Goal: Information Seeking & Learning: Learn about a topic

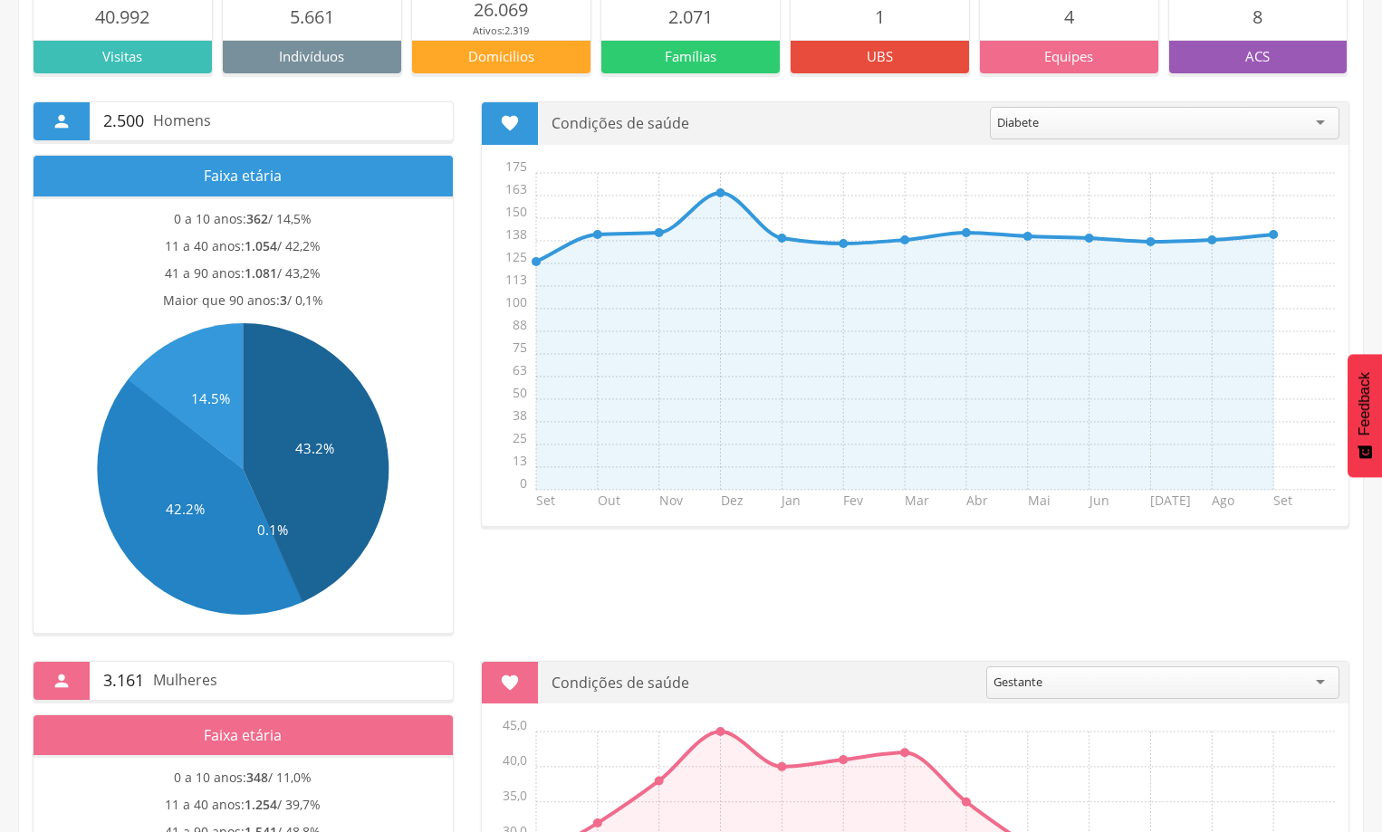
scroll to position [181, 0]
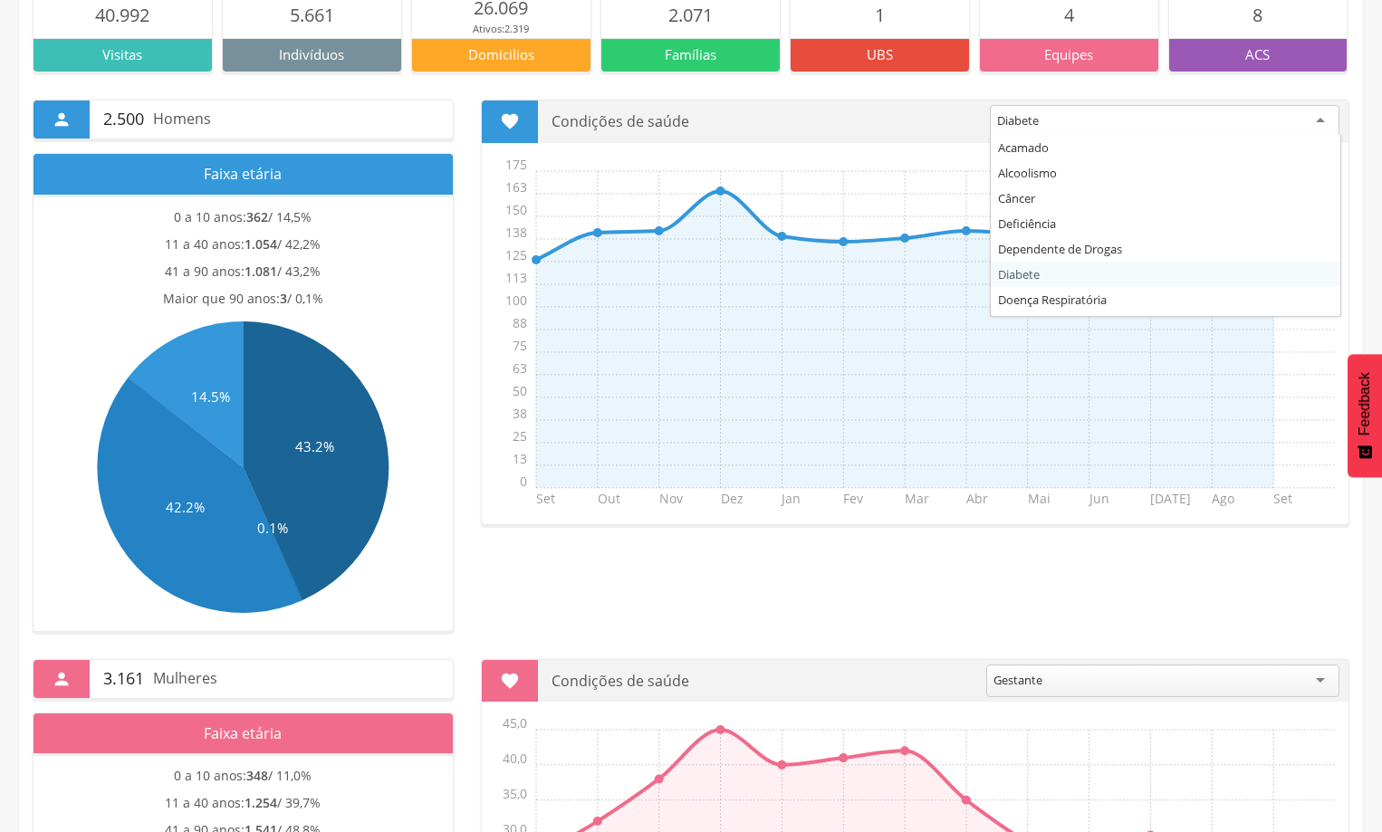
click at [1305, 126] on div "Diabete" at bounding box center [1165, 121] width 350 height 33
click at [996, 532] on div " 2.500 Homens Faixa etária 0 a 10 anos: 362 / 14,5% 11 a 40 anos: 1.054 / 42,2…" at bounding box center [691, 352] width 1344 height 560
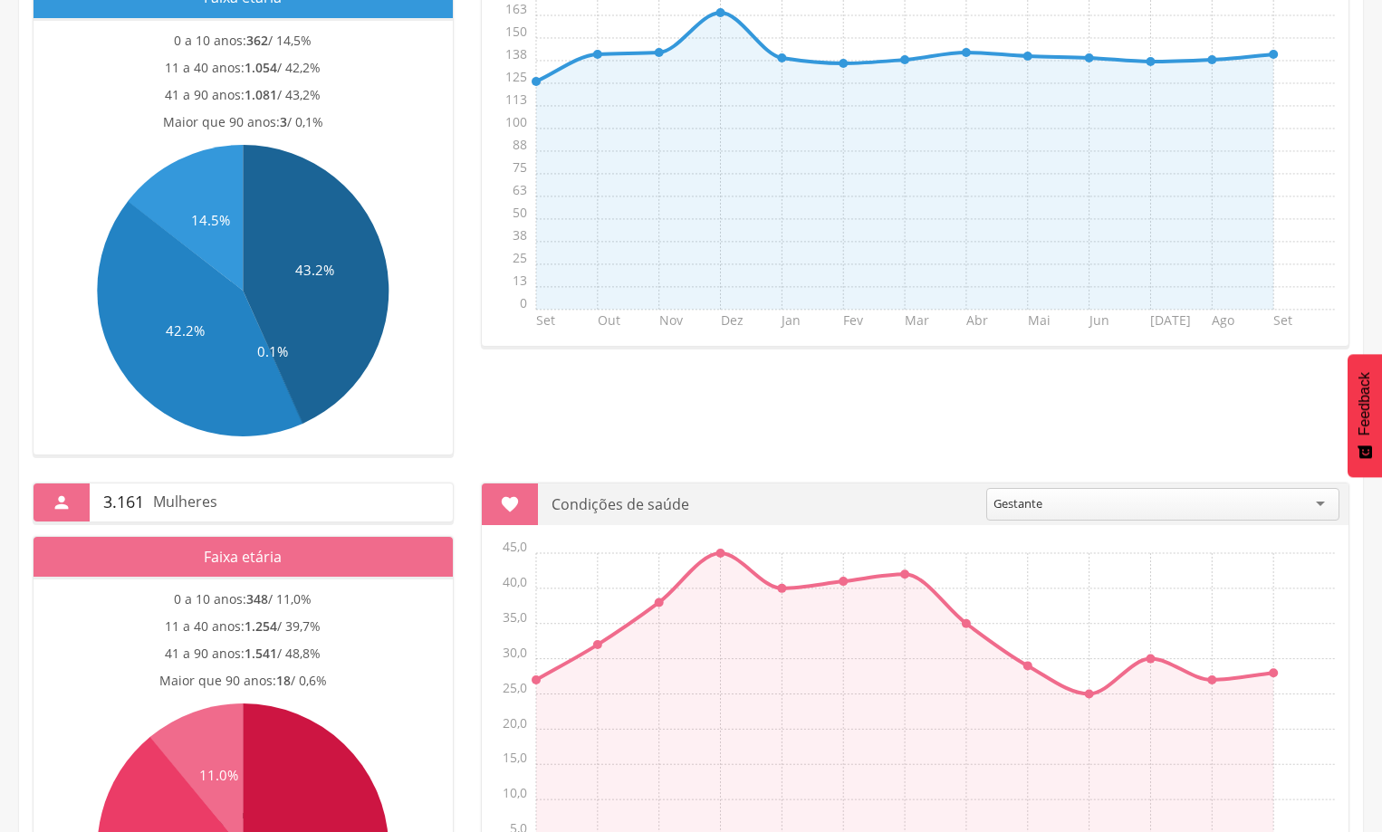
scroll to position [362, 0]
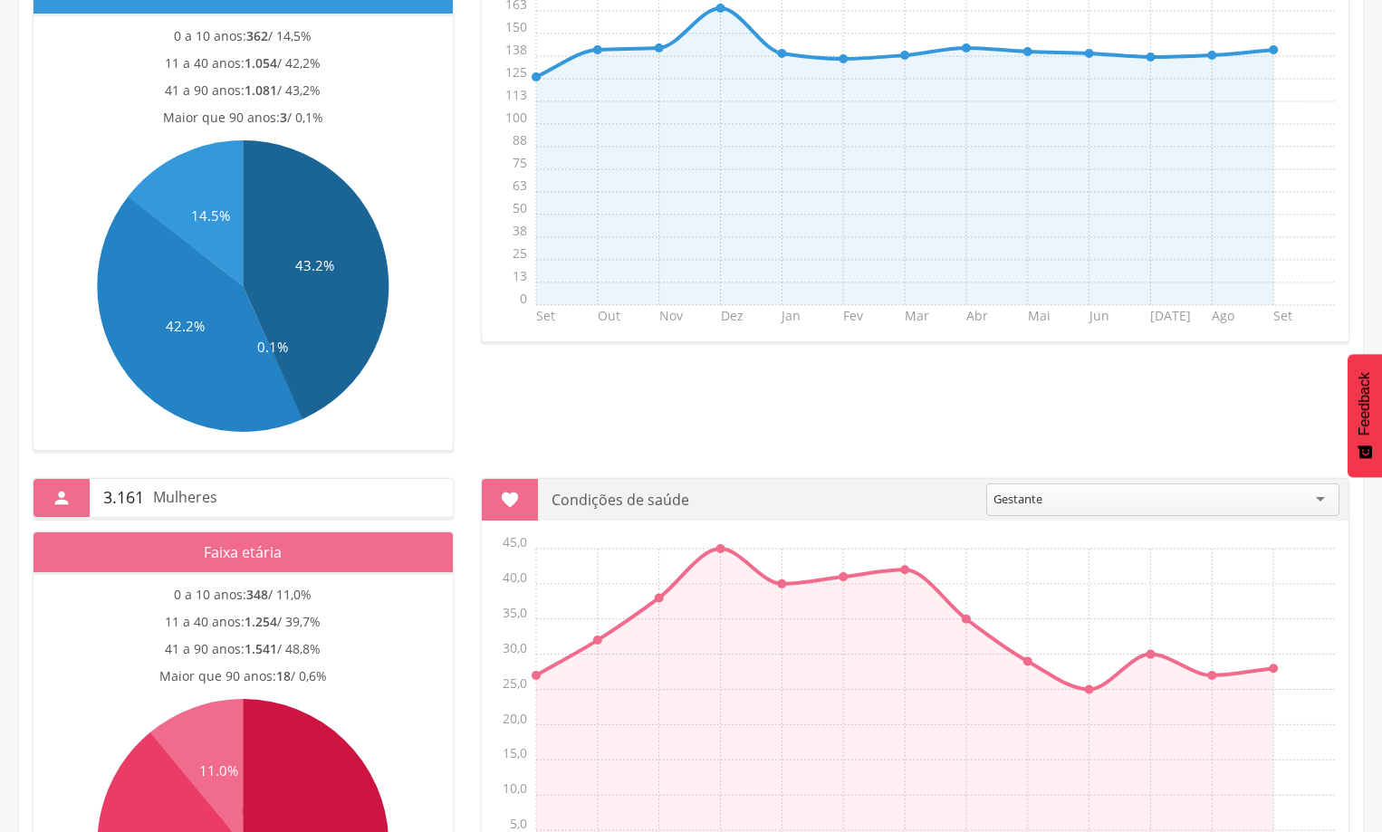
click at [1308, 503] on div "Gestante" at bounding box center [1162, 500] width 353 height 33
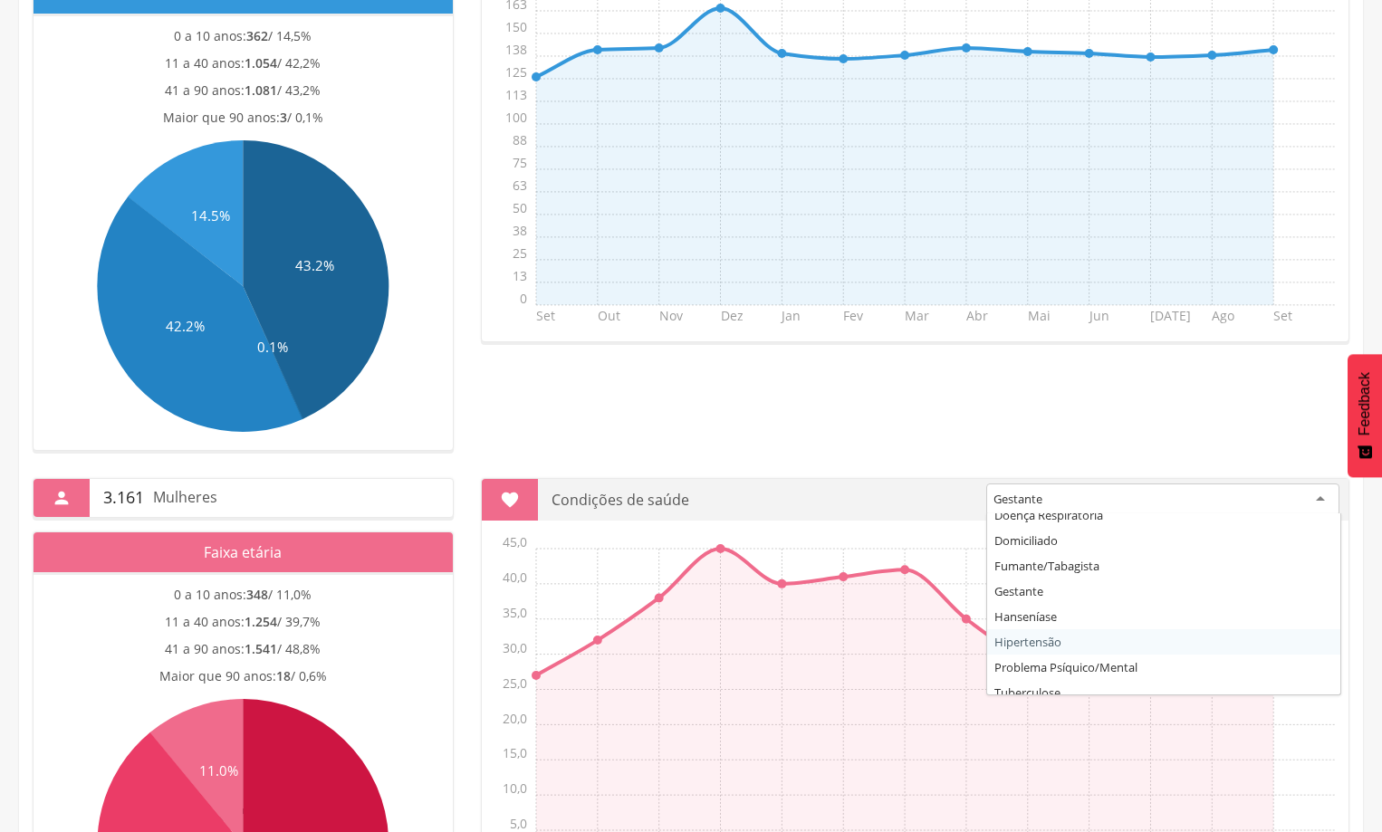
scroll to position [174, 0]
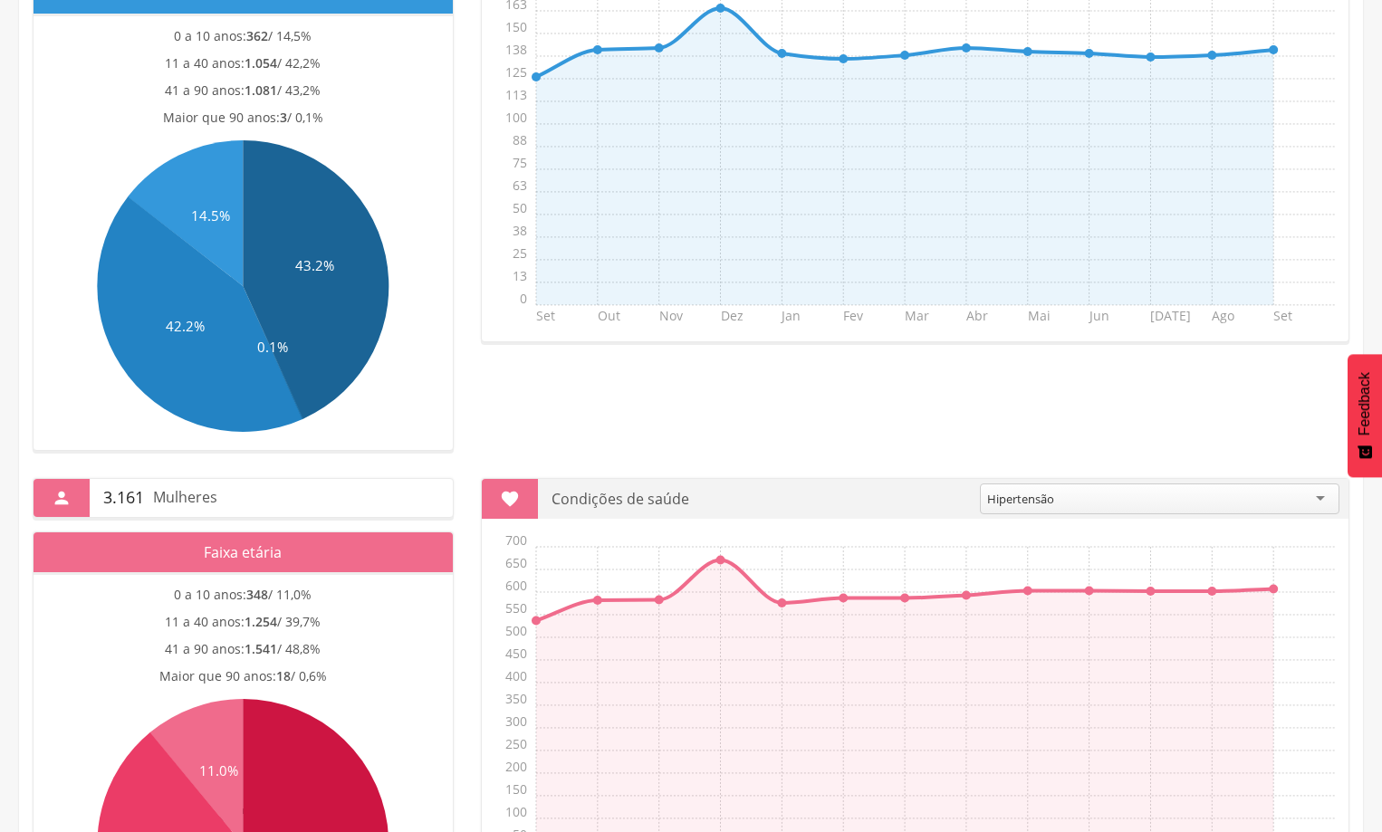
click at [1256, 452] on div "**********" at bounding box center [691, 731] width 1344 height 560
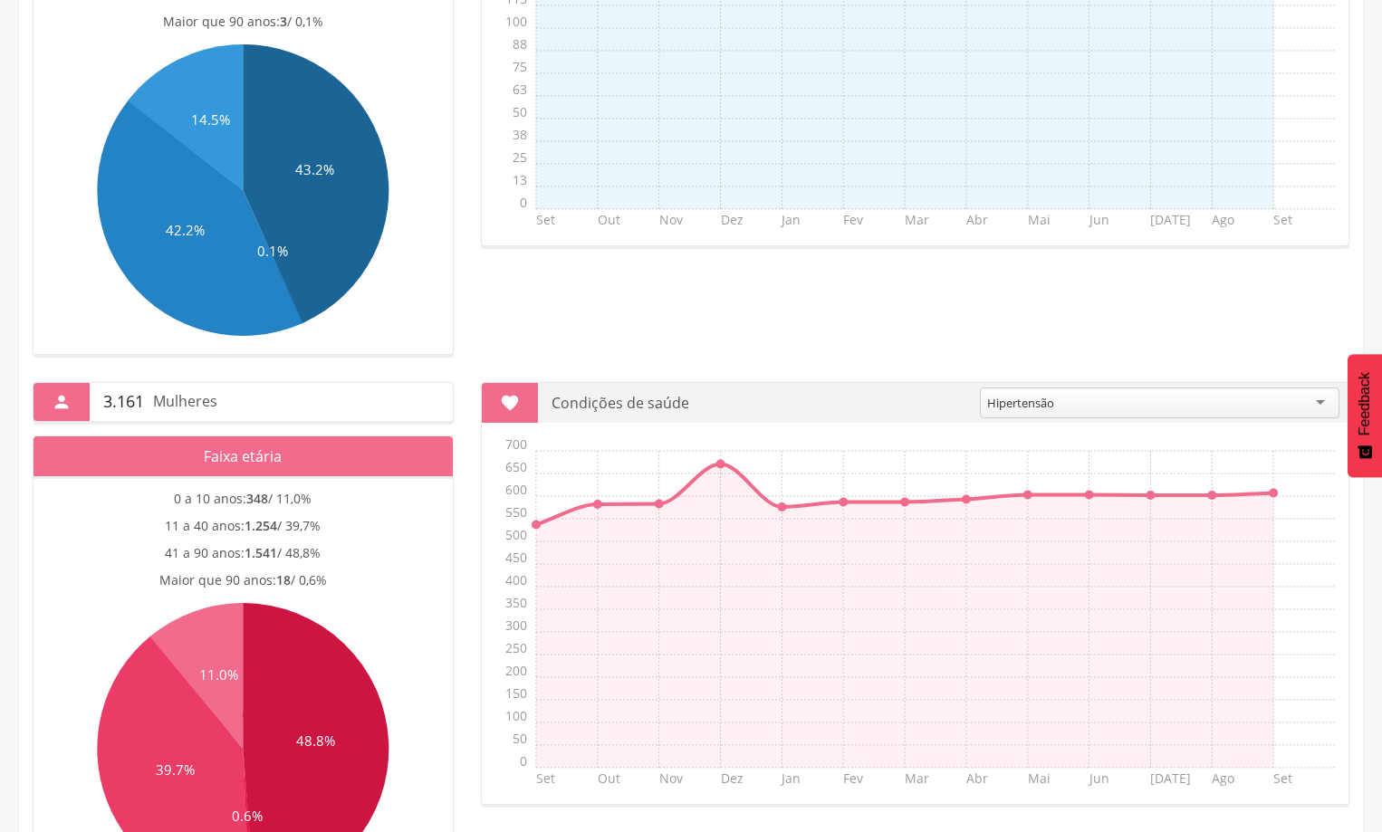
scroll to position [572, 0]
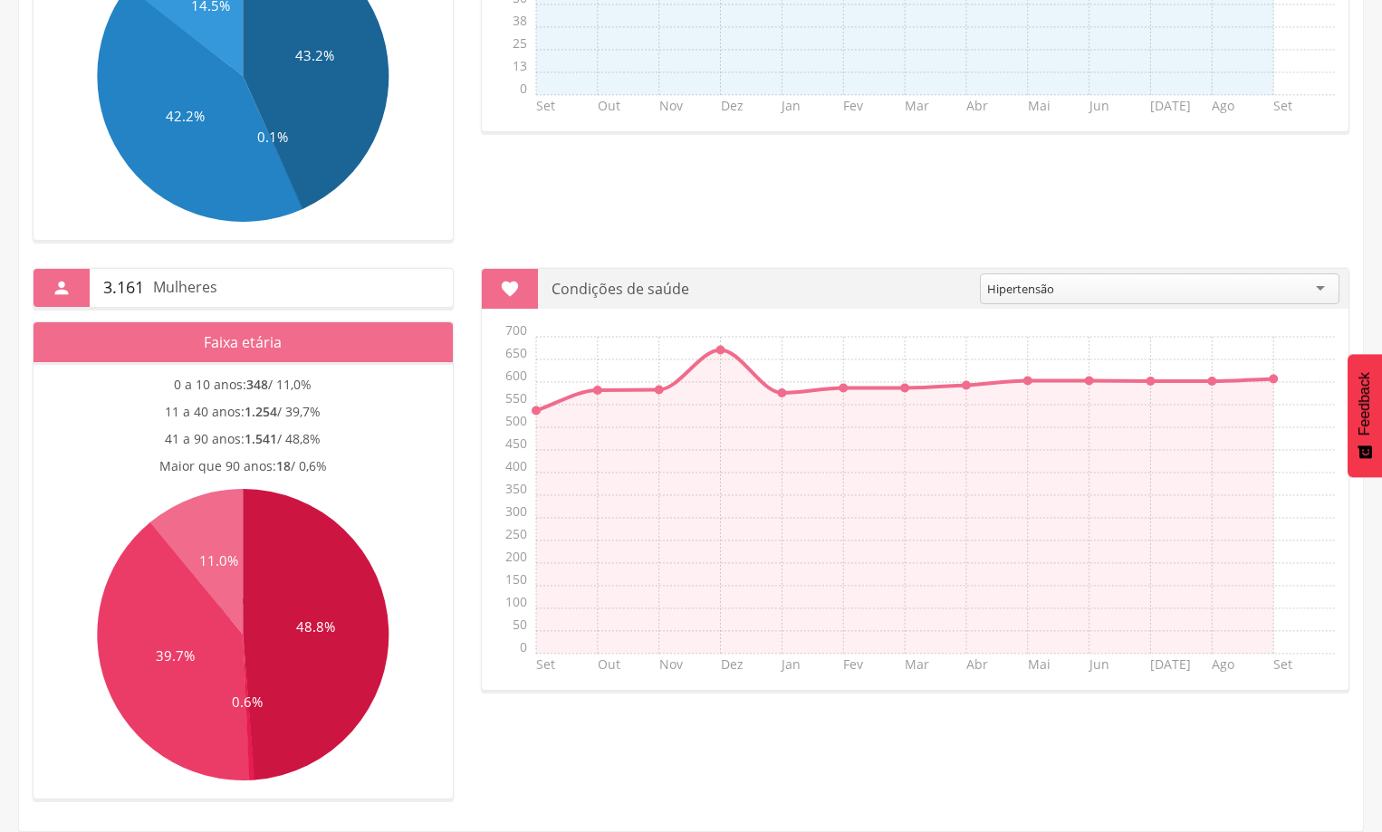
click at [1207, 273] on div "Hipertensão" at bounding box center [1159, 288] width 359 height 31
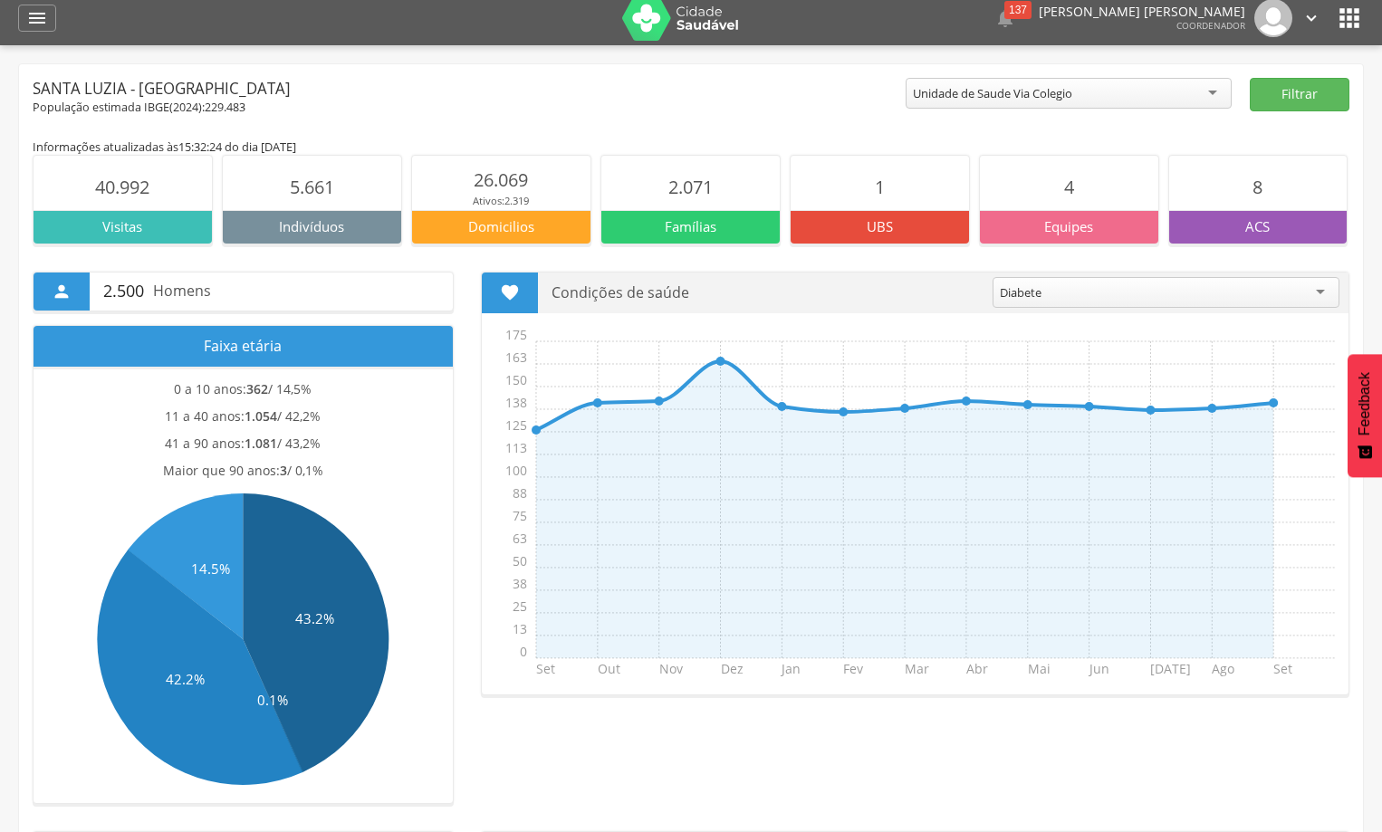
scroll to position [0, 0]
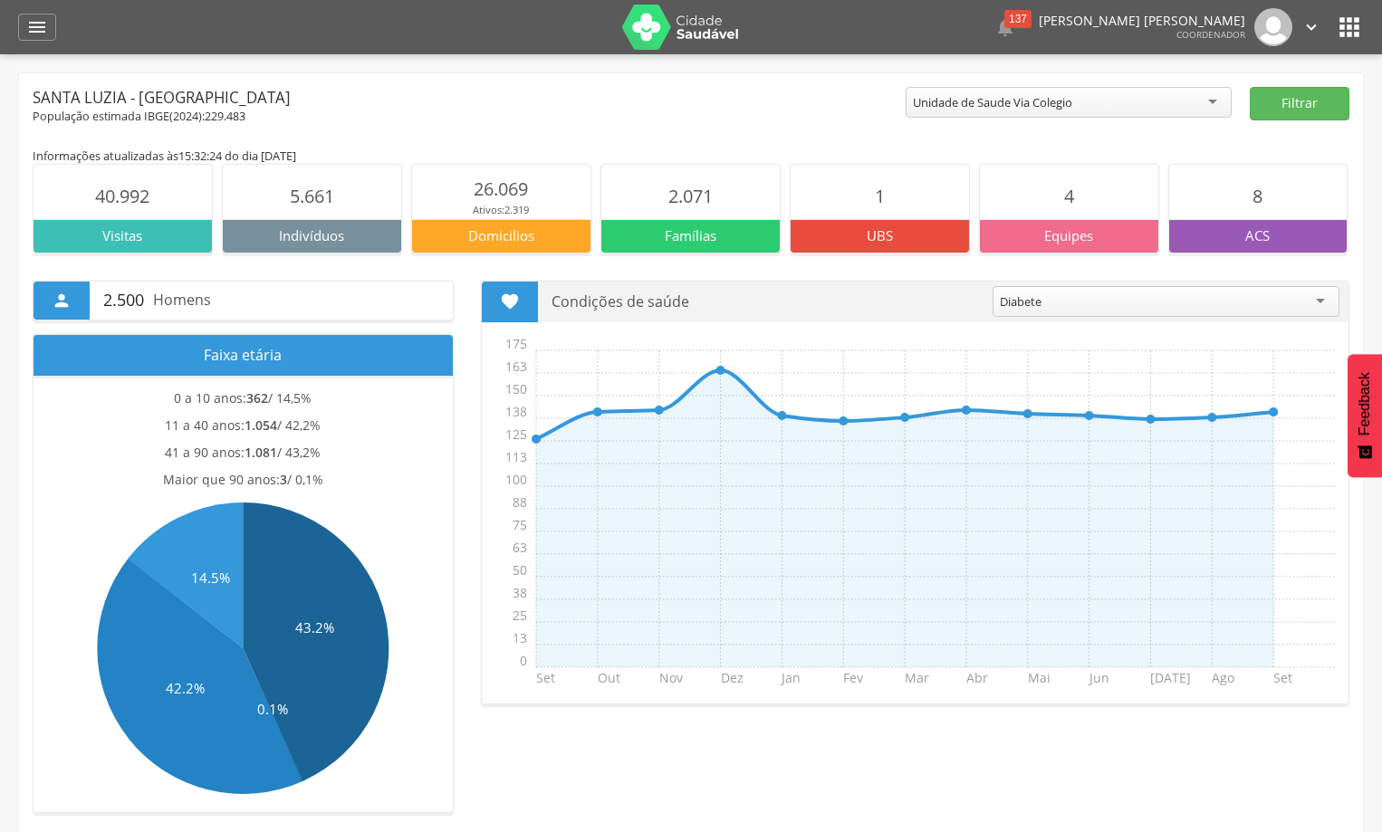
click at [1327, 302] on div "Diabete" at bounding box center [1165, 301] width 347 height 31
click at [858, 140] on main "Informações atualizadas às 15:32:24 do dia [DATE] 40.992 Visitas 5.661 Indivídu…" at bounding box center [691, 757] width 1317 height 1265
click at [1279, 297] on div "Diabete" at bounding box center [1165, 301] width 347 height 31
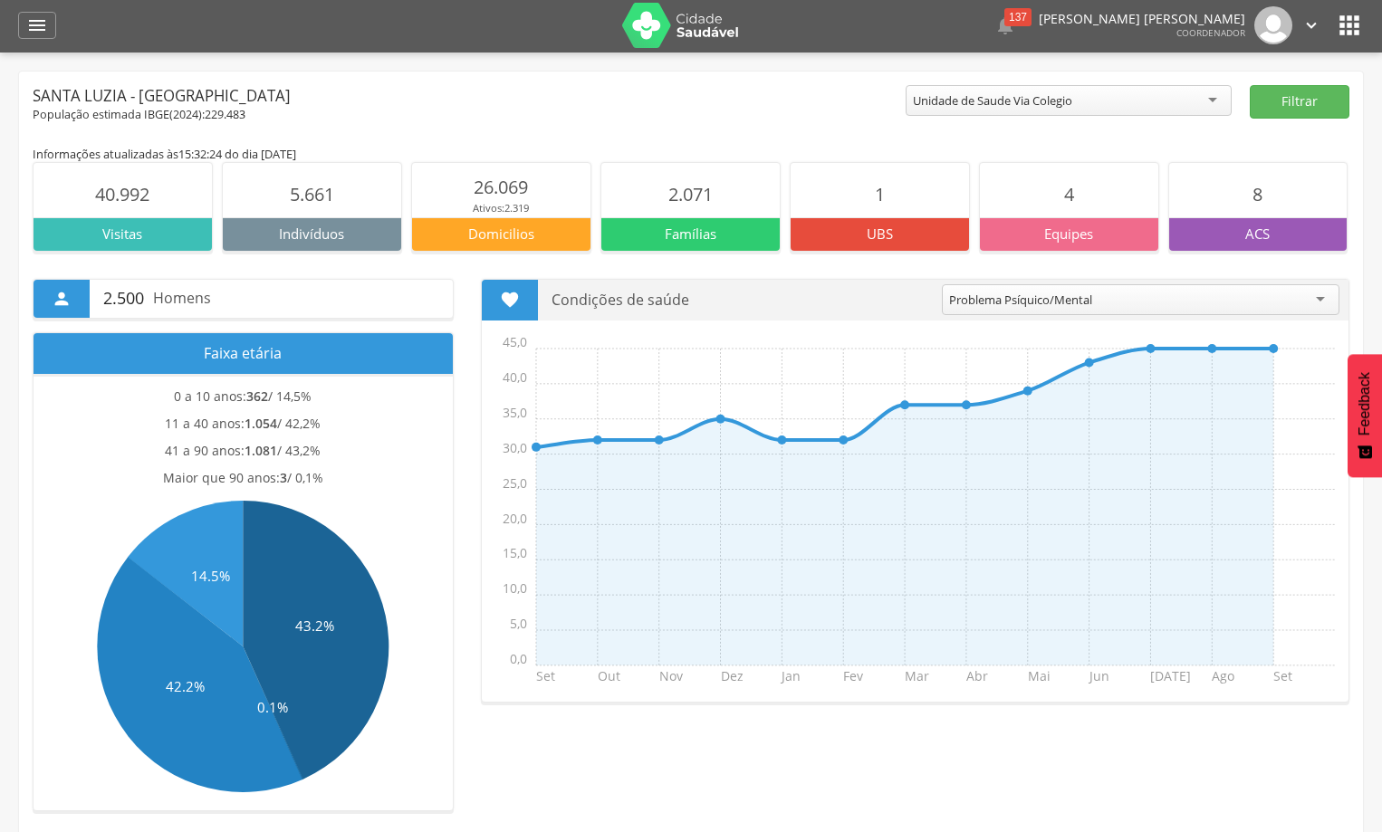
scroll to position [0, 0]
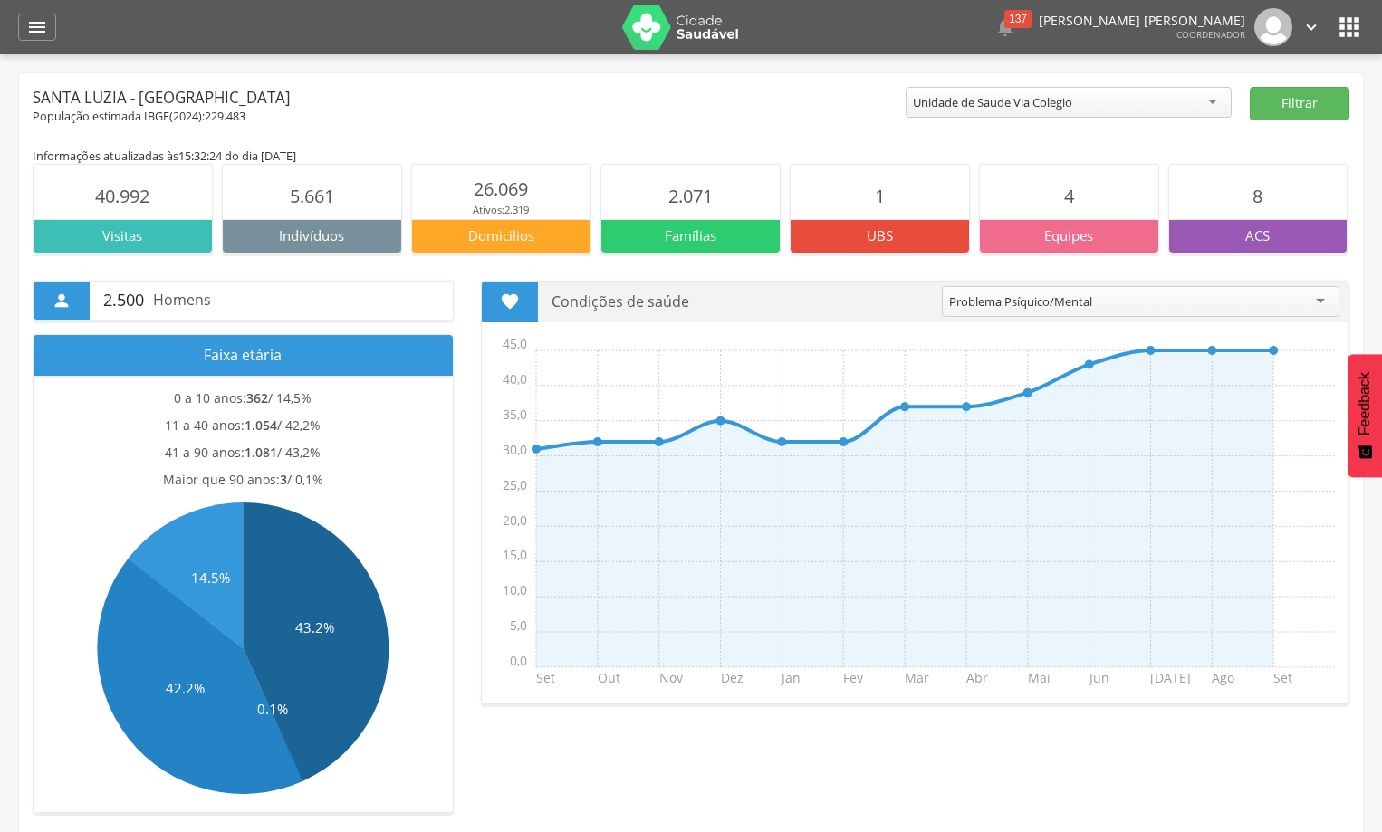
click at [877, 455] on line at bounding box center [935, 455] width 799 height 0
click at [33, 27] on icon "" at bounding box center [37, 27] width 22 height 22
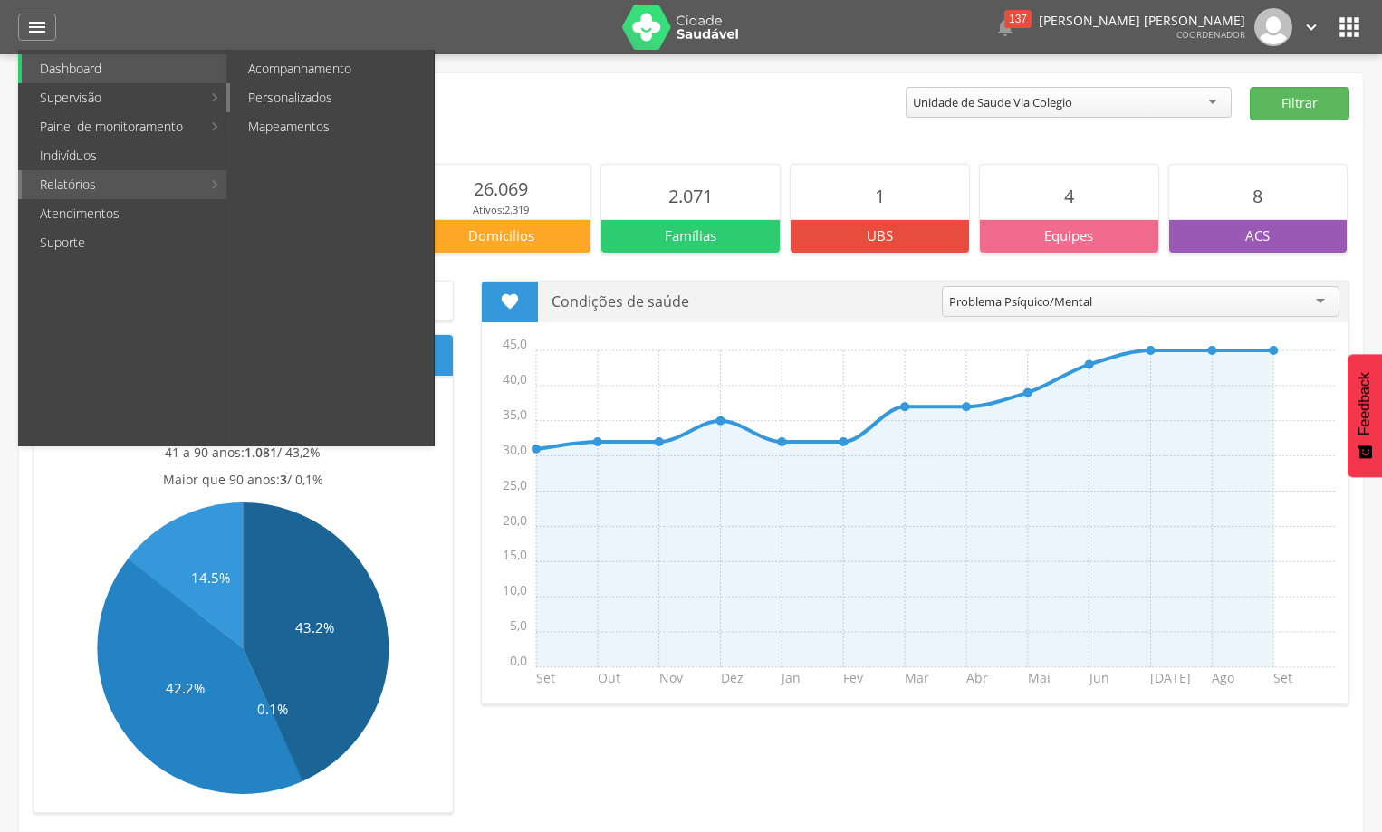
click at [319, 92] on link "Personalizados" at bounding box center [332, 97] width 204 height 29
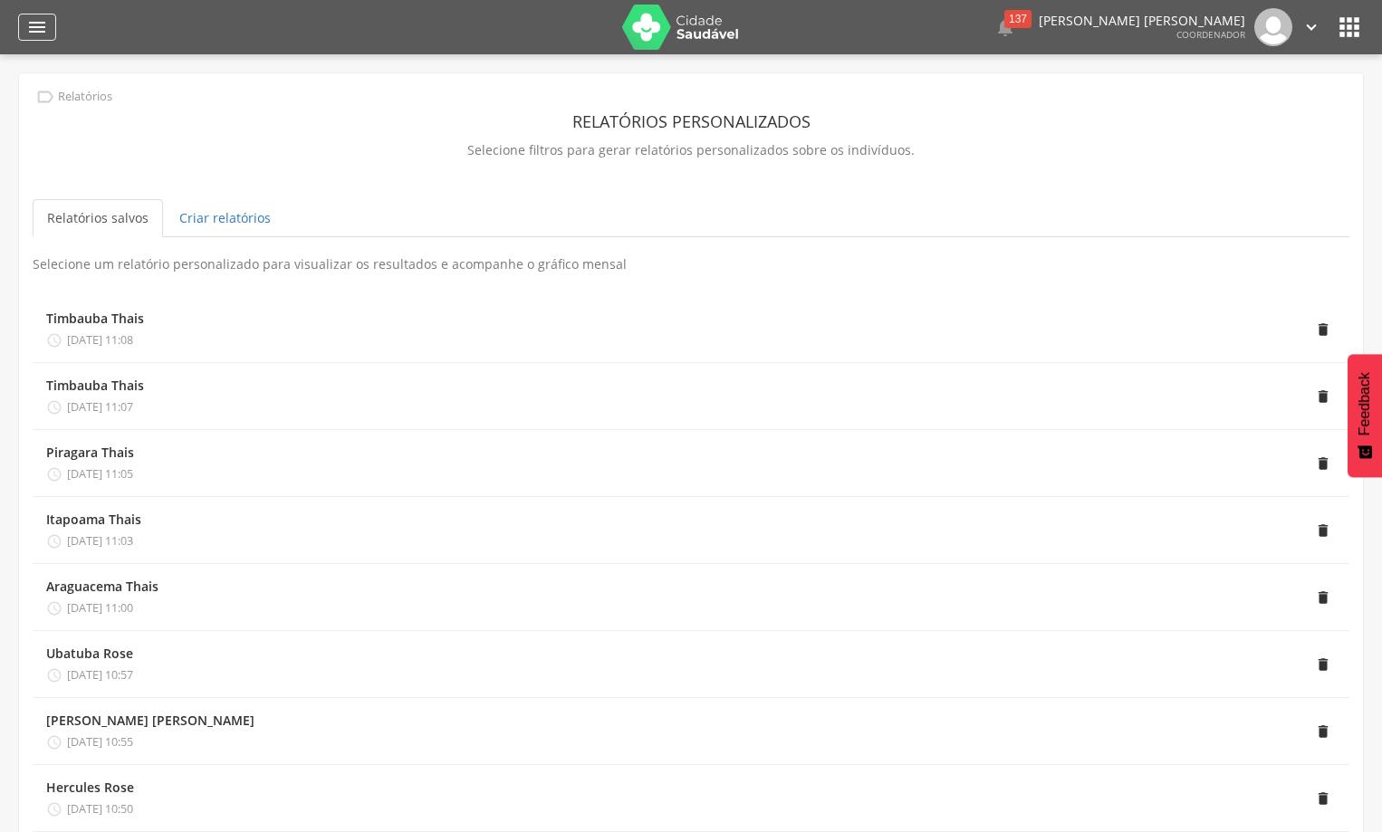
click at [52, 27] on div "" at bounding box center [37, 27] width 38 height 27
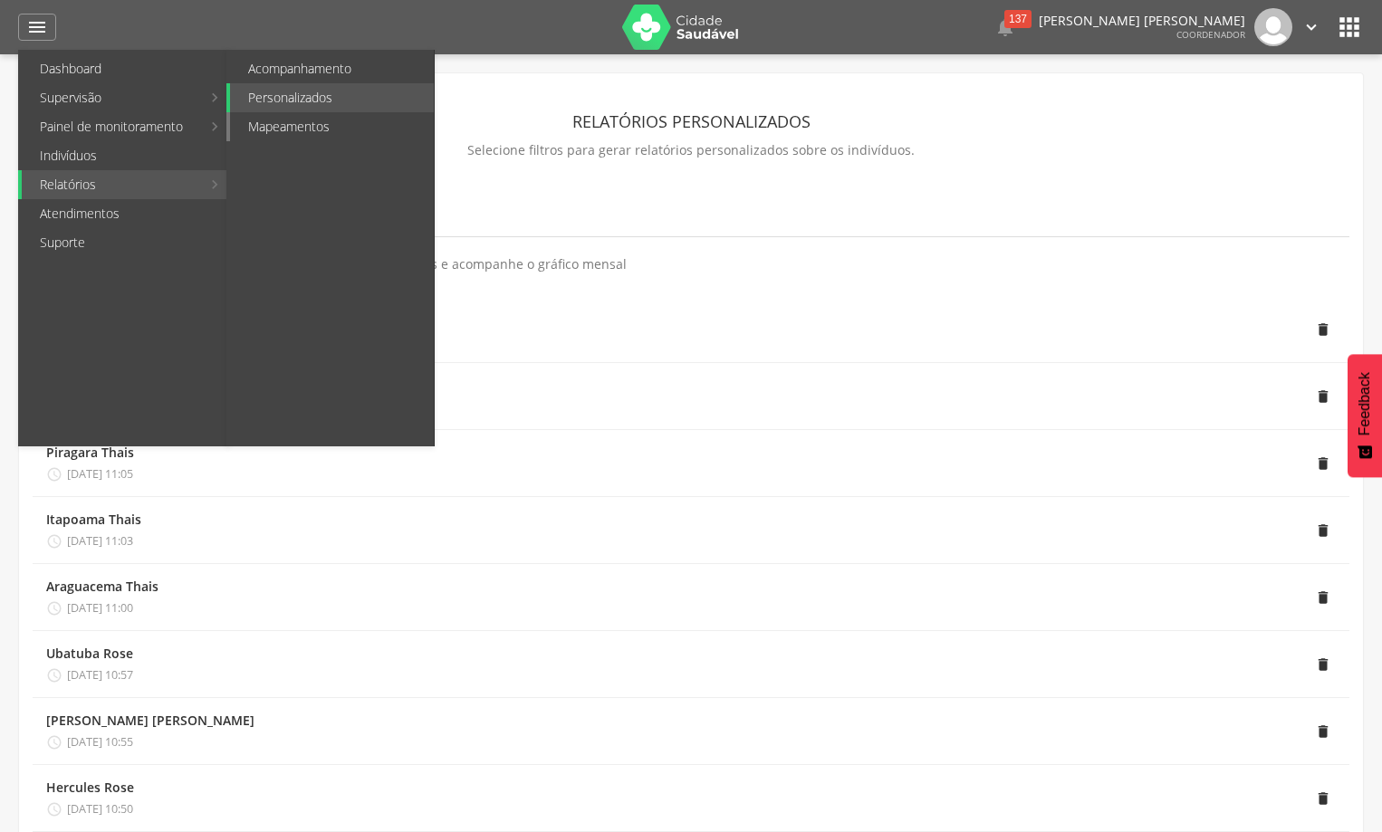
click at [291, 127] on link "Mapeamentos" at bounding box center [332, 126] width 204 height 29
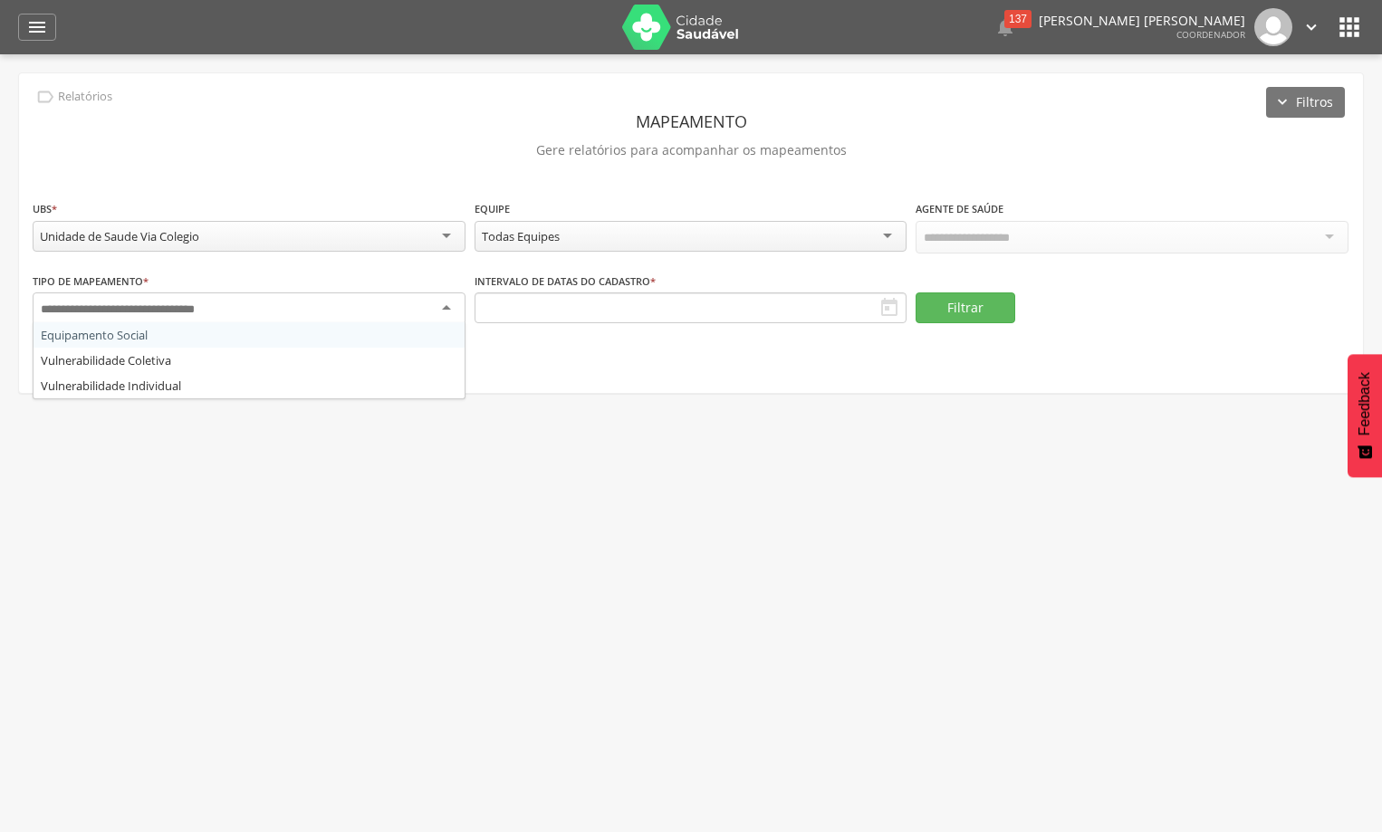
click at [445, 305] on div at bounding box center [249, 308] width 433 height 33
click at [32, 36] on icon "" at bounding box center [37, 27] width 22 height 22
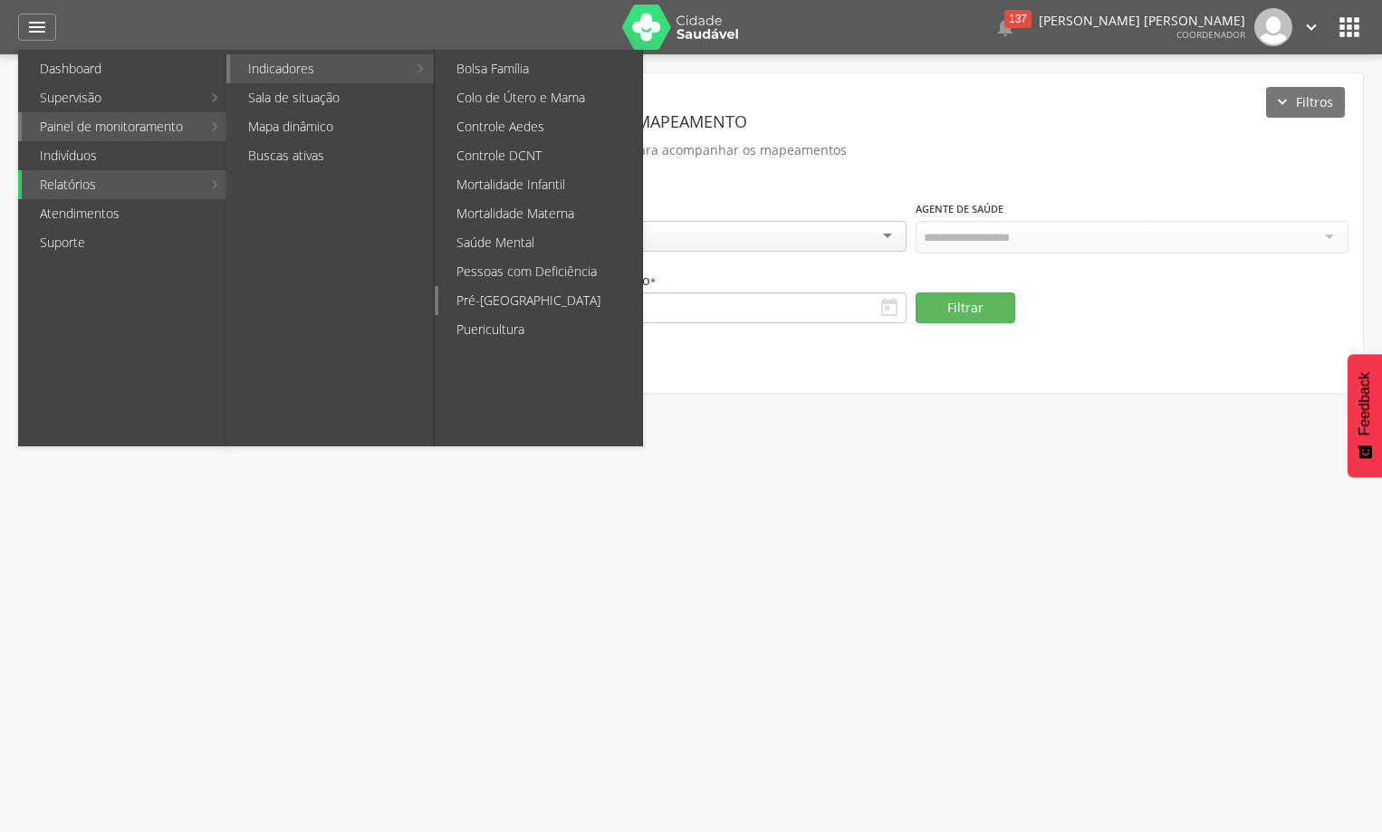
click at [489, 308] on link "Pré-[GEOGRAPHIC_DATA]" at bounding box center [540, 300] width 204 height 29
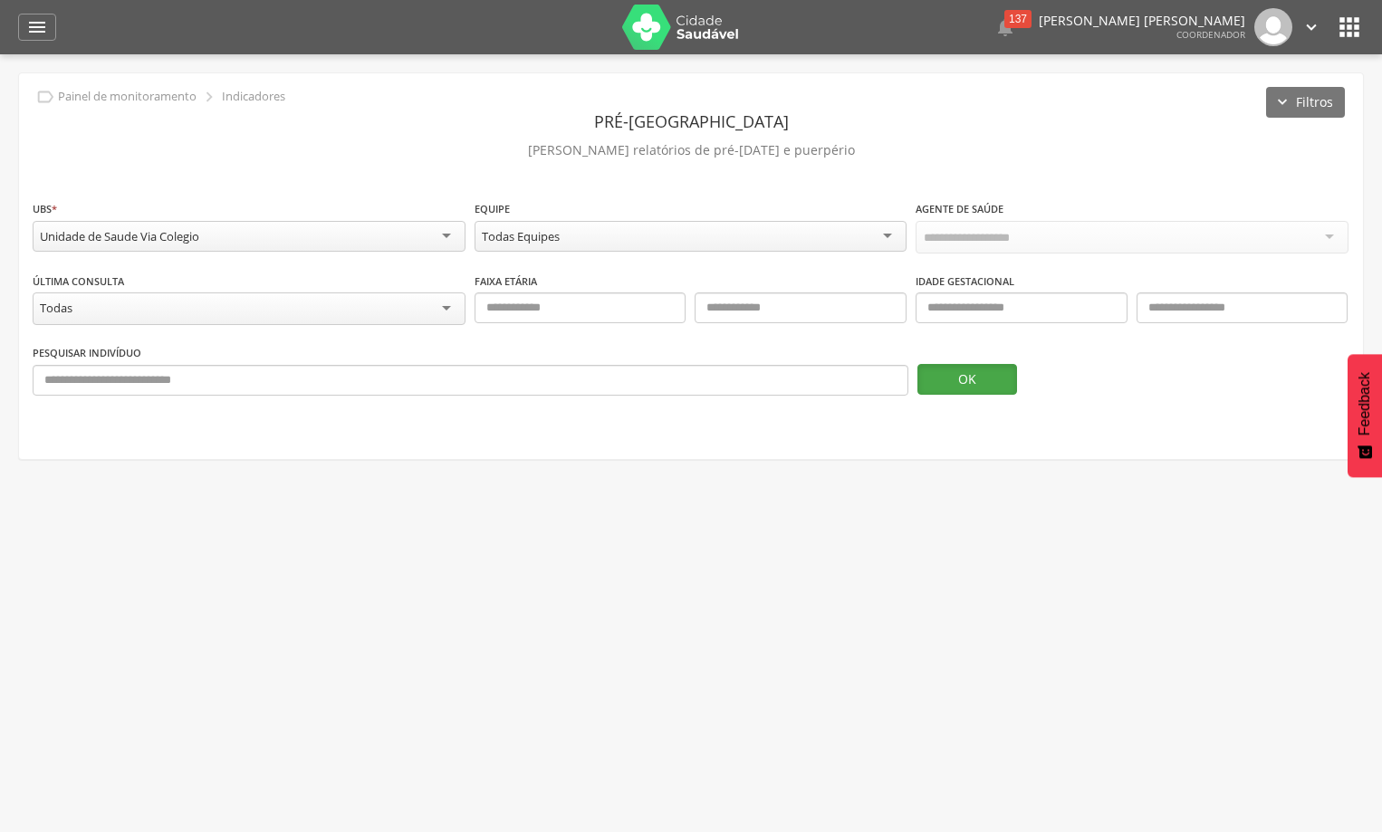
click at [952, 377] on button "OK" at bounding box center [967, 379] width 100 height 31
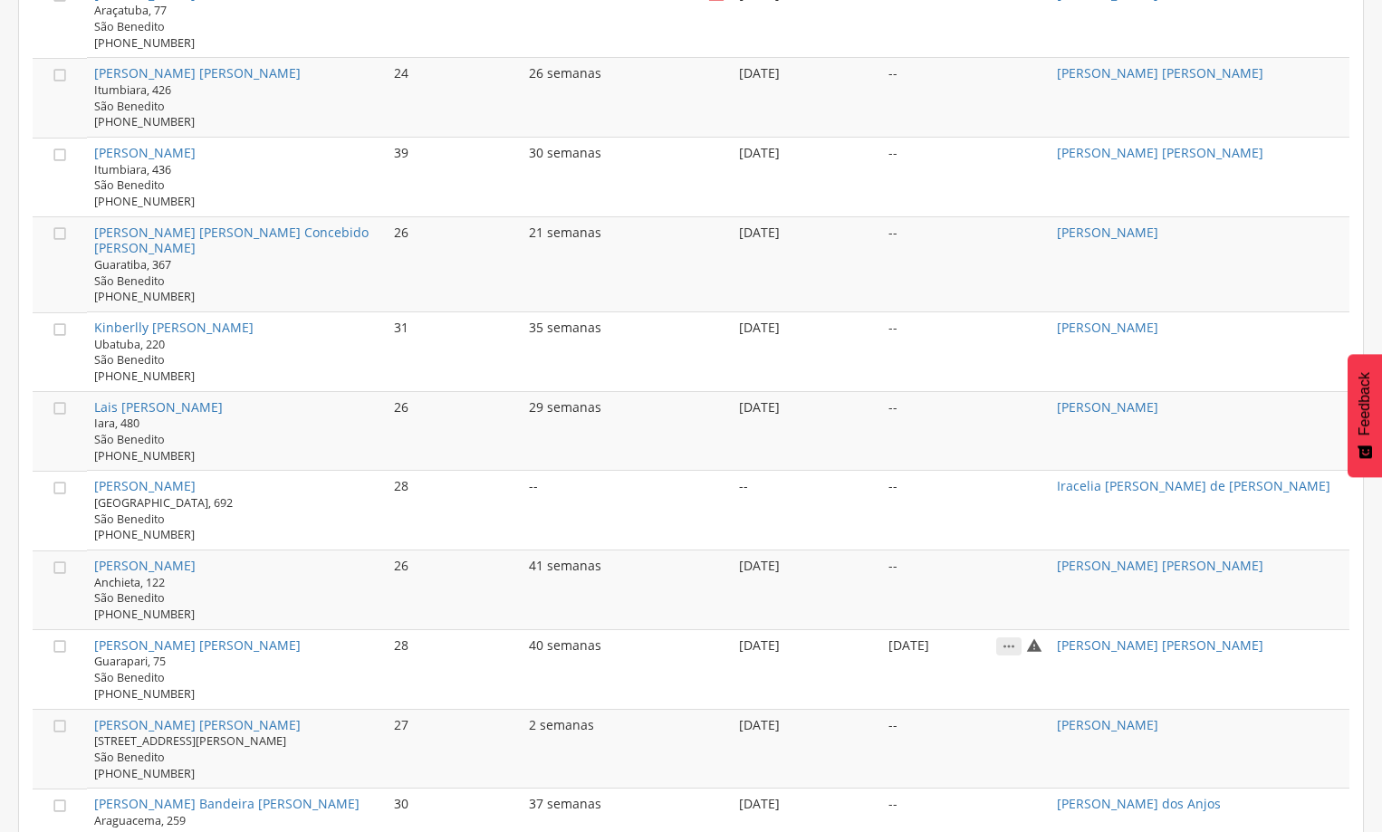
scroll to position [1883, 0]
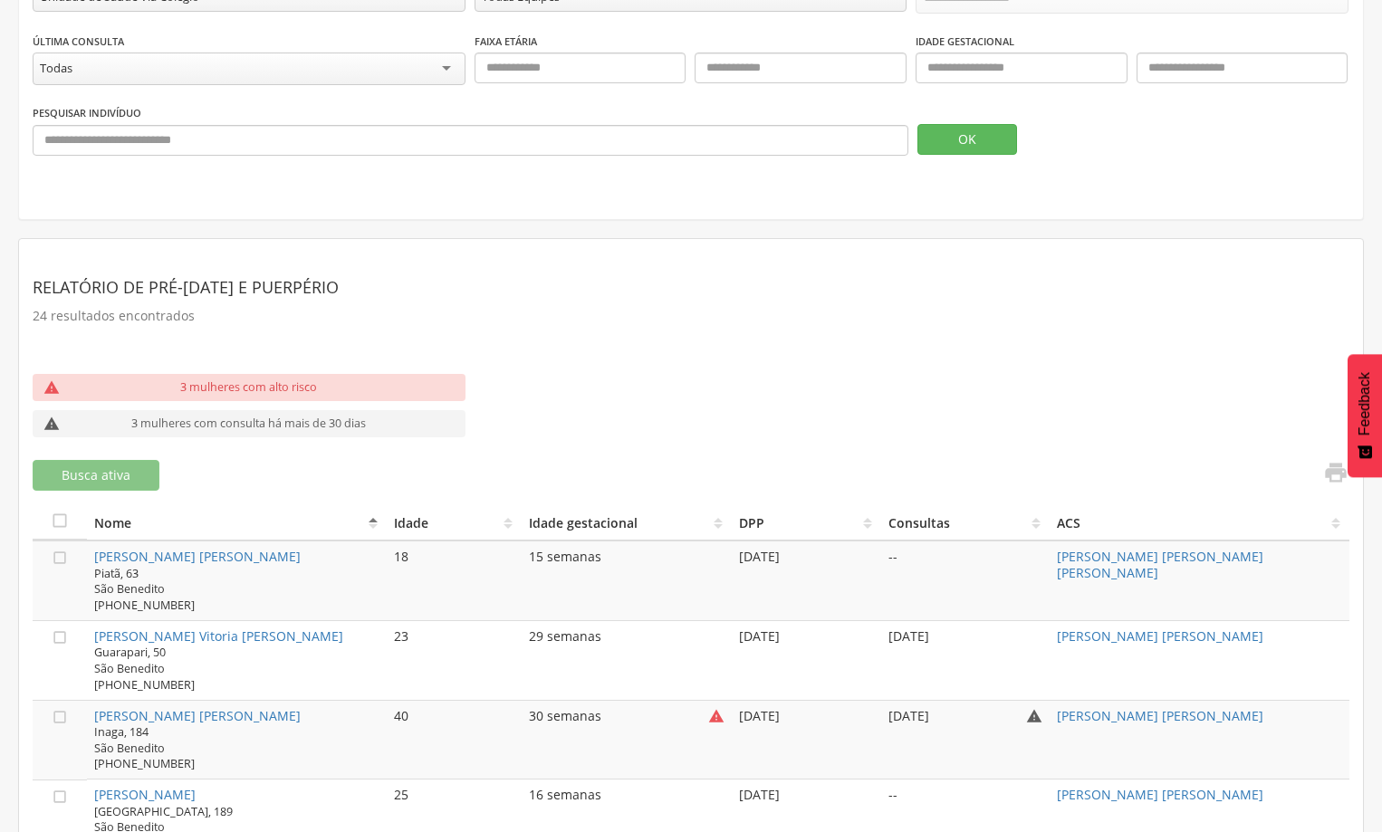
scroll to position [0, 0]
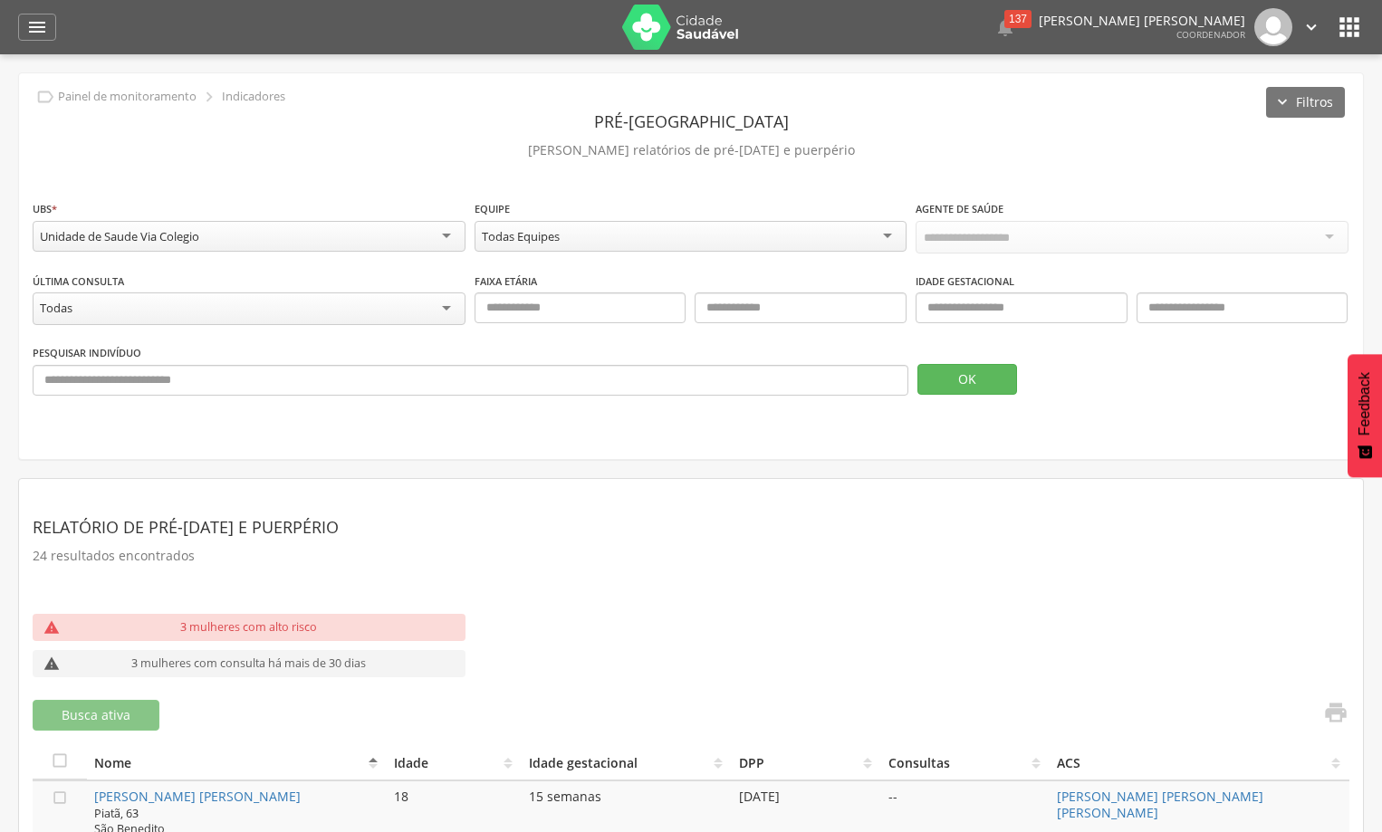
click at [426, 307] on div "Todas" at bounding box center [249, 308] width 433 height 33
click at [426, 307] on div "Todas" at bounding box center [249, 307] width 433 height 31
click at [1308, 91] on button "Filtros" at bounding box center [1305, 102] width 79 height 31
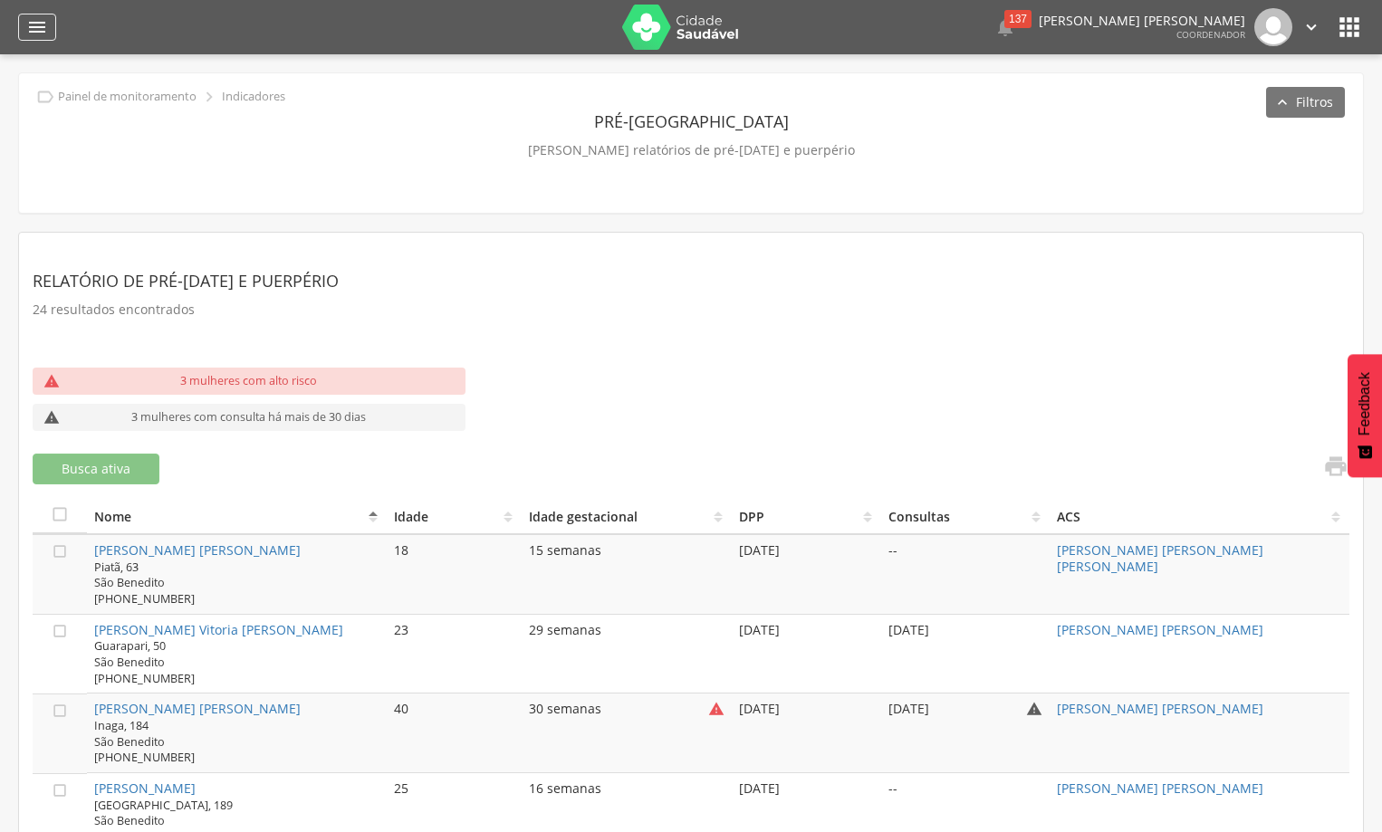
click at [38, 17] on icon "" at bounding box center [37, 27] width 22 height 22
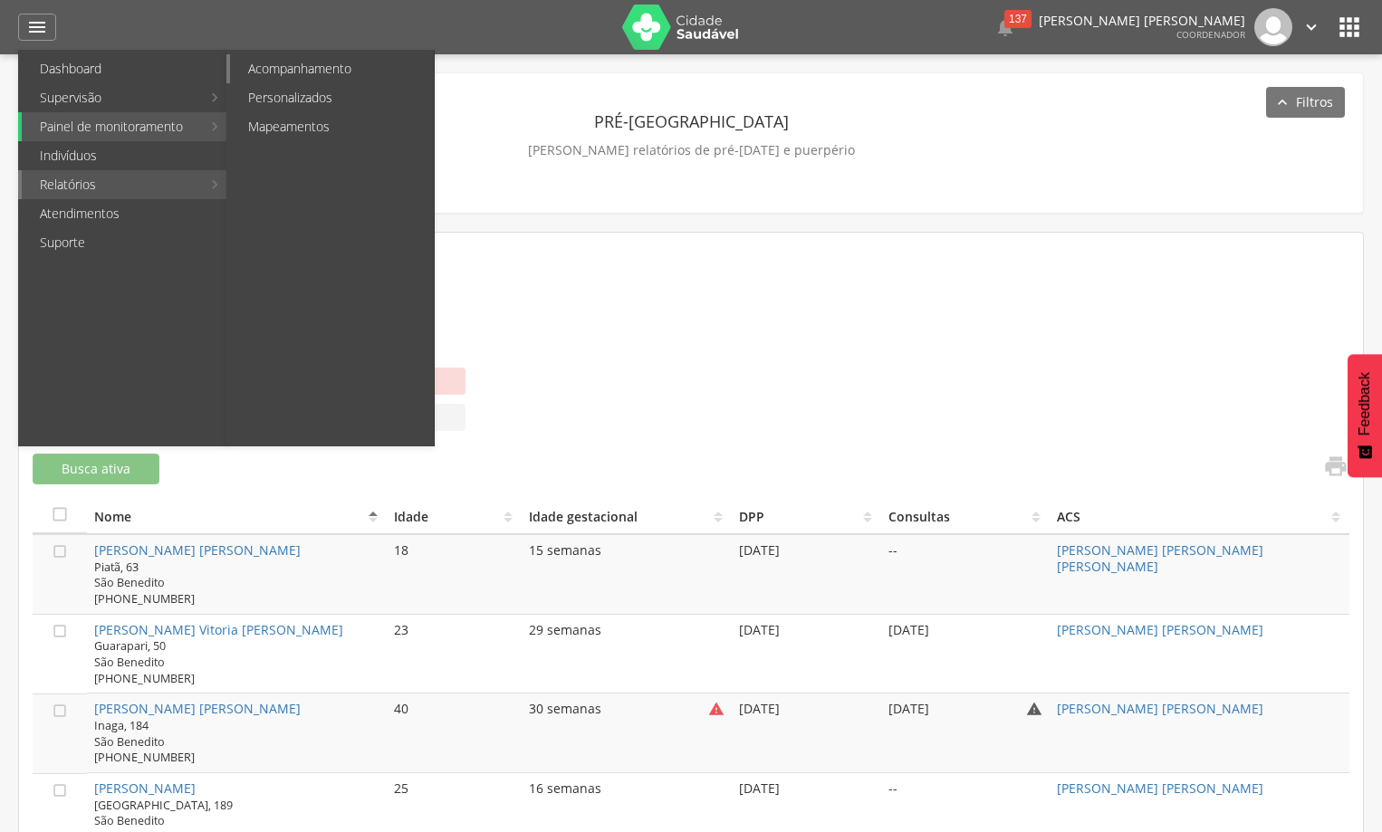
click at [338, 72] on link "Acompanhamento" at bounding box center [332, 68] width 204 height 29
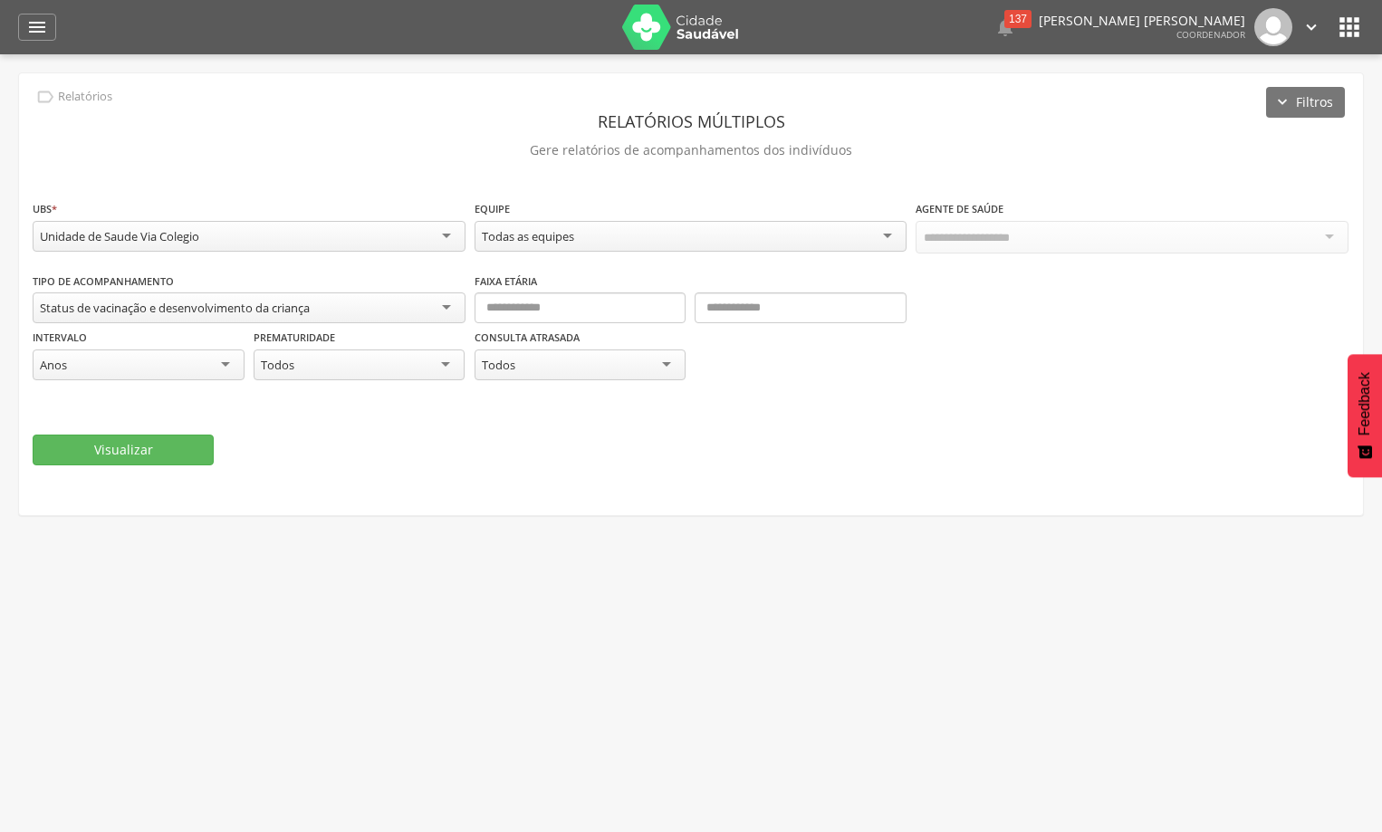
click at [445, 303] on div "Status de vacinação e desenvolvimento da criança" at bounding box center [249, 307] width 433 height 31
click at [445, 303] on div "Status de vacinação e desenvolvimento da criança" at bounding box center [249, 308] width 433 height 33
drag, startPoint x: 488, startPoint y: 460, endPoint x: 810, endPoint y: 411, distance: 326.0
click at [504, 458] on div "Visualizar" at bounding box center [691, 451] width 1317 height 31
click at [45, 14] on div "" at bounding box center [37, 27] width 38 height 27
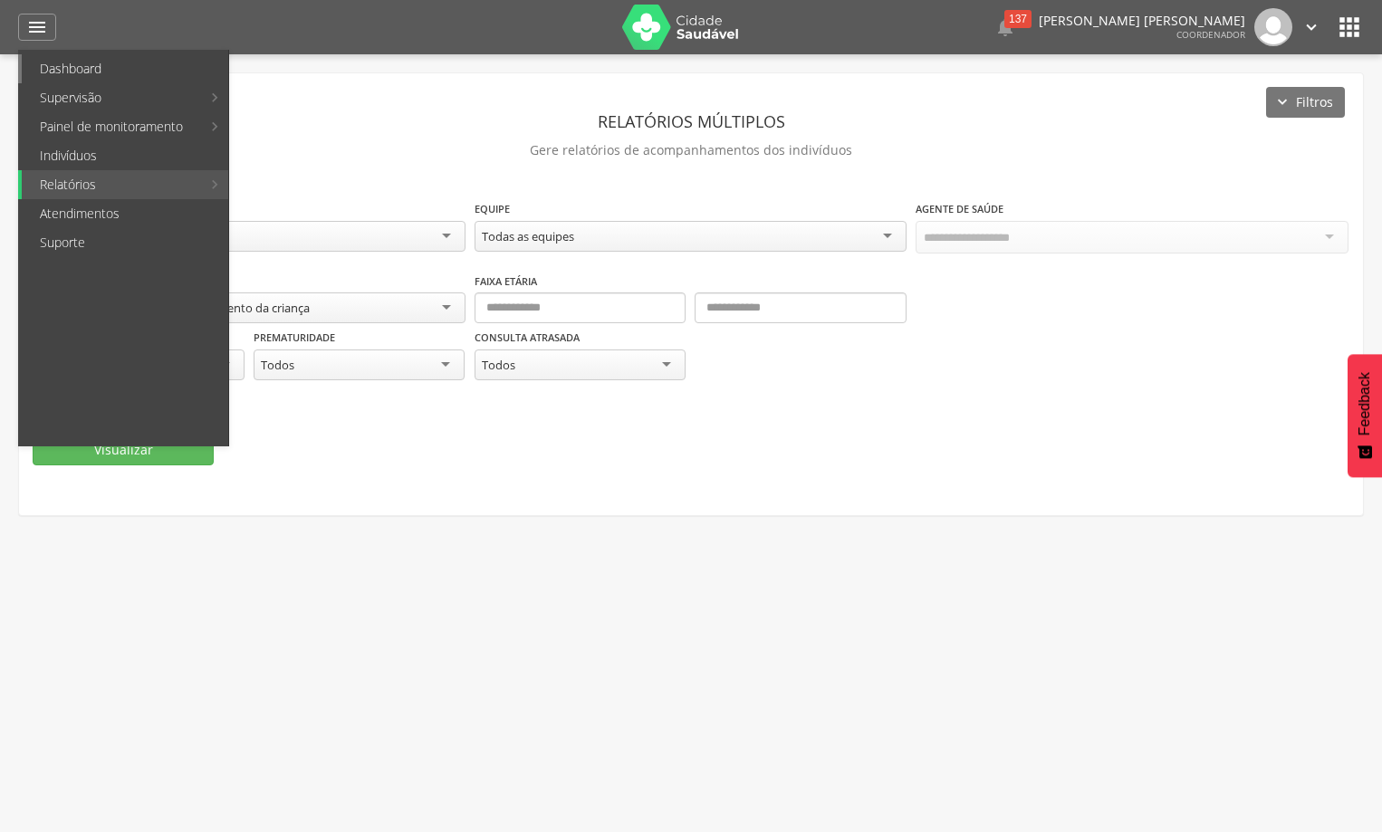
click at [115, 70] on link "Dashboard" at bounding box center [125, 68] width 206 height 29
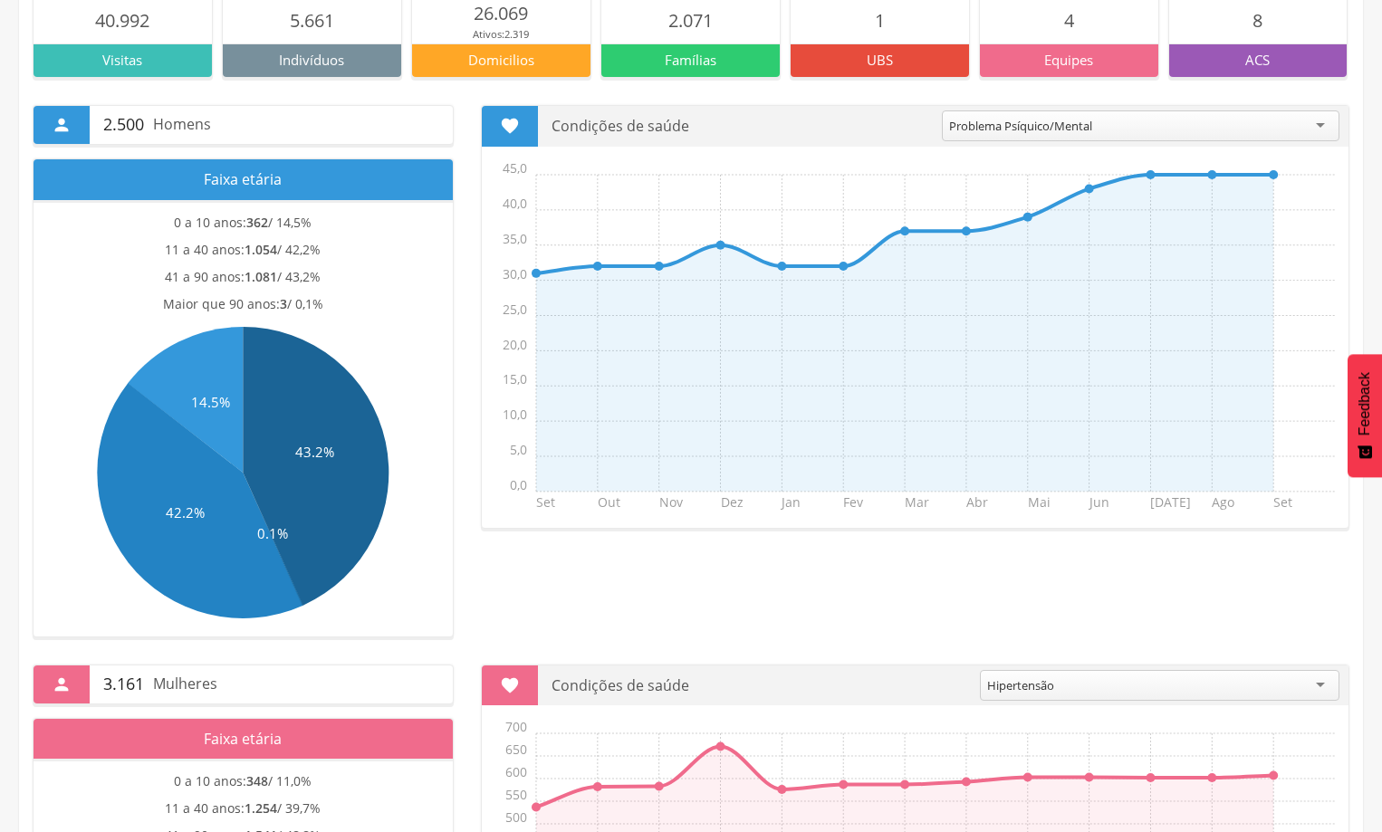
scroll to position [181, 0]
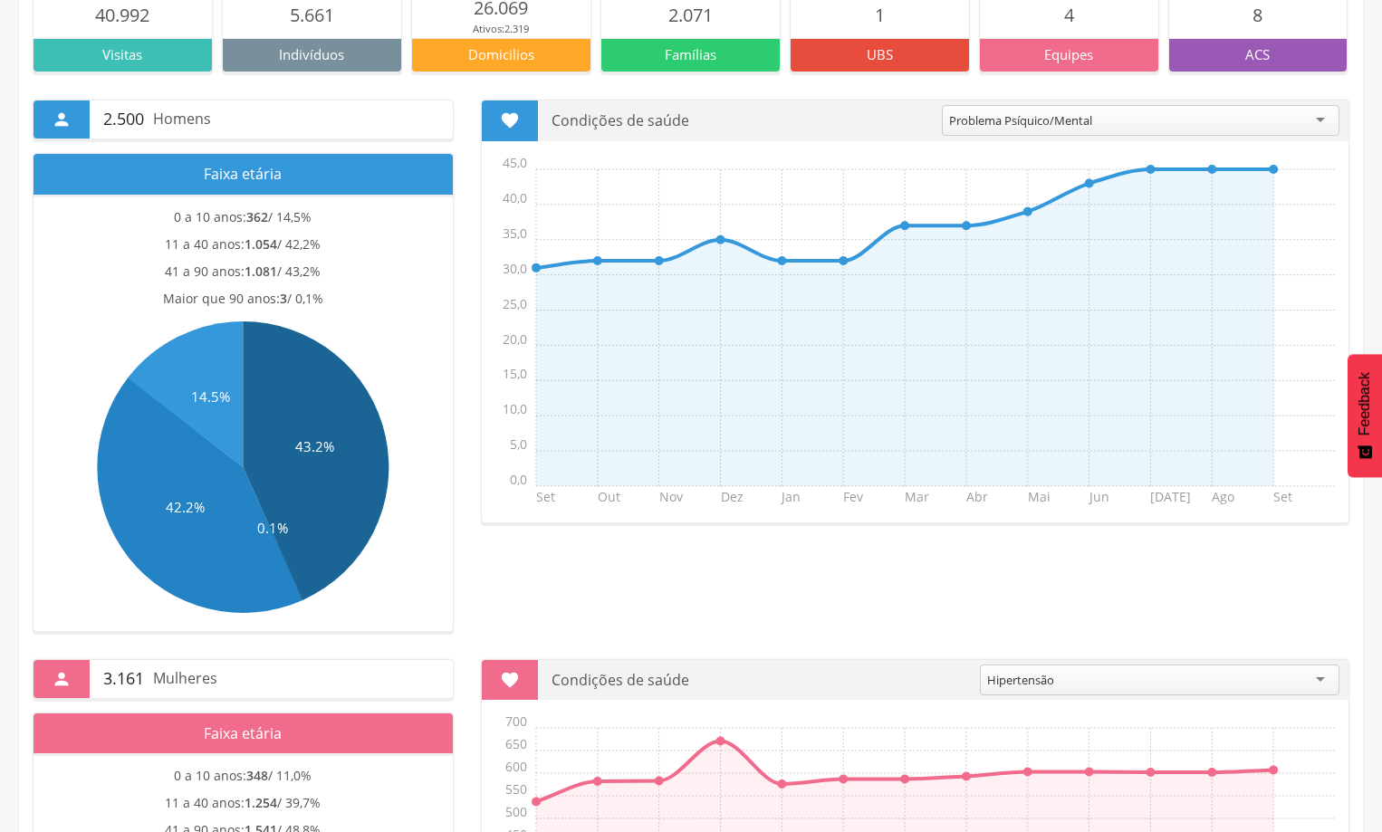
click at [1342, 119] on div "**********" at bounding box center [943, 121] width 810 height 41
click at [1320, 119] on div "Problema Psíquico/Mental" at bounding box center [1141, 120] width 398 height 31
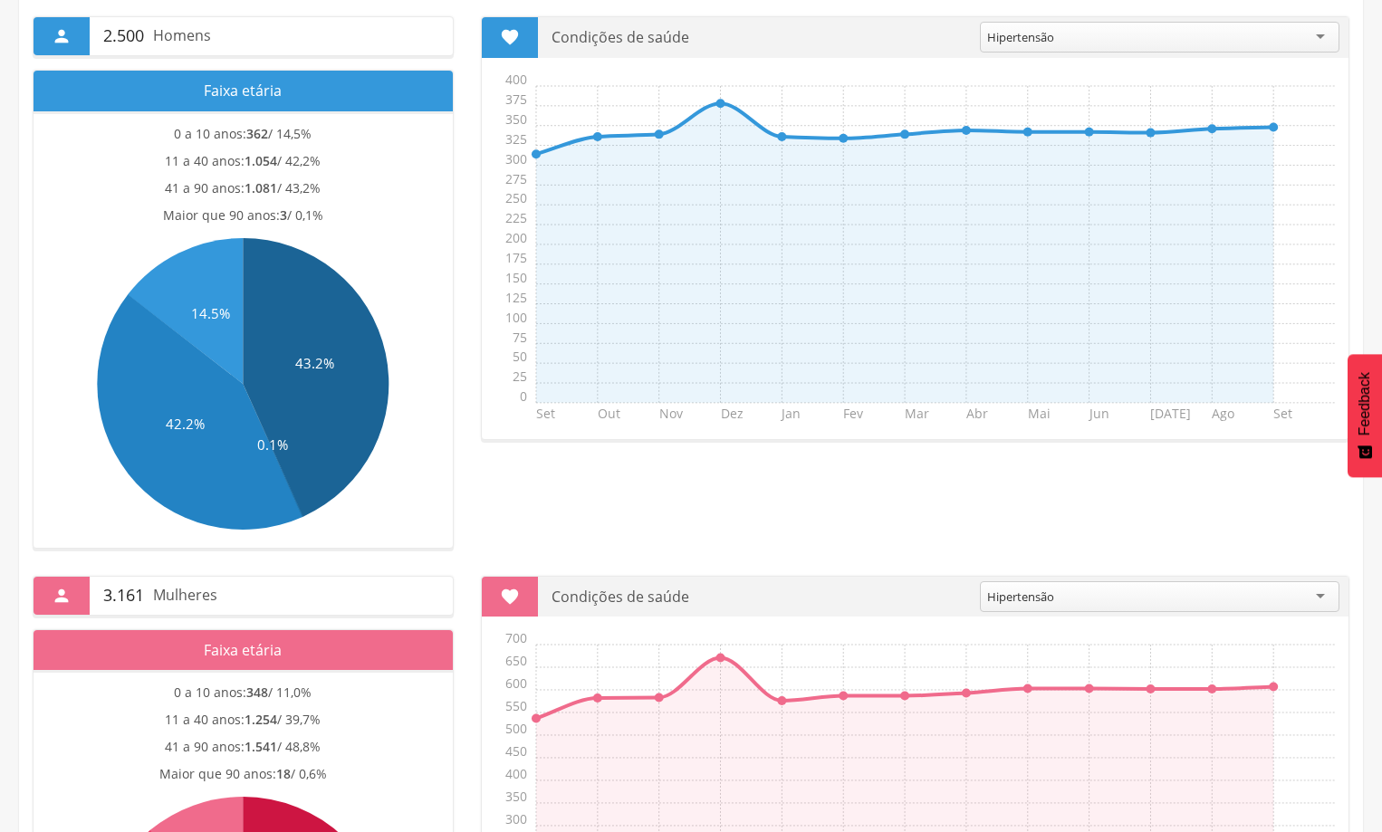
scroll to position [453, 0]
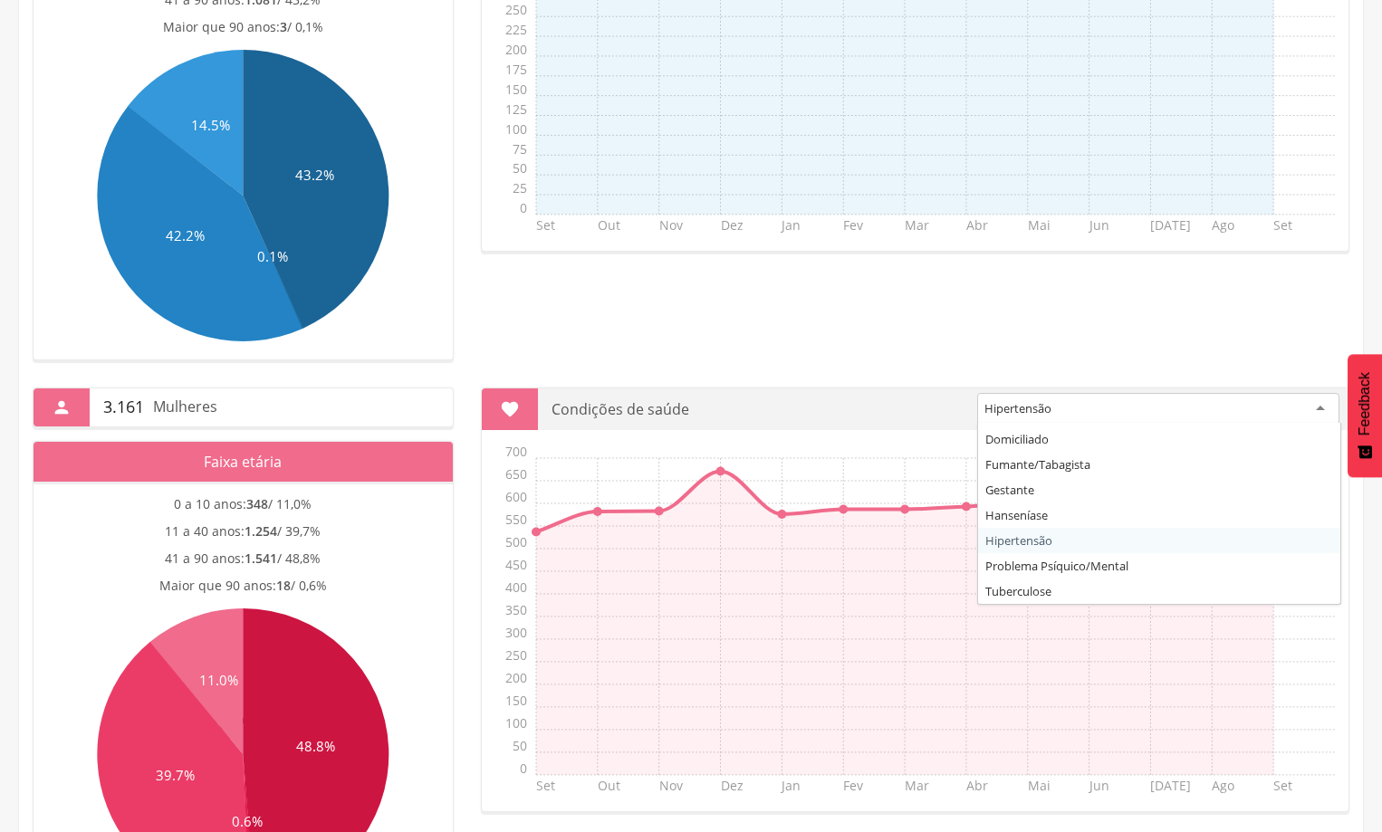
click at [1318, 407] on div "Hipertensão" at bounding box center [1158, 409] width 362 height 33
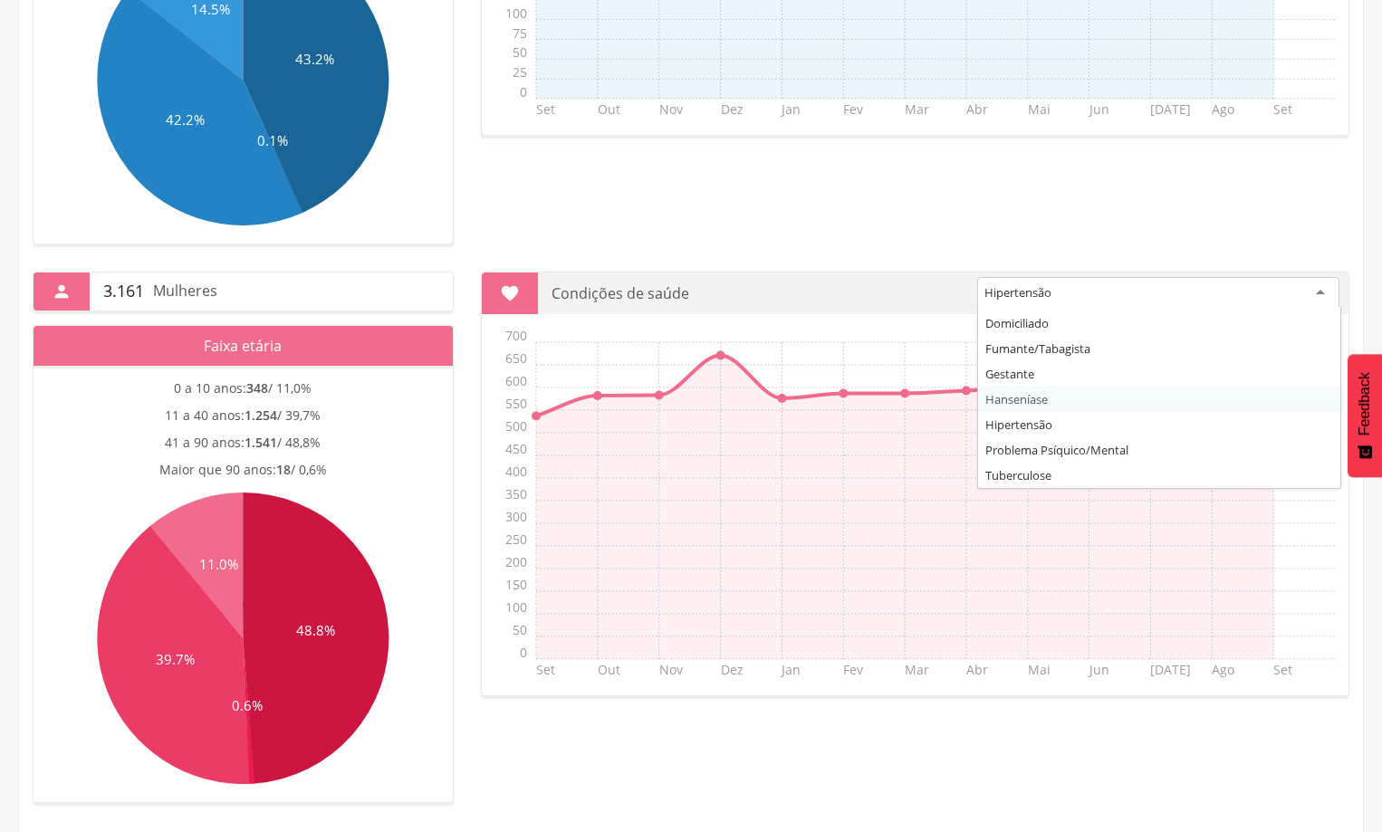
scroll to position [572, 0]
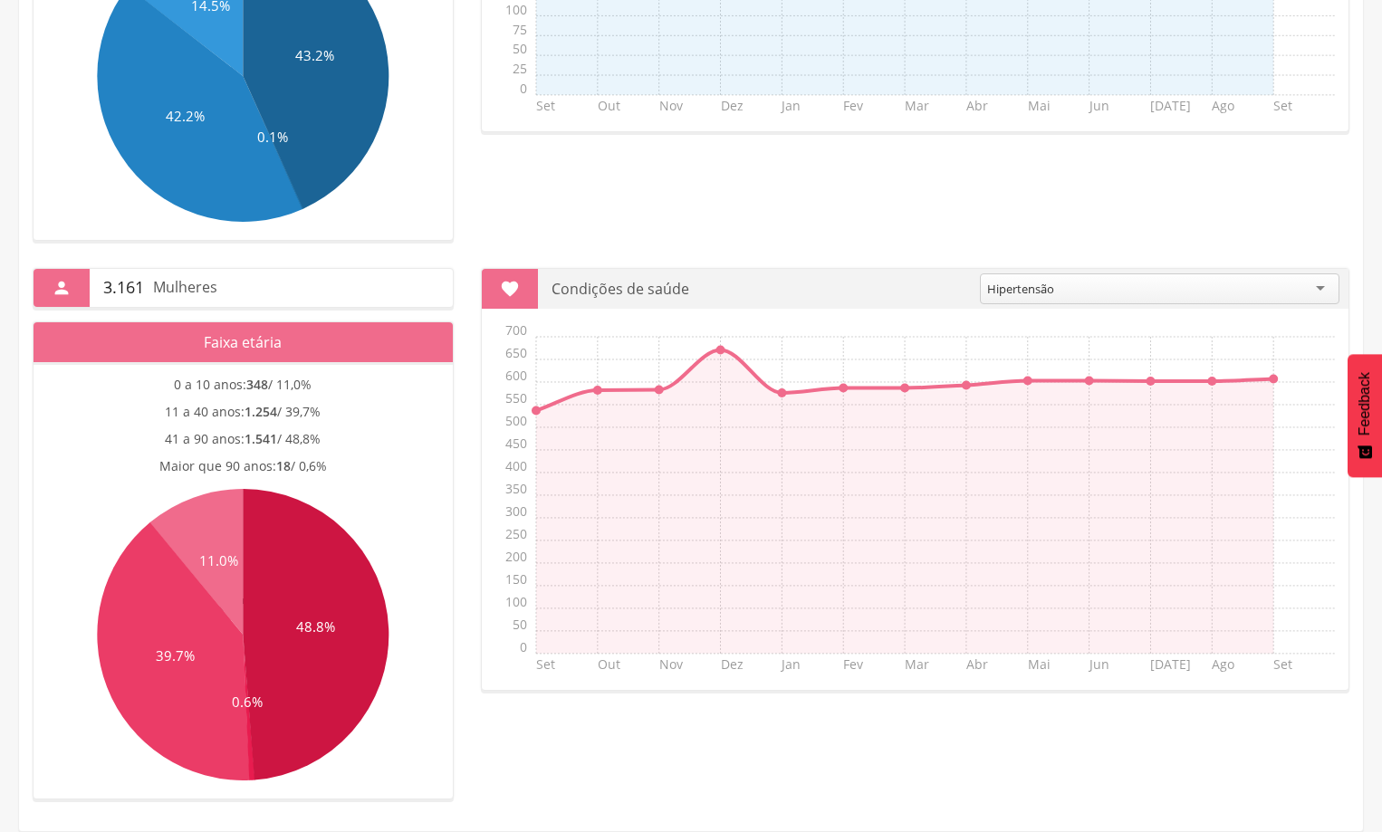
click at [1026, 420] on section "**********" at bounding box center [915, 480] width 868 height 424
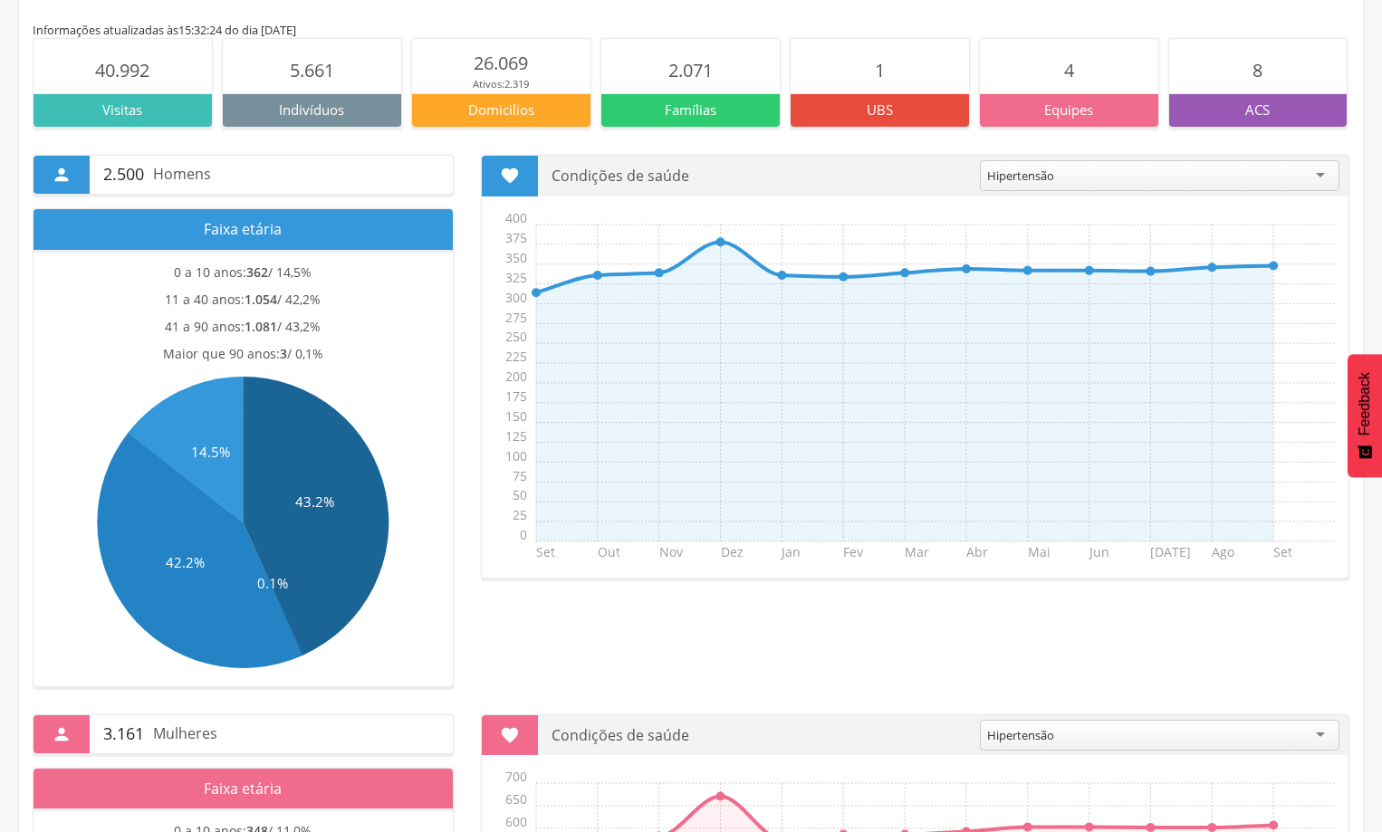
scroll to position [120, 0]
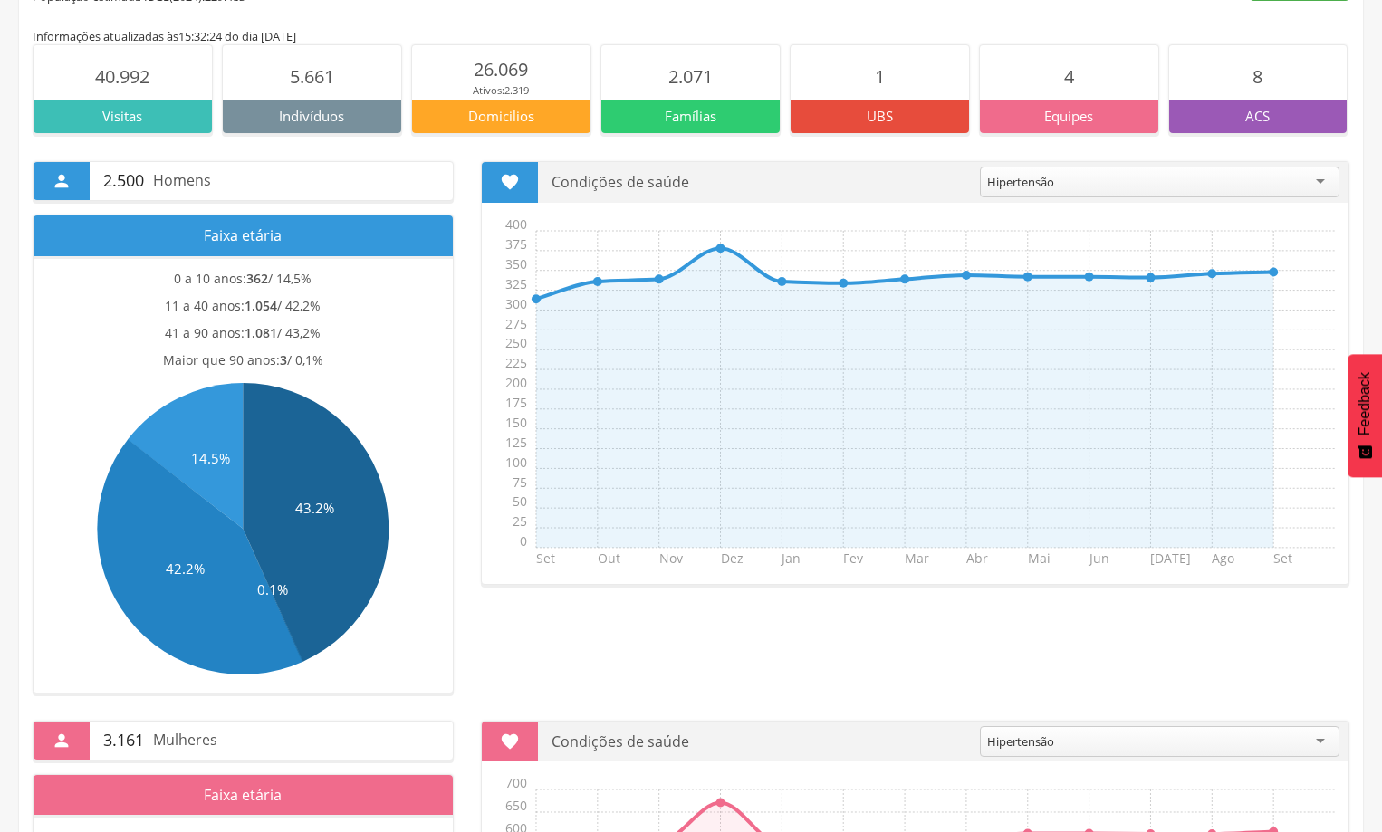
click at [113, 177] on span "2.500" at bounding box center [123, 181] width 41 height 24
click at [65, 169] on div "" at bounding box center [62, 181] width 56 height 38
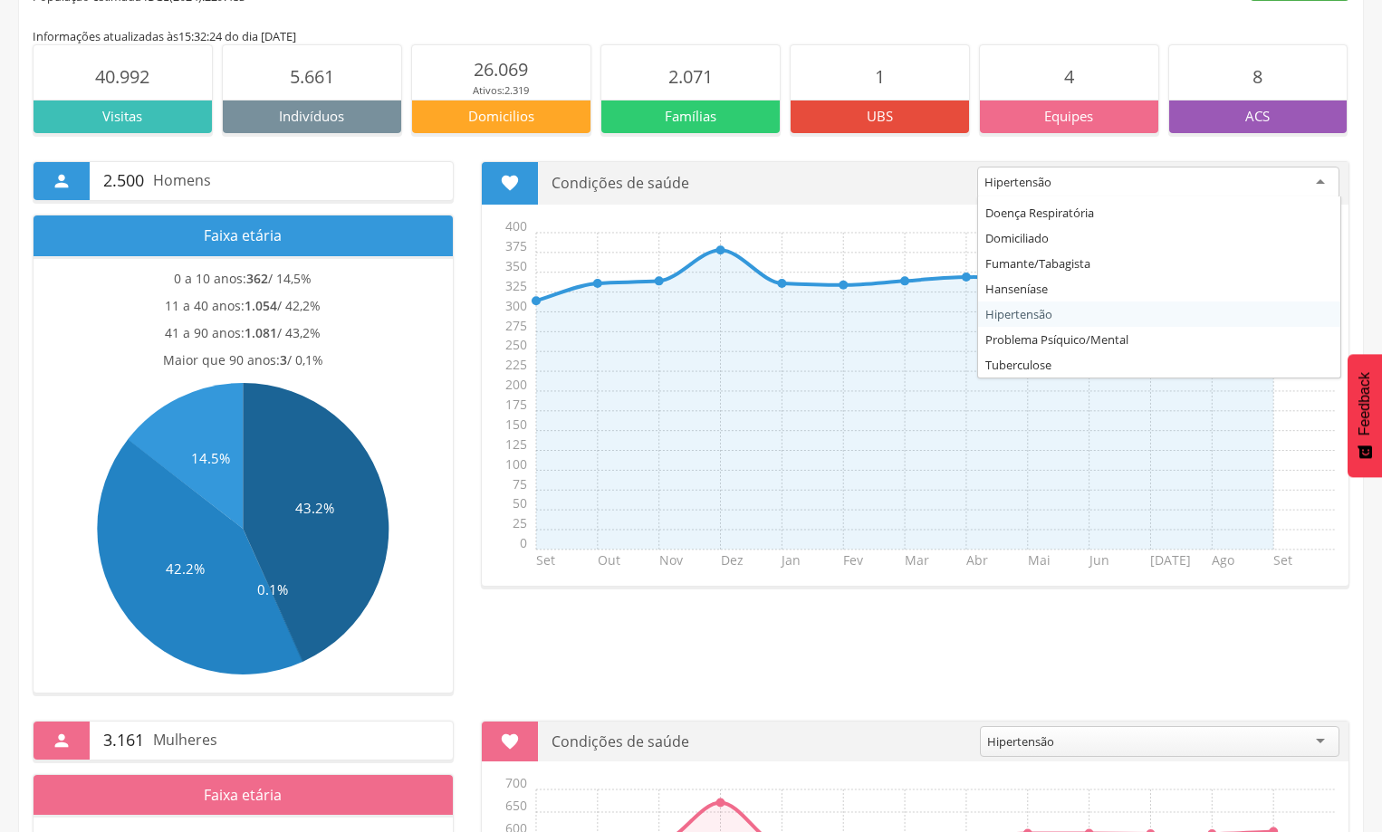
click at [1308, 172] on div "Hipertensão" at bounding box center [1158, 183] width 362 height 33
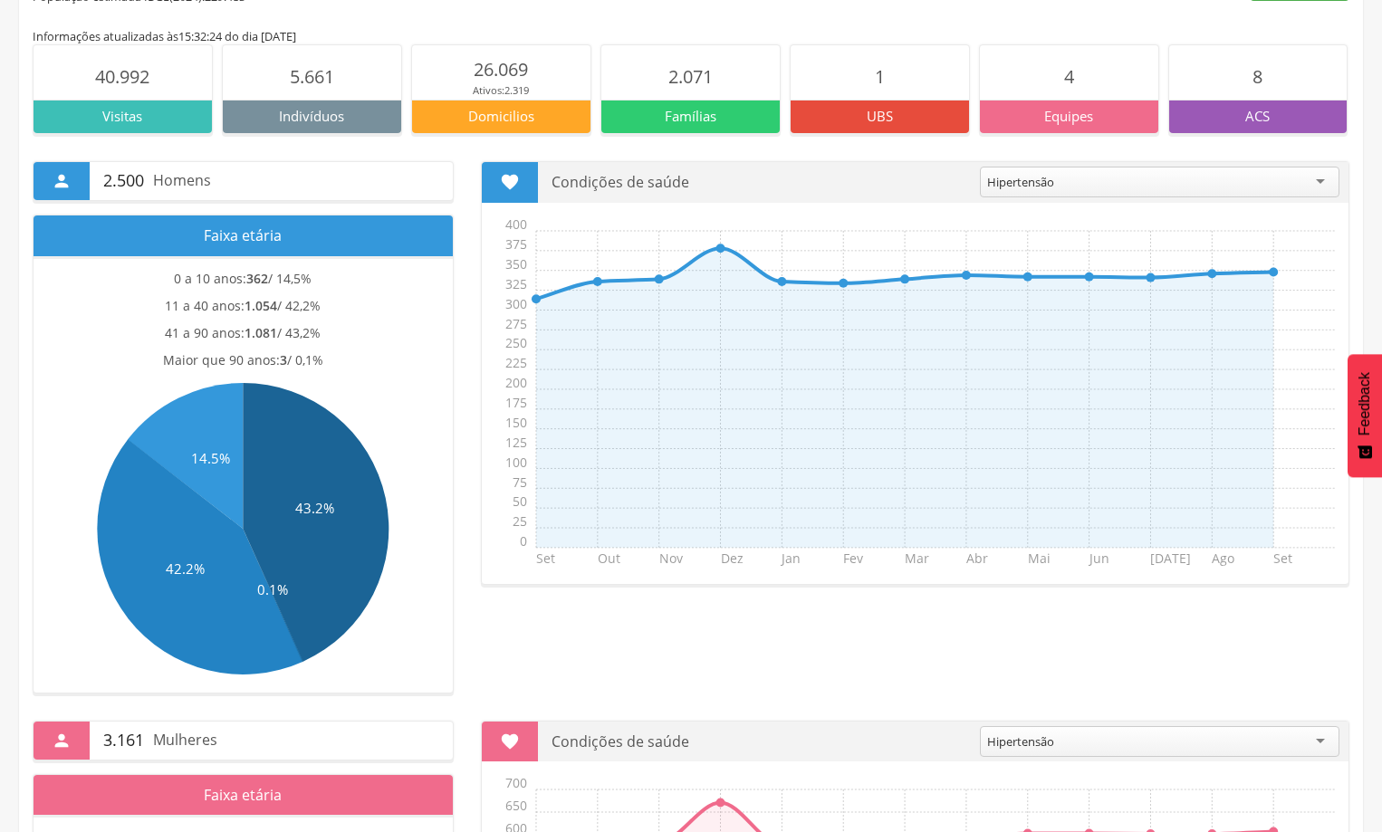
click at [668, 646] on div "**********" at bounding box center [691, 414] width 1344 height 560
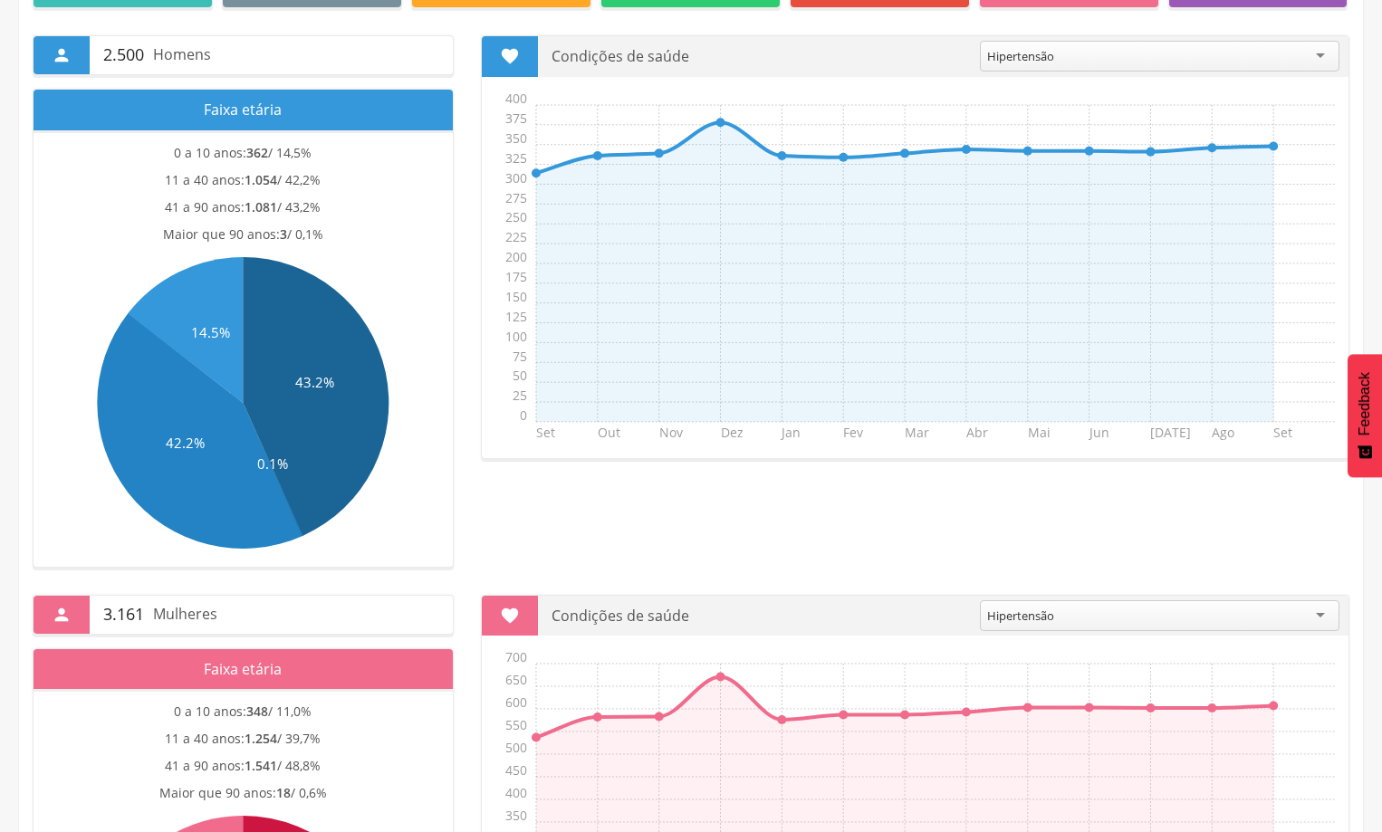
scroll to position [0, 0]
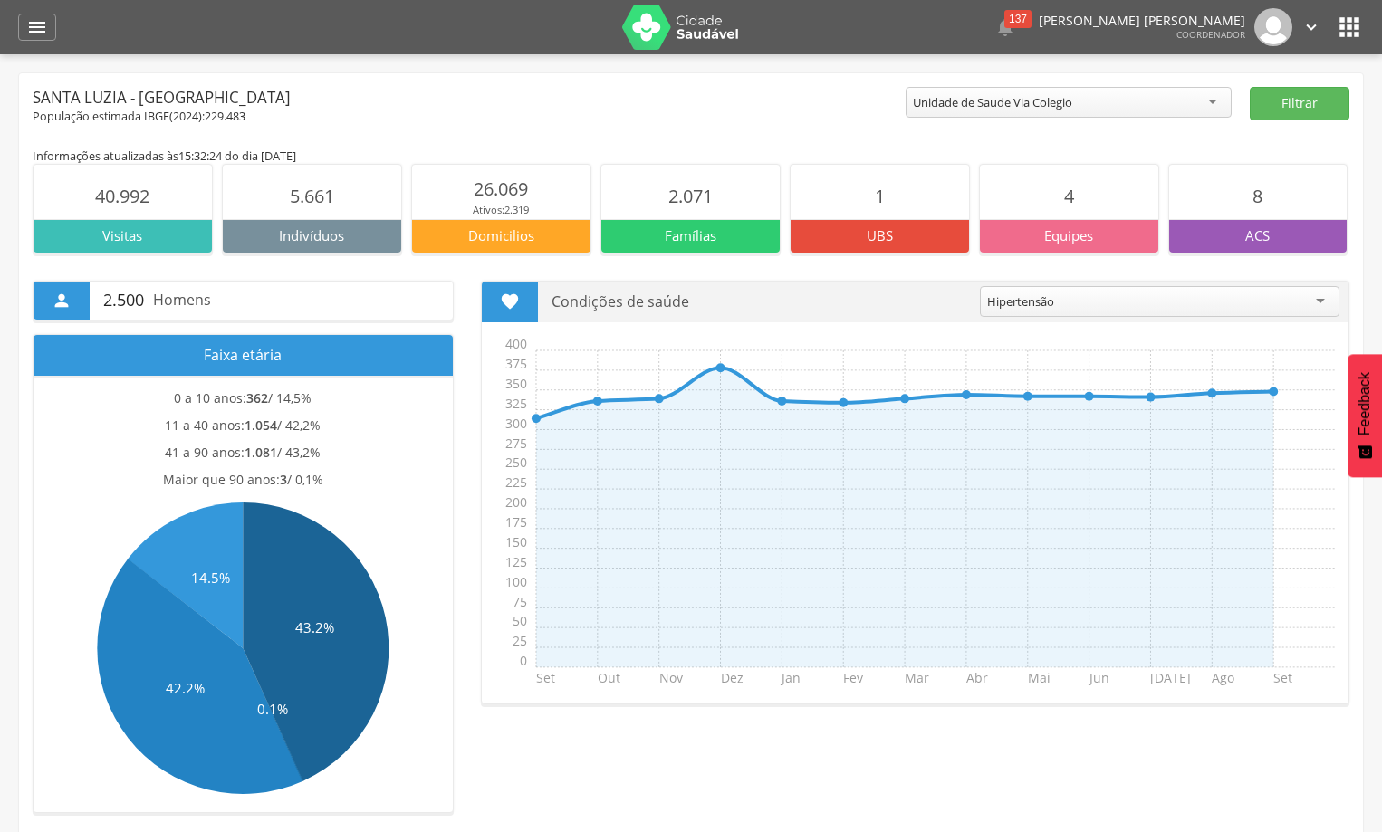
click at [1321, 299] on div "Hipertensão" at bounding box center [1159, 301] width 359 height 31
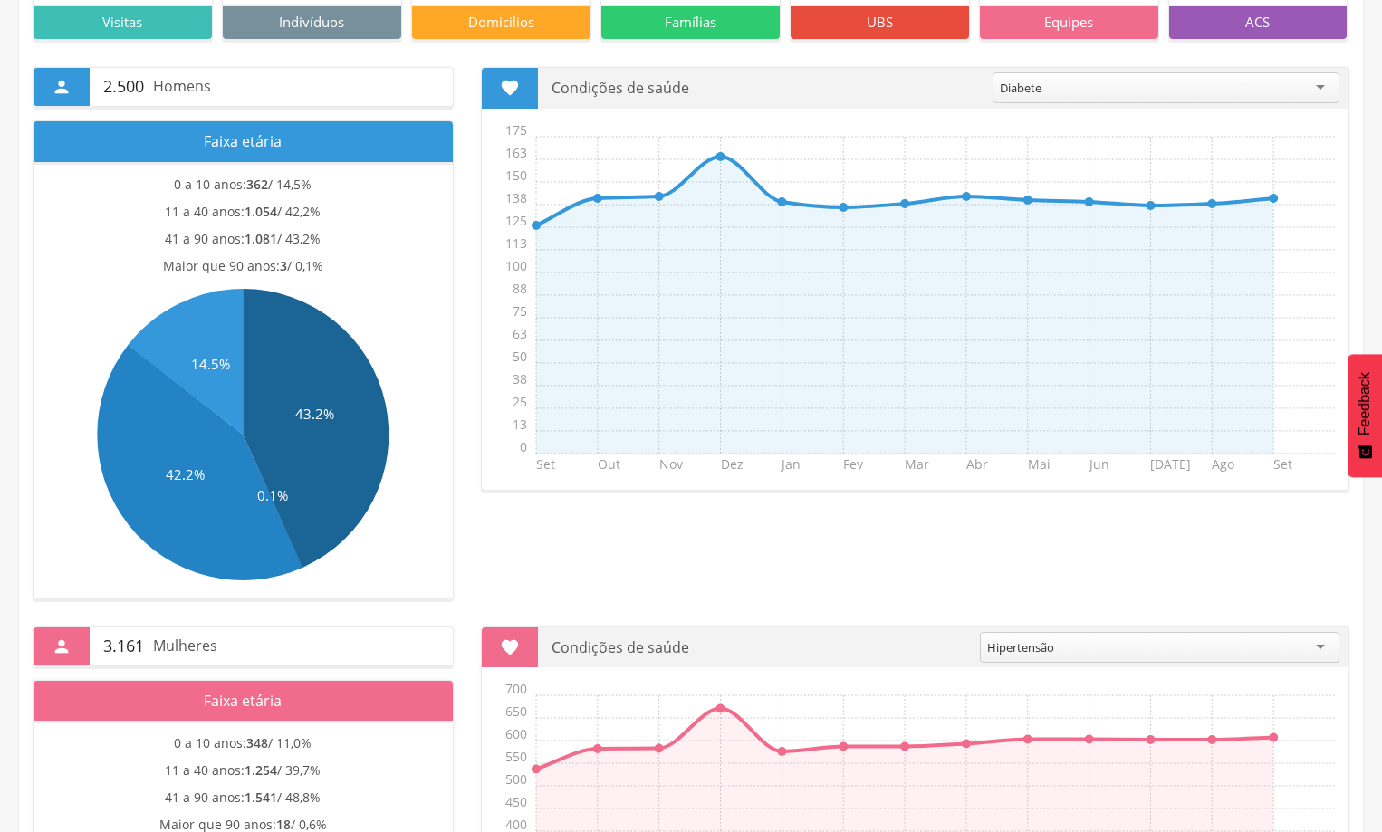
scroll to position [272, 0]
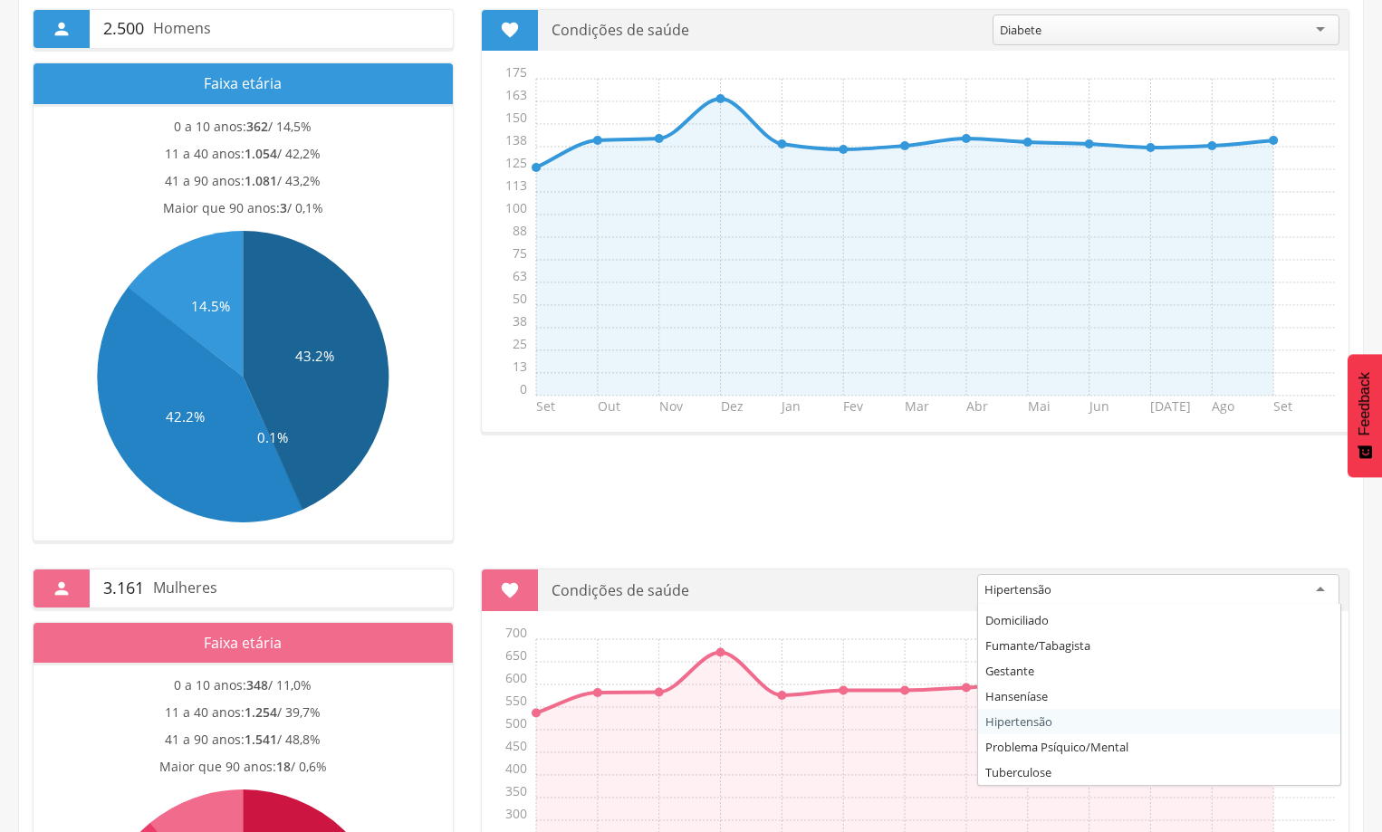
click at [1308, 589] on div "Hipertensão" at bounding box center [1158, 590] width 362 height 33
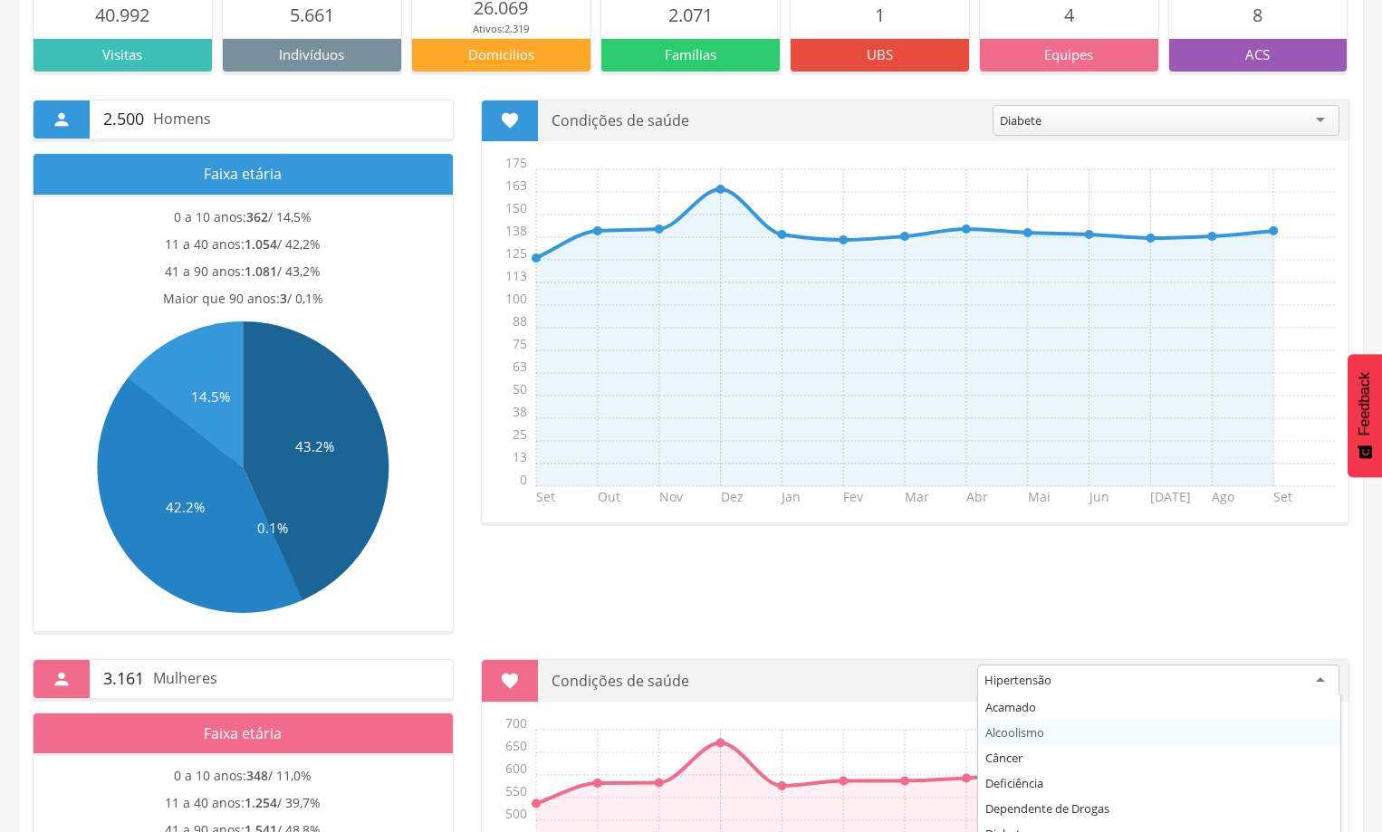
scroll to position [91, 0]
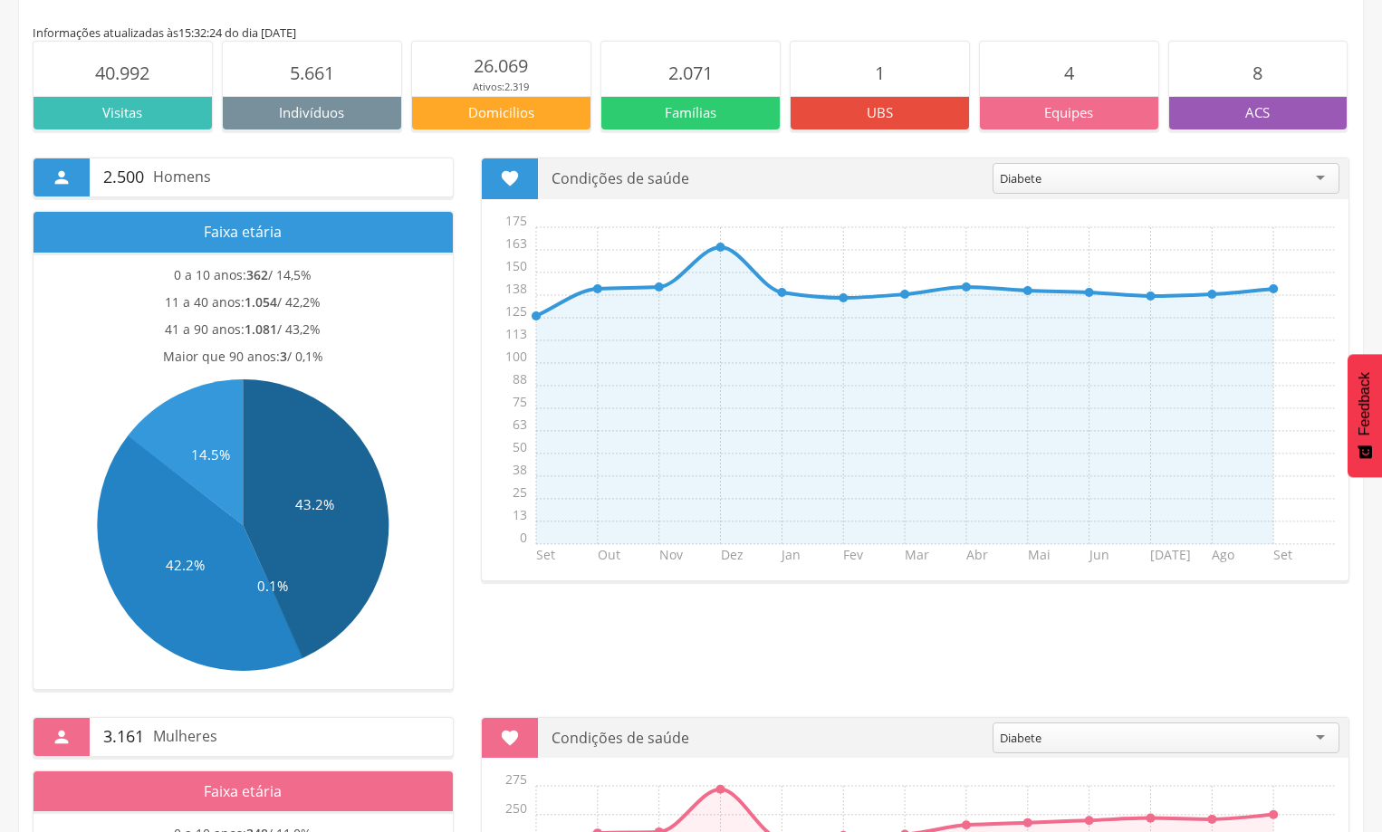
scroll to position [0, 0]
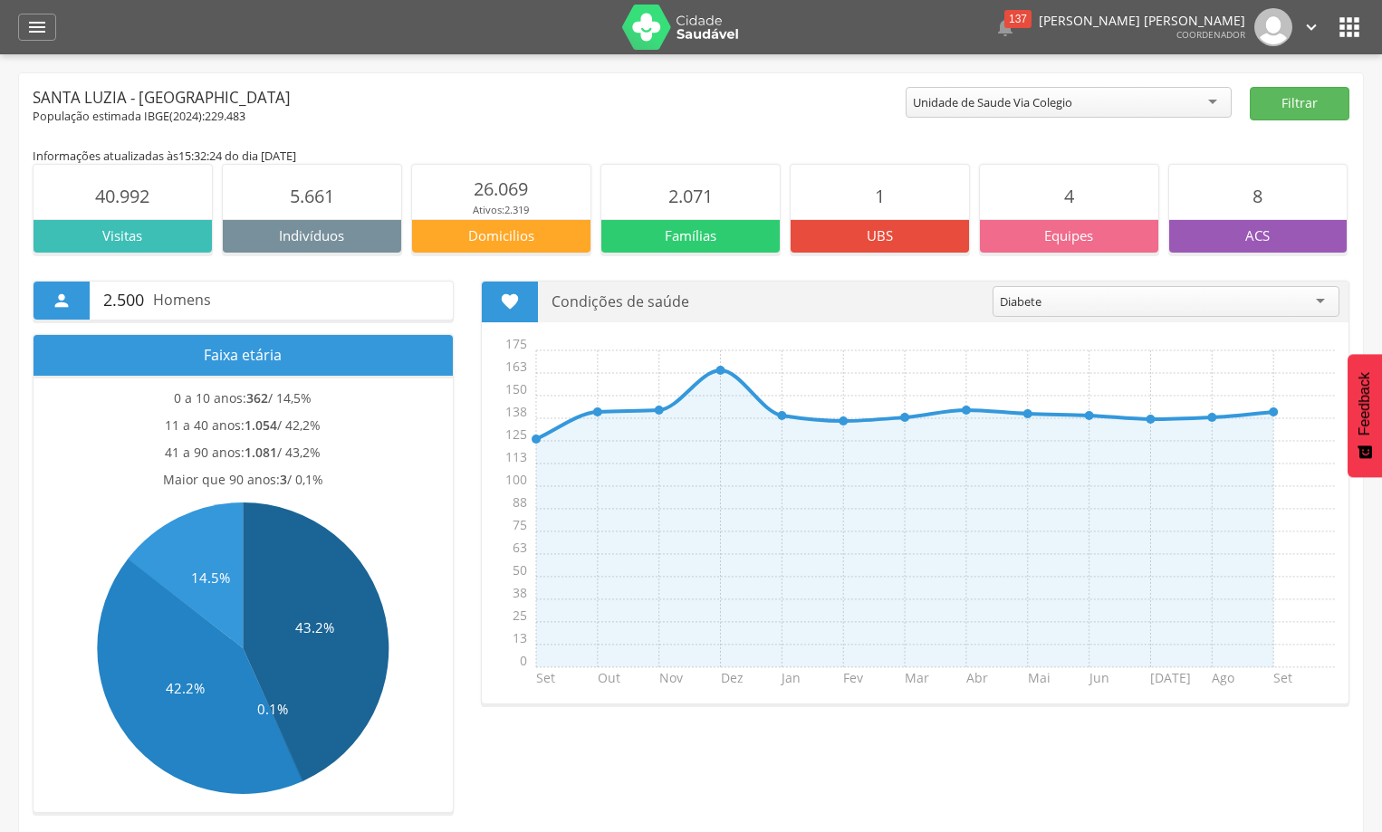
click at [451, 109] on div "População estimada IBGE( 2024 ): 229.483" at bounding box center [469, 117] width 873 height 16
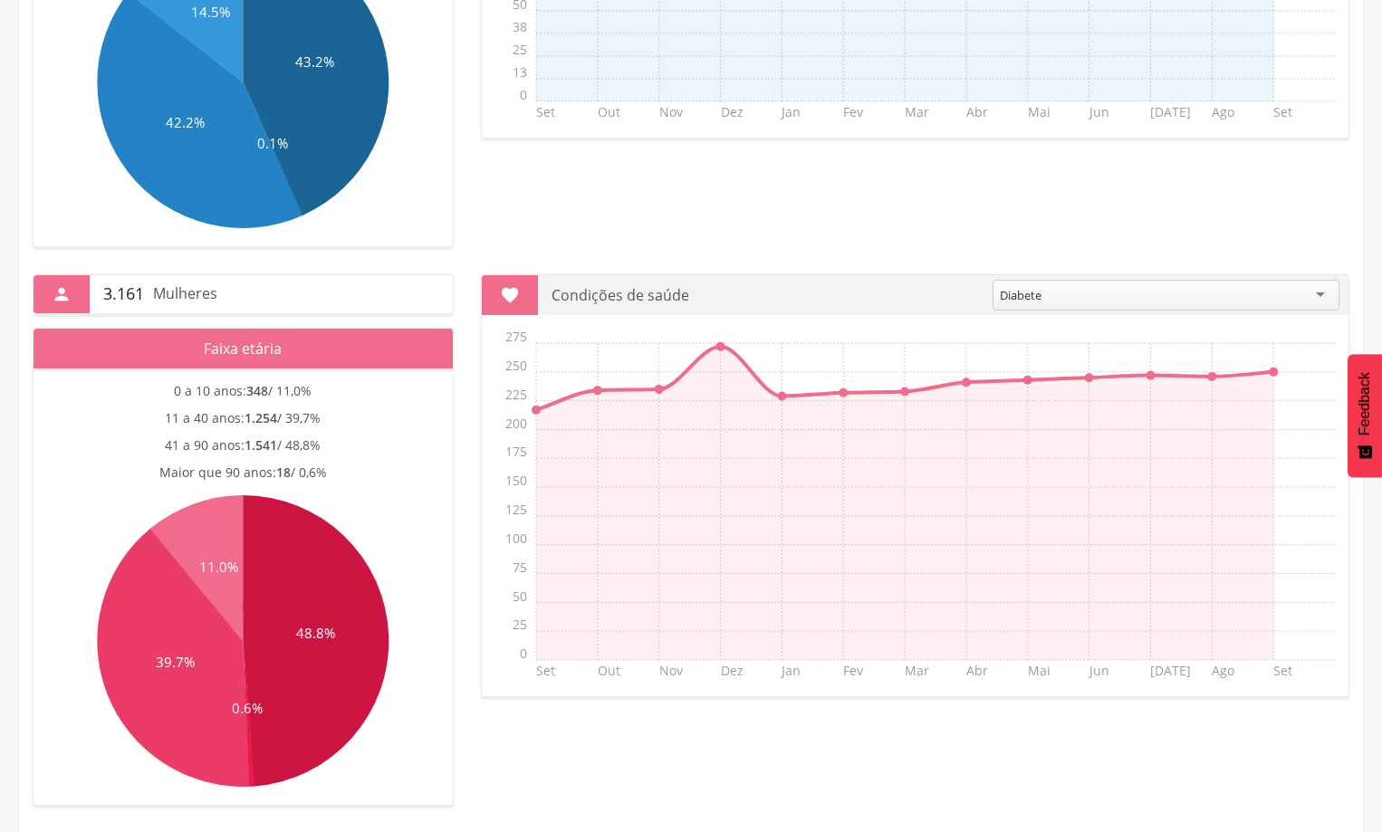
scroll to position [572, 0]
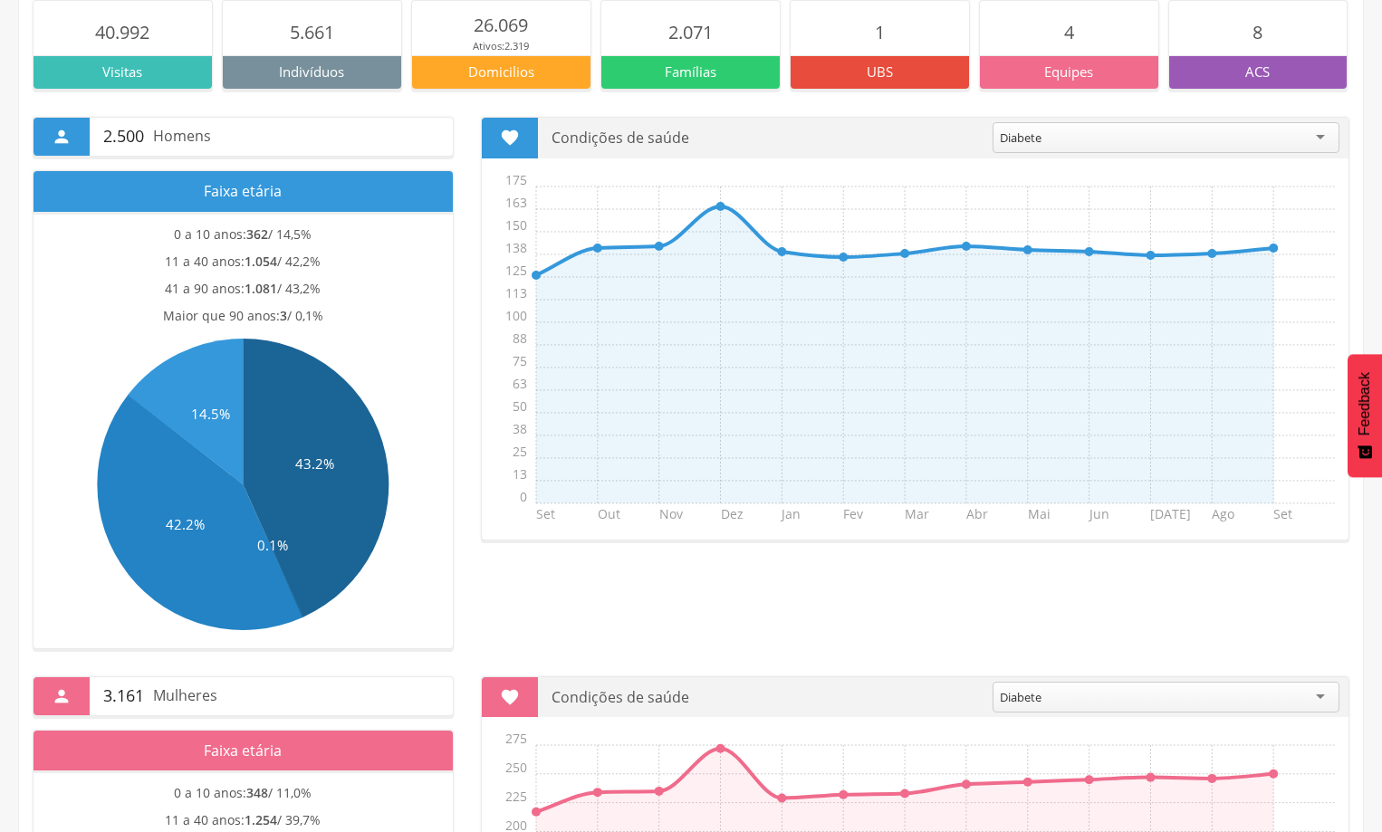
scroll to position [0, 0]
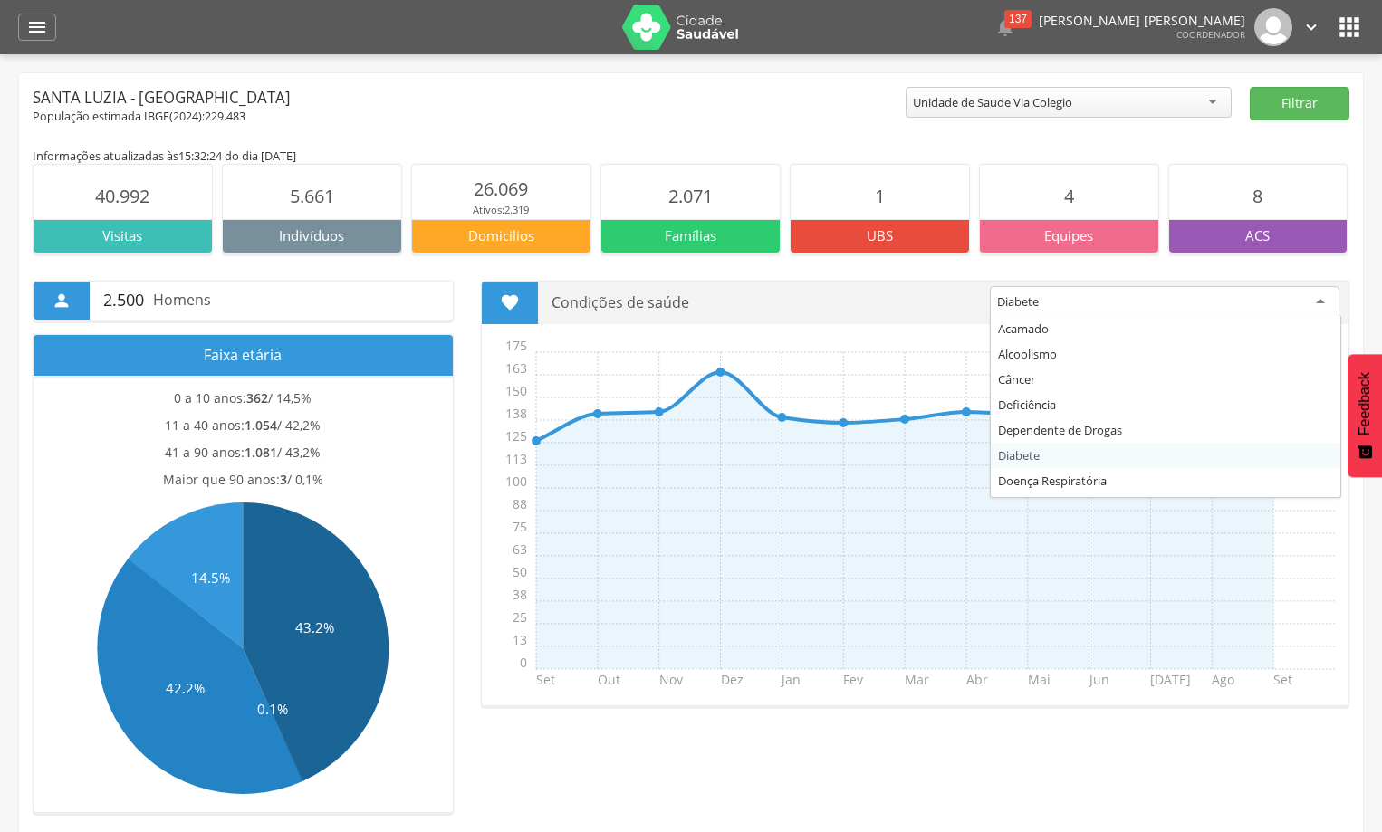
click at [1308, 301] on div "Diabete" at bounding box center [1165, 302] width 350 height 33
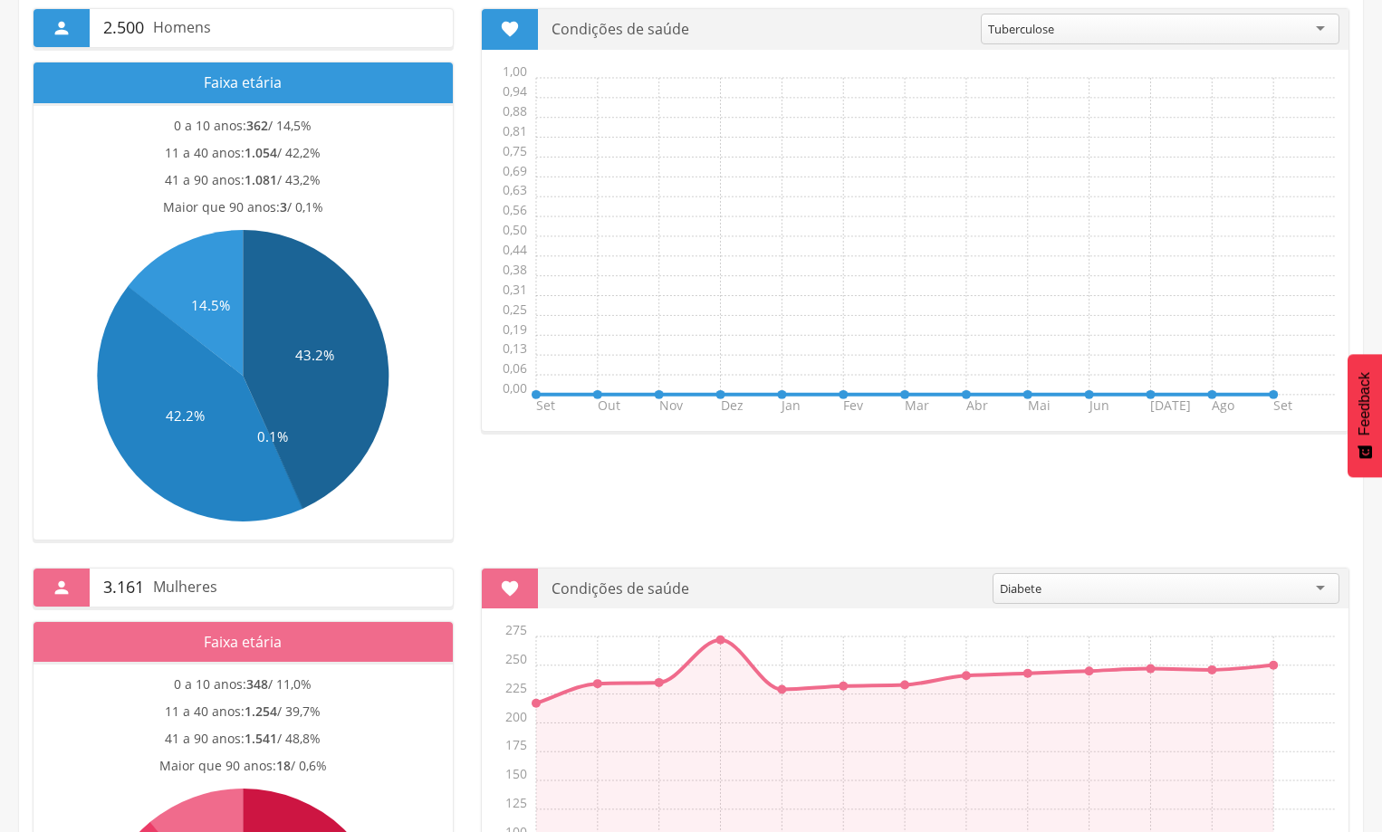
scroll to position [453, 0]
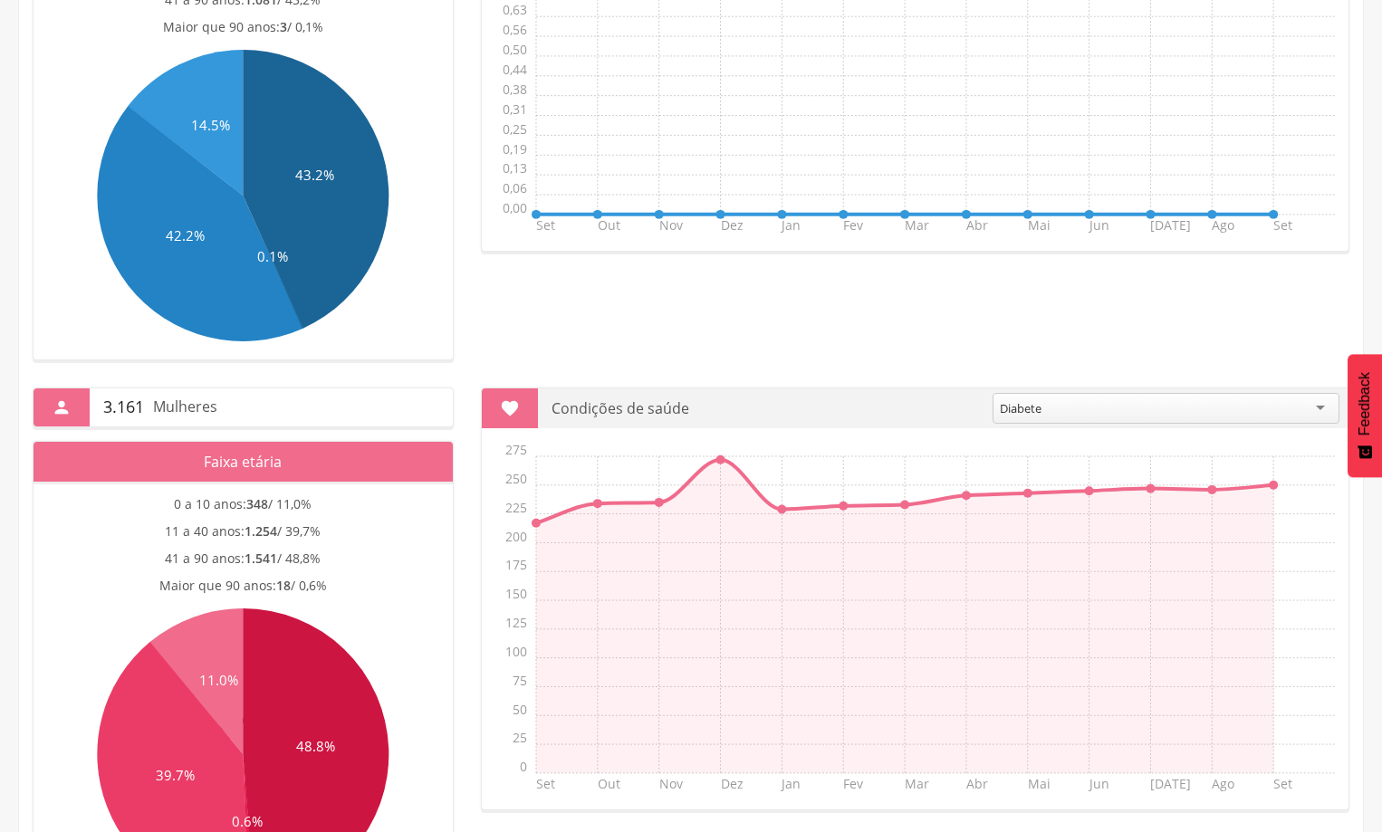
click at [1318, 411] on div "Diabete" at bounding box center [1165, 408] width 347 height 31
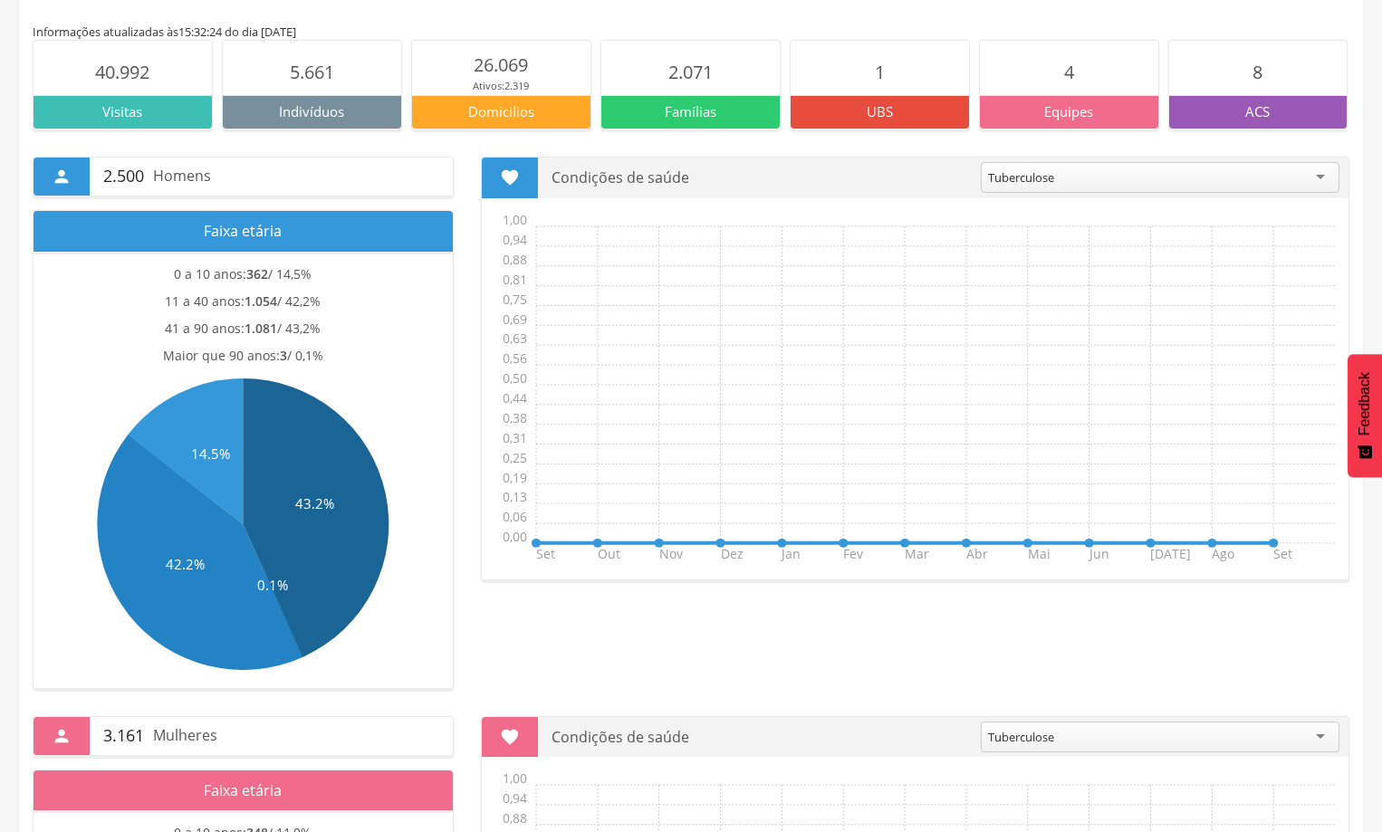
scroll to position [91, 0]
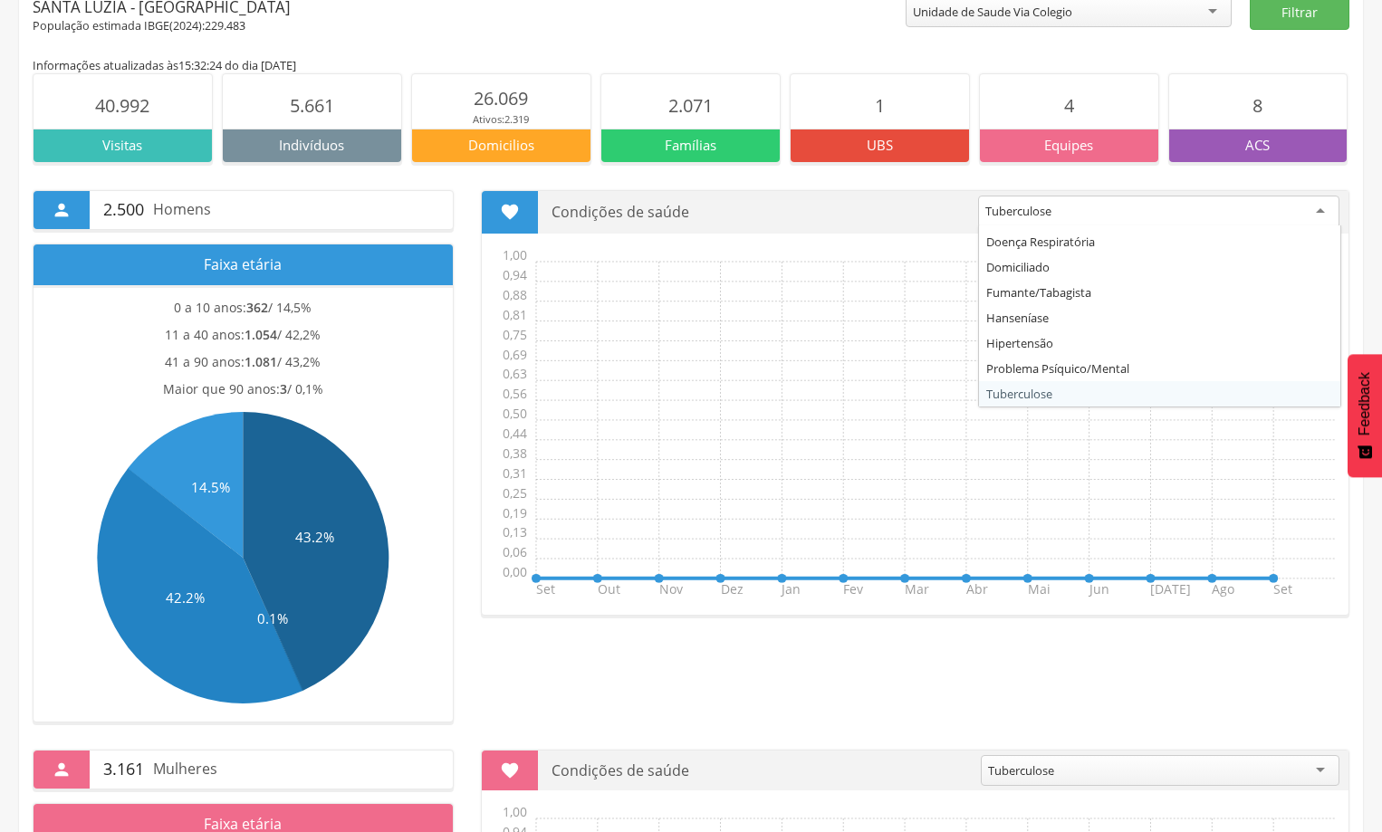
click at [1319, 211] on div "Tuberculose" at bounding box center [1158, 212] width 361 height 33
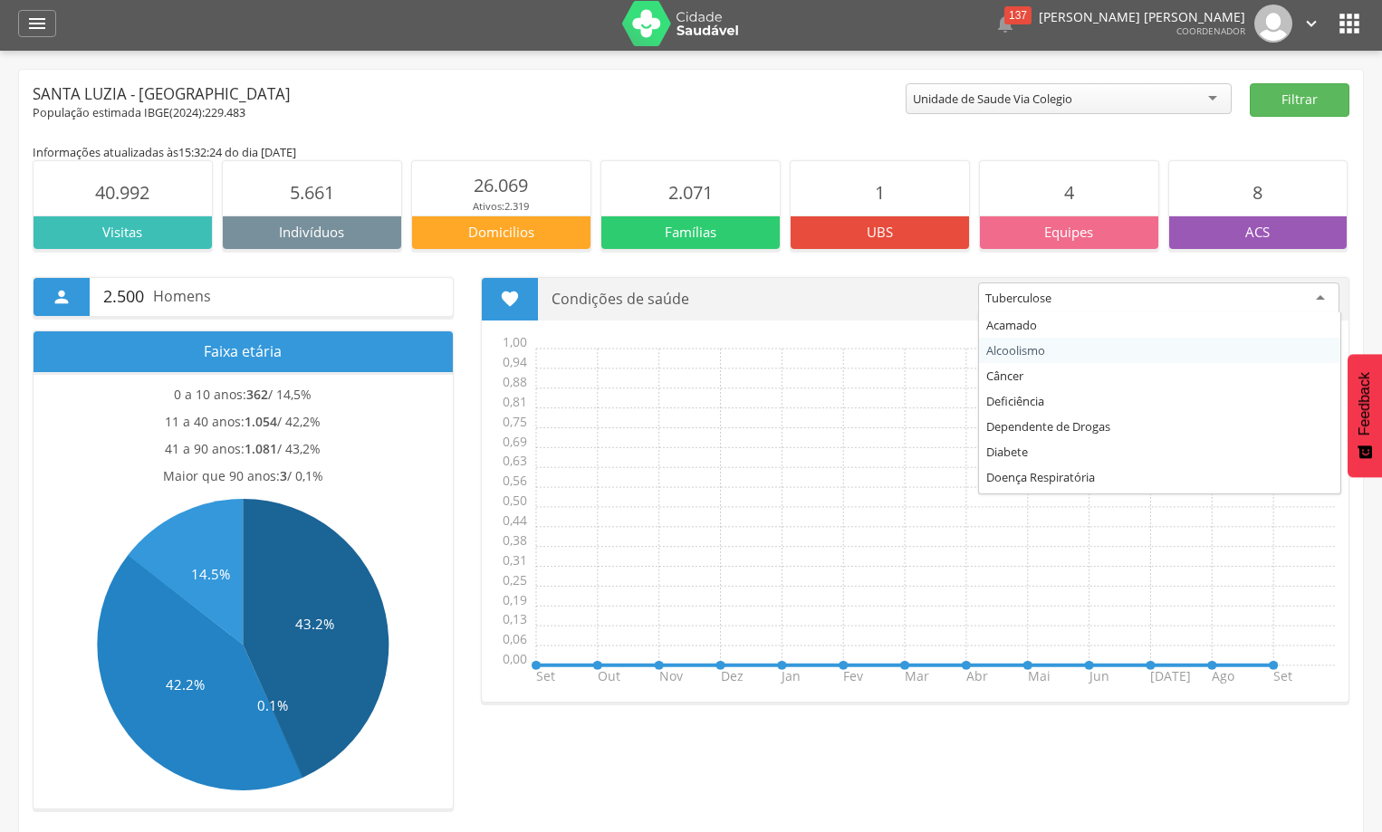
scroll to position [0, 0]
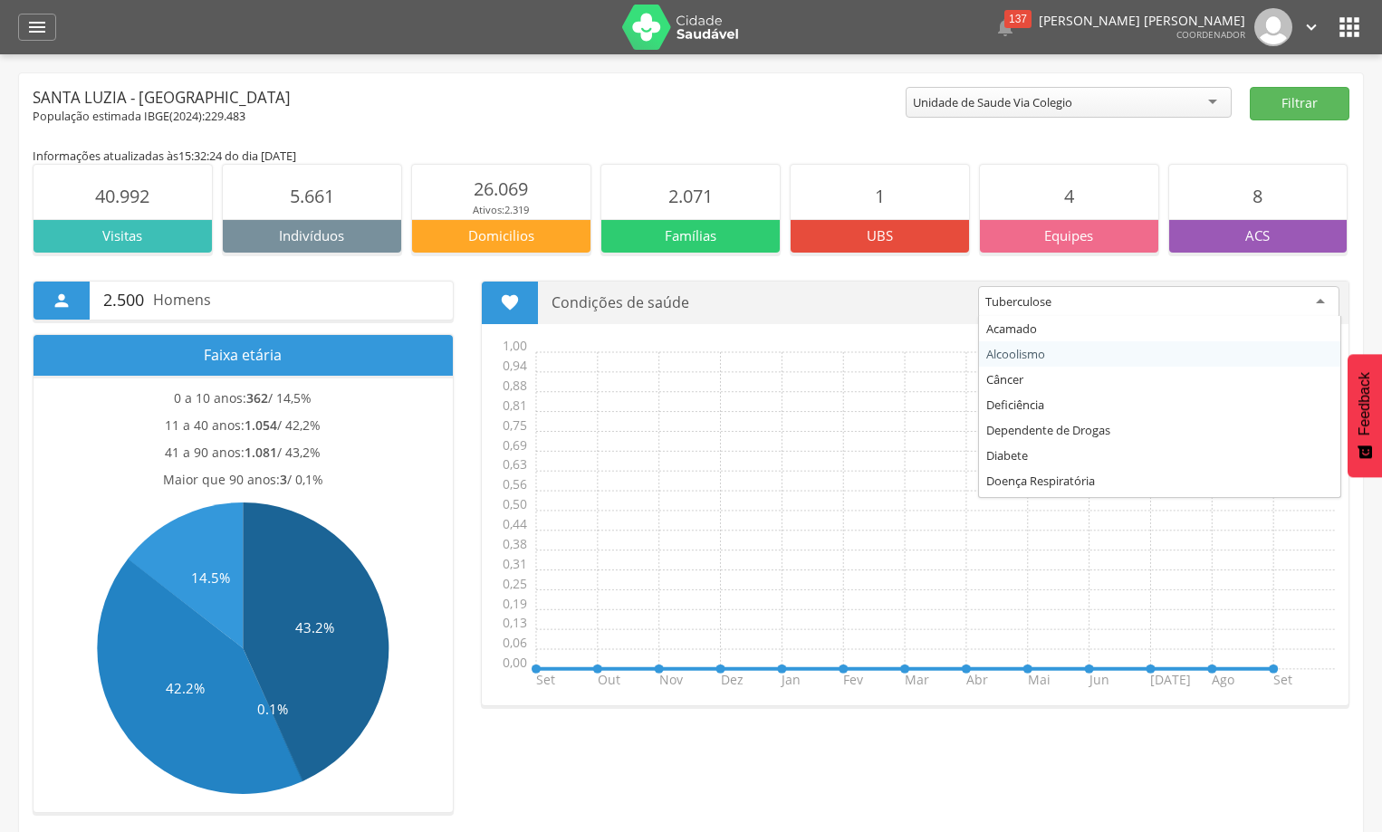
click at [1222, 101] on div "Unidade de Saude Via Colegio" at bounding box center [1068, 102] width 326 height 31
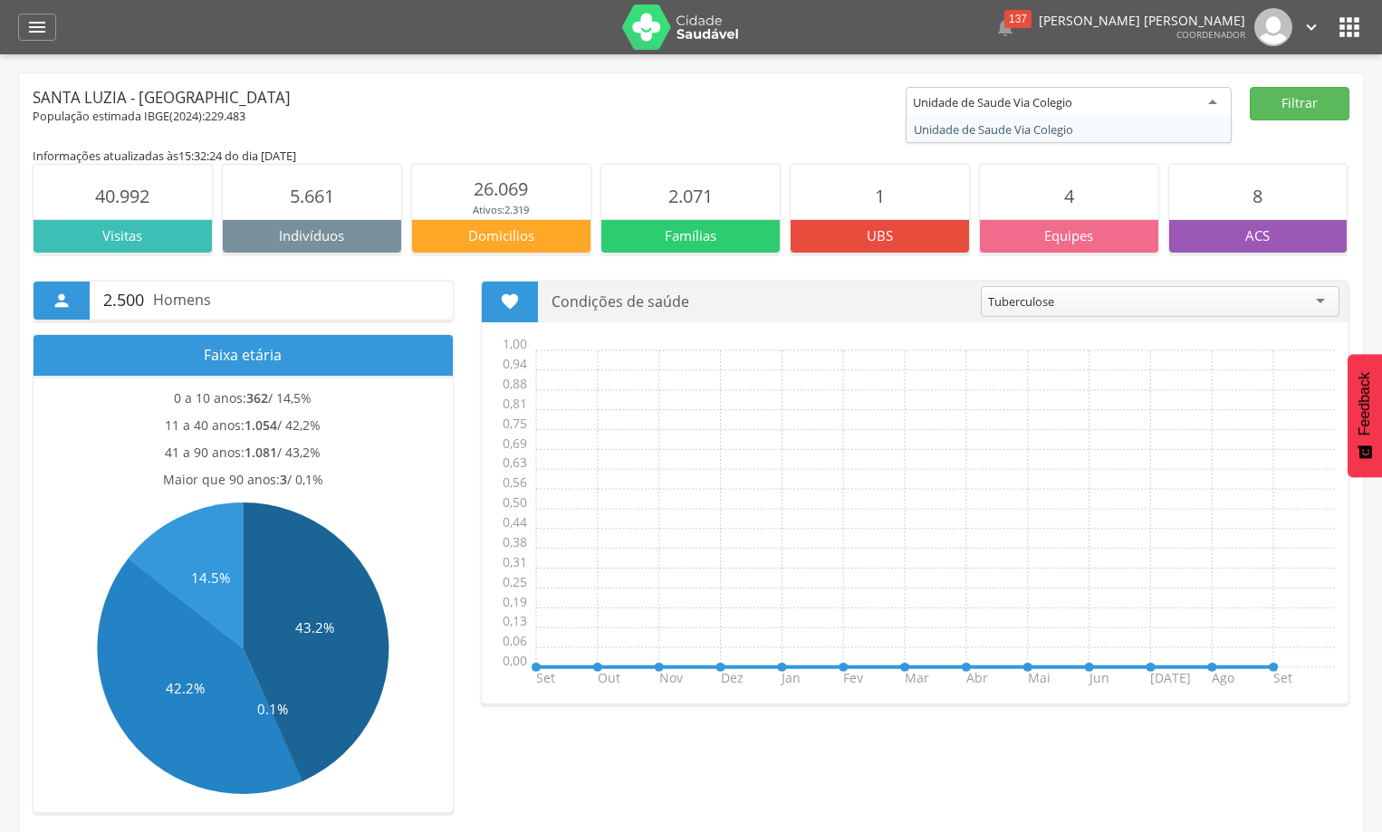
click at [1222, 101] on div "Unidade de Saude Via Colegio" at bounding box center [1068, 103] width 326 height 33
click at [854, 121] on div "População estimada IBGE( 2024 ): 229.483" at bounding box center [469, 117] width 873 height 16
click at [39, 29] on icon "" at bounding box center [37, 27] width 22 height 22
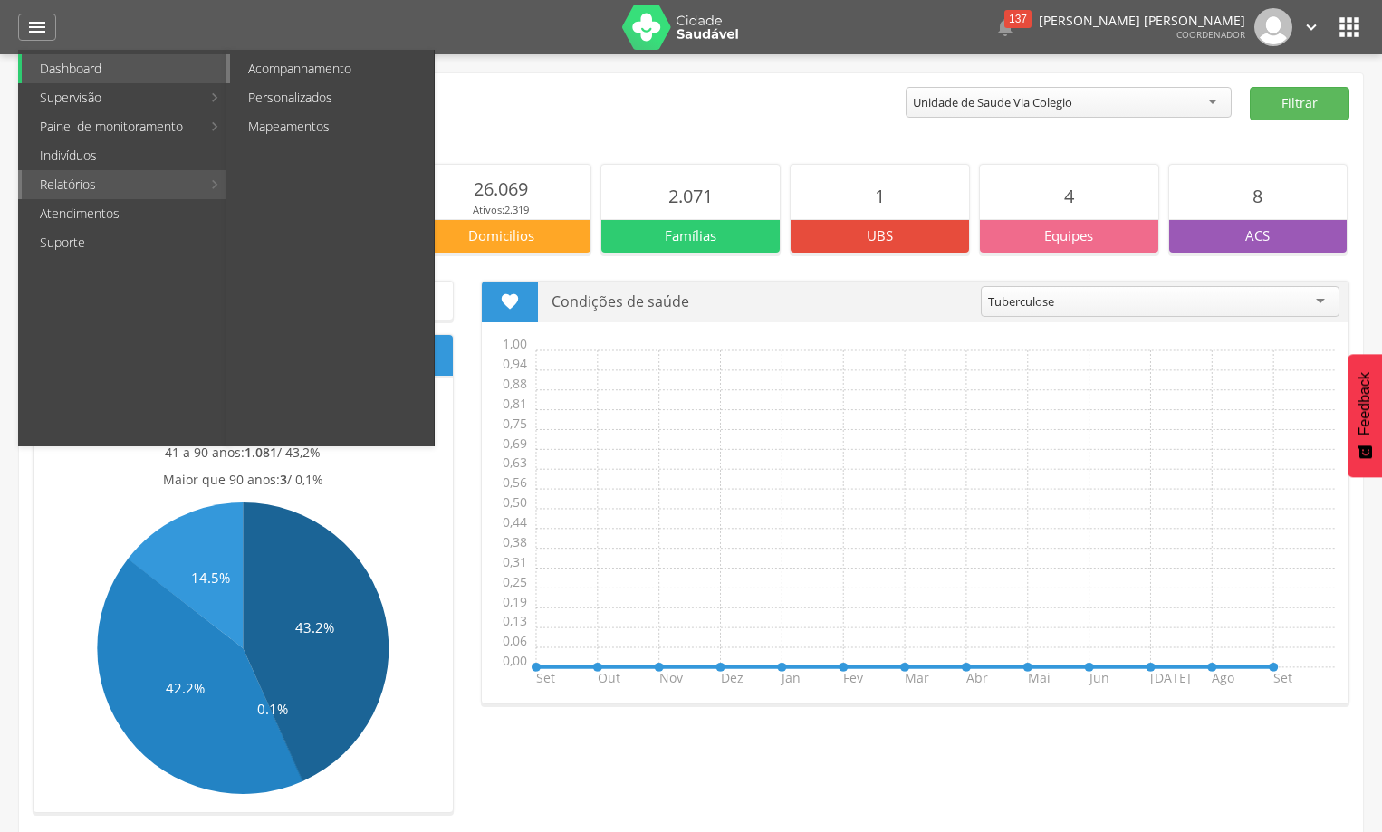
click at [361, 72] on link "Acompanhamento" at bounding box center [332, 68] width 204 height 29
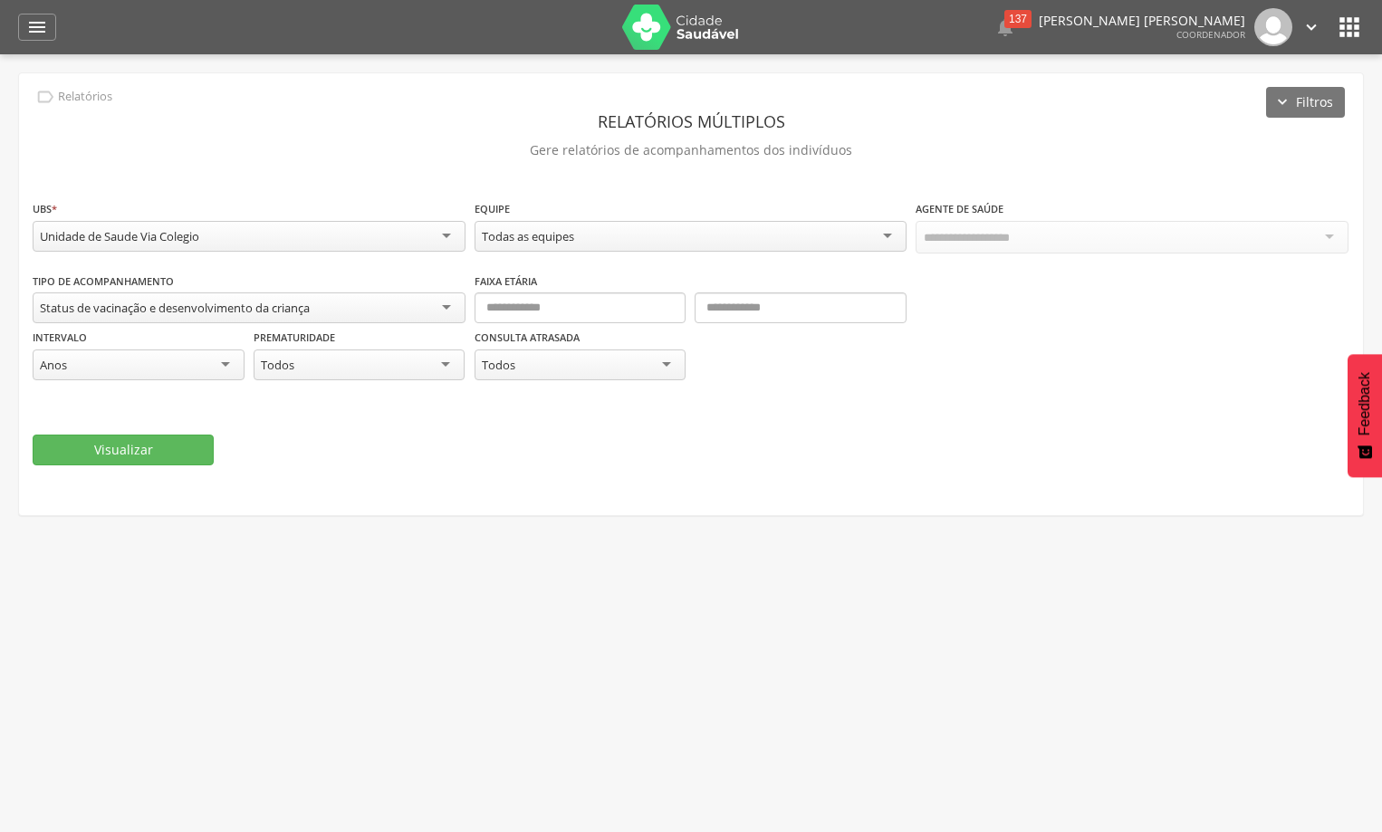
click at [455, 303] on div "Status de vacinação e desenvolvimento da criança" at bounding box center [249, 307] width 433 height 31
click at [462, 303] on div "Status de vacinação e desenvolvimento da criança" at bounding box center [249, 307] width 433 height 31
click at [40, 26] on icon "" at bounding box center [37, 27] width 22 height 22
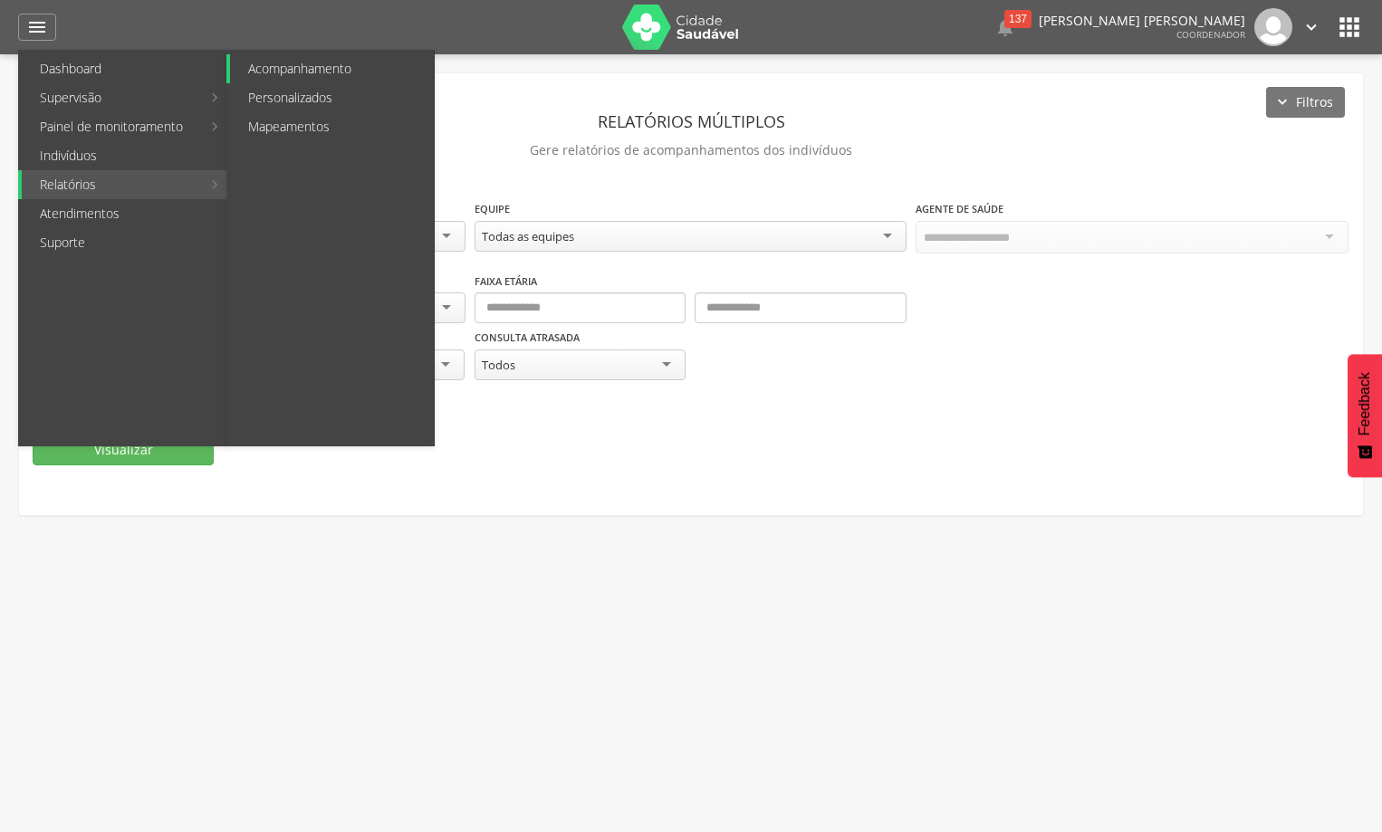
click at [320, 81] on link "Acompanhamento" at bounding box center [332, 68] width 204 height 29
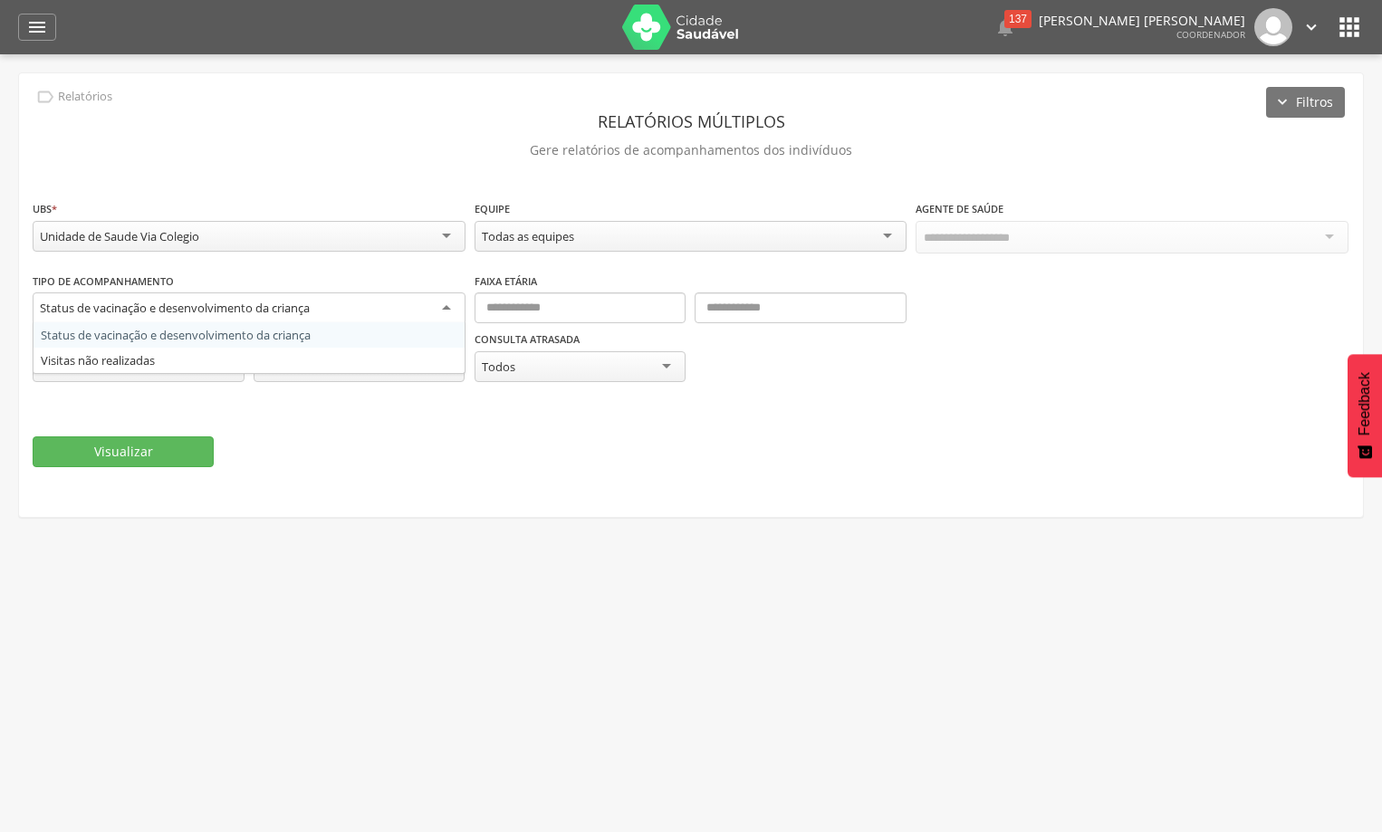
click at [445, 301] on div "Status de vacinação e desenvolvimento da criança" at bounding box center [249, 308] width 433 height 33
click at [1006, 324] on div "**********" at bounding box center [691, 336] width 1317 height 129
click at [40, 29] on icon "" at bounding box center [37, 27] width 22 height 22
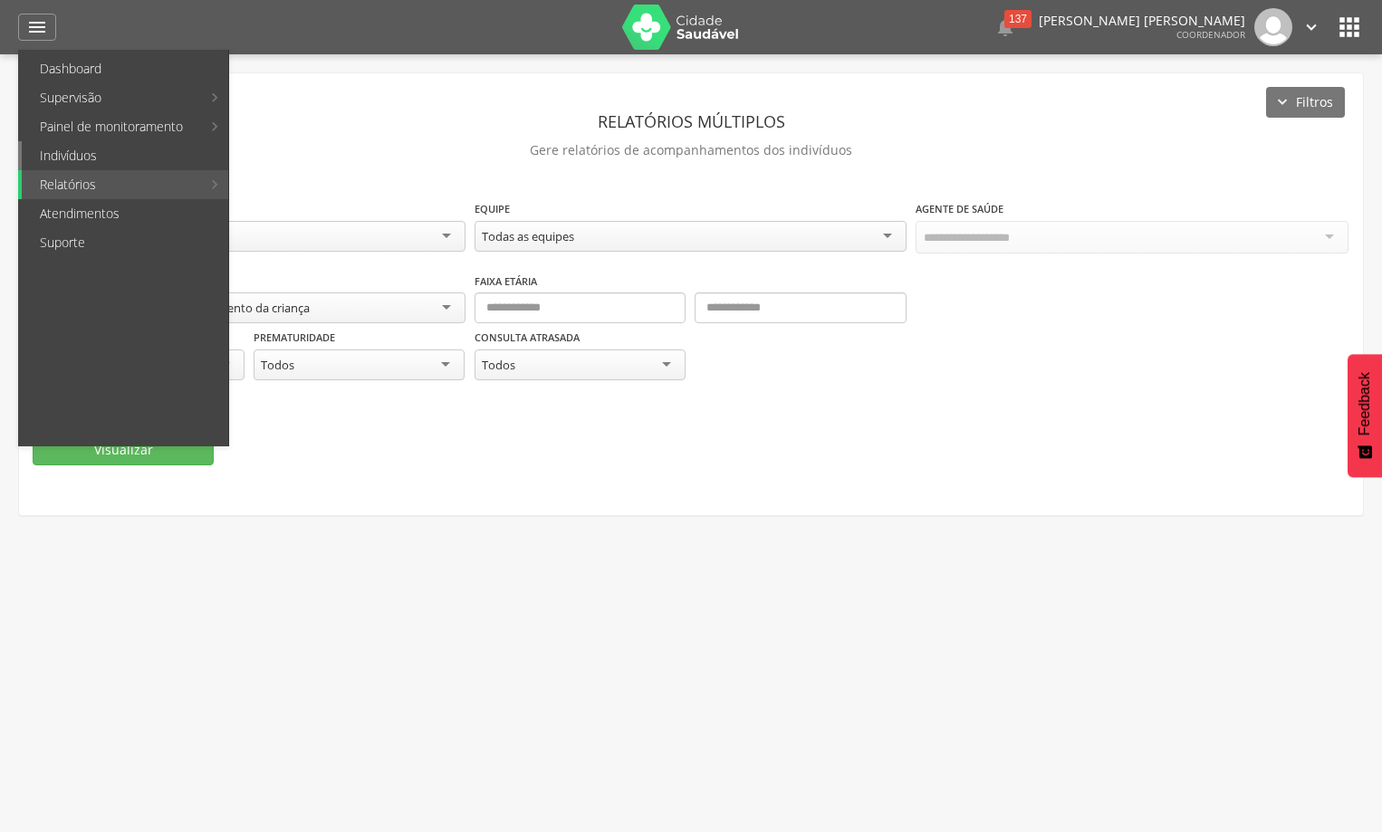
click at [127, 155] on link "Indivíduos" at bounding box center [125, 155] width 206 height 29
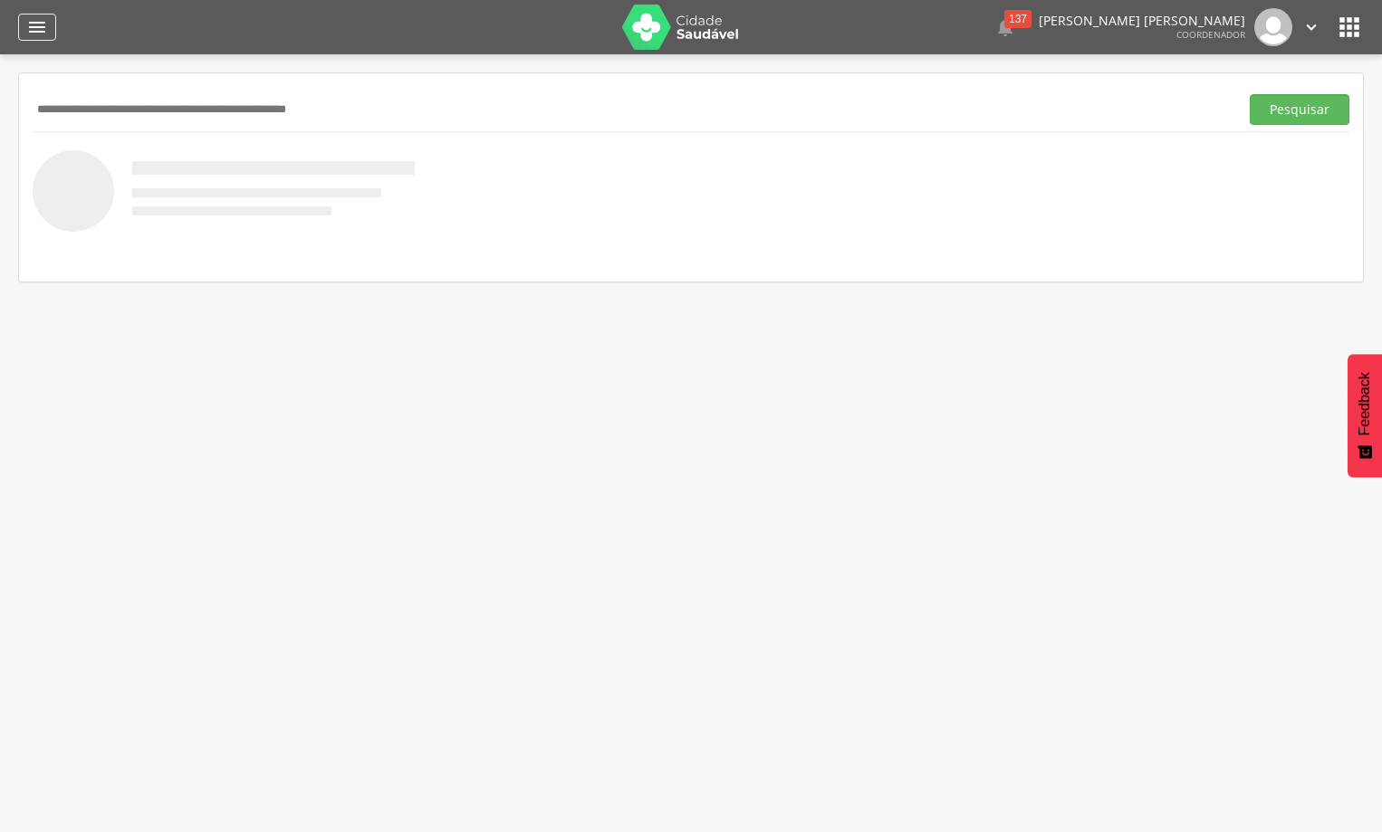
click at [38, 24] on icon "" at bounding box center [37, 27] width 22 height 22
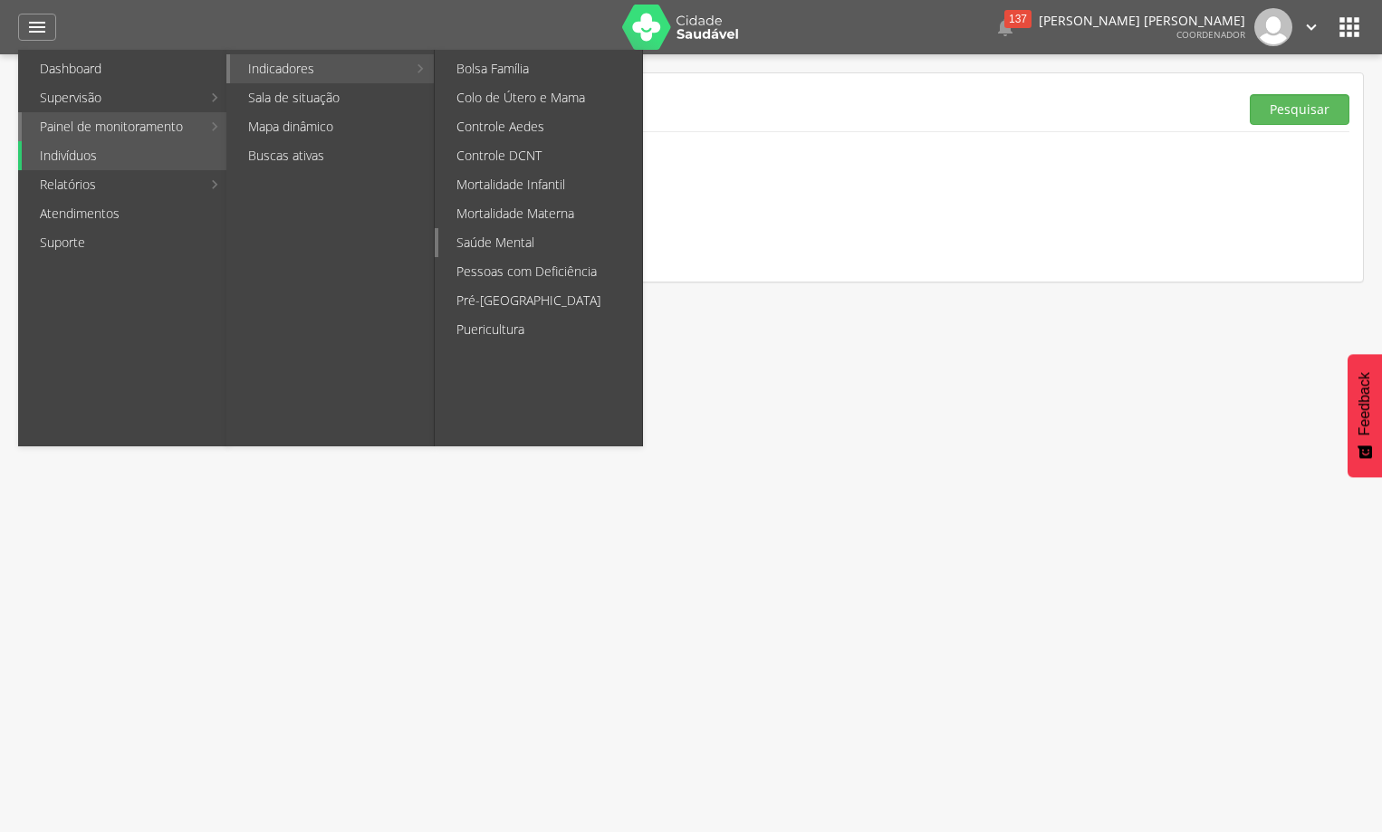
click at [511, 243] on link "Saúde Mental" at bounding box center [540, 242] width 204 height 29
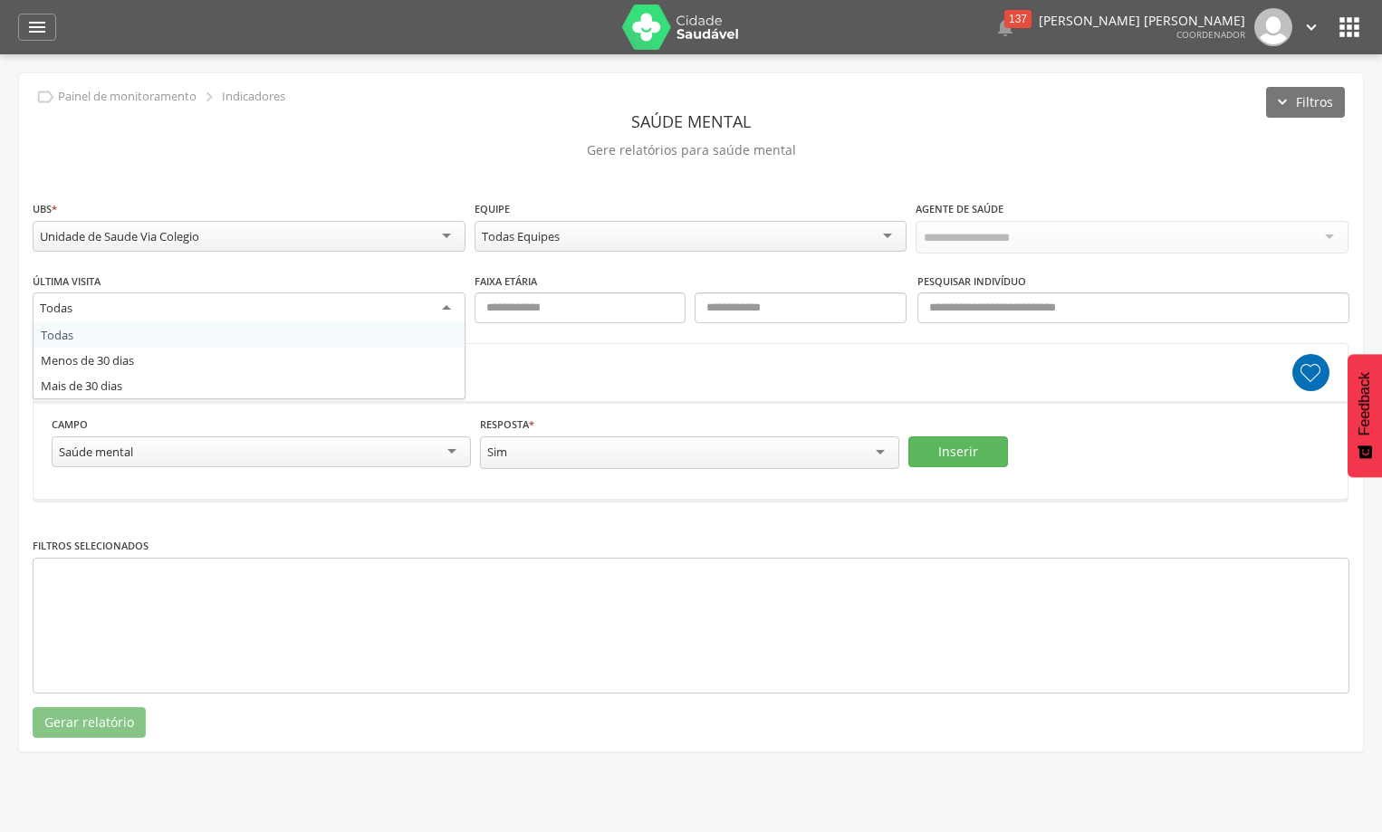
click at [446, 316] on div "Todas" at bounding box center [249, 308] width 433 height 33
click at [965, 455] on button "Inserir" at bounding box center [958, 451] width 100 height 31
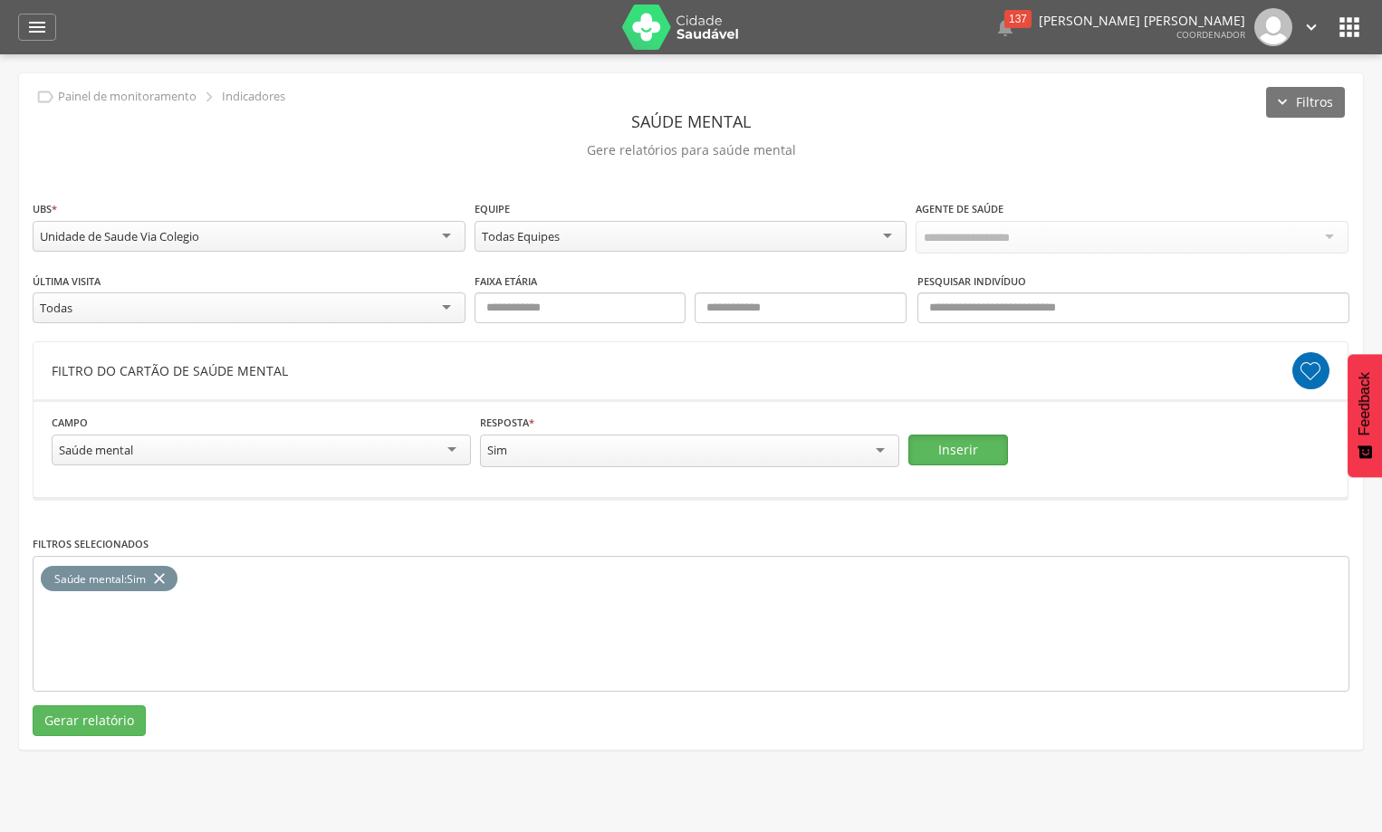
scroll to position [54, 0]
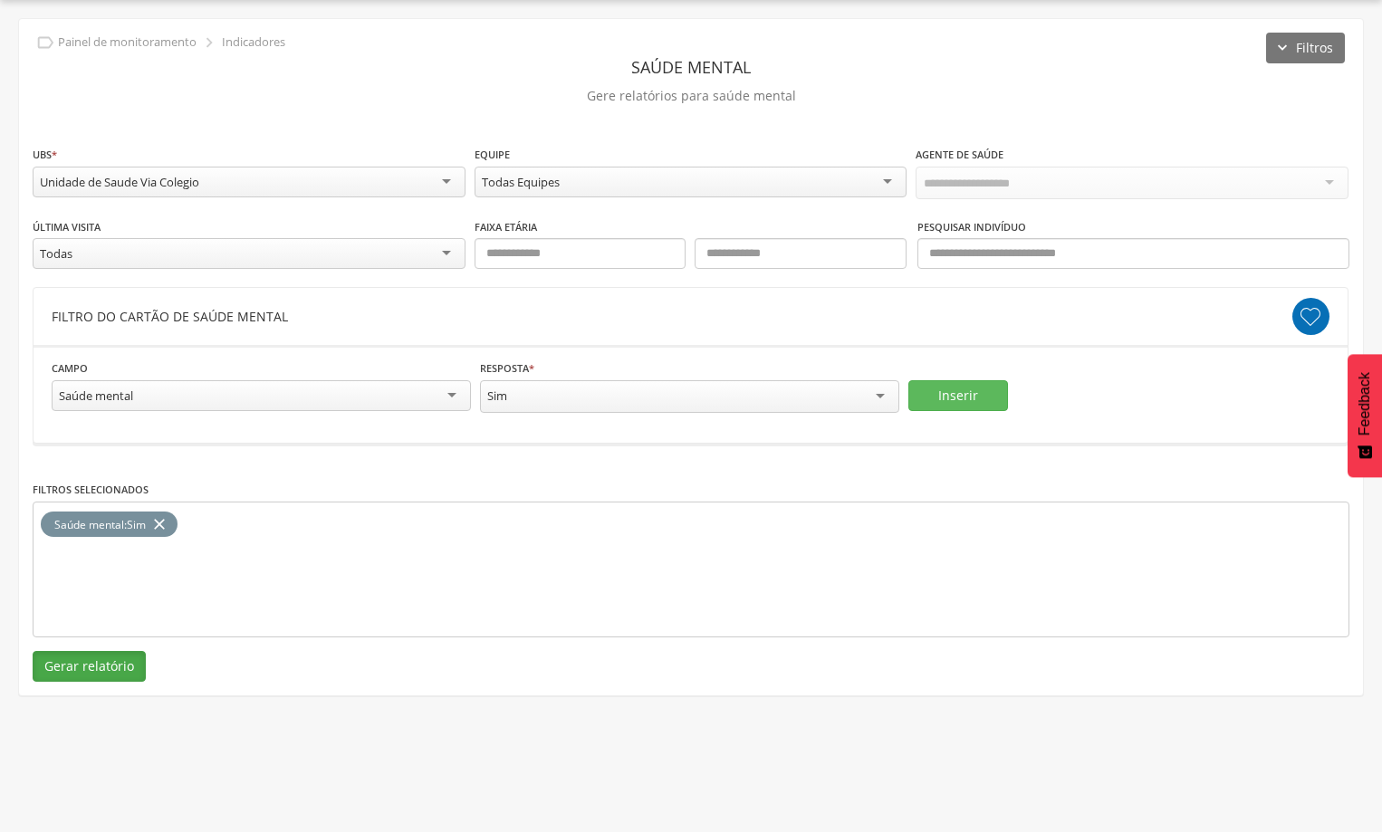
click at [100, 674] on button "Gerar relatório" at bounding box center [89, 666] width 113 height 31
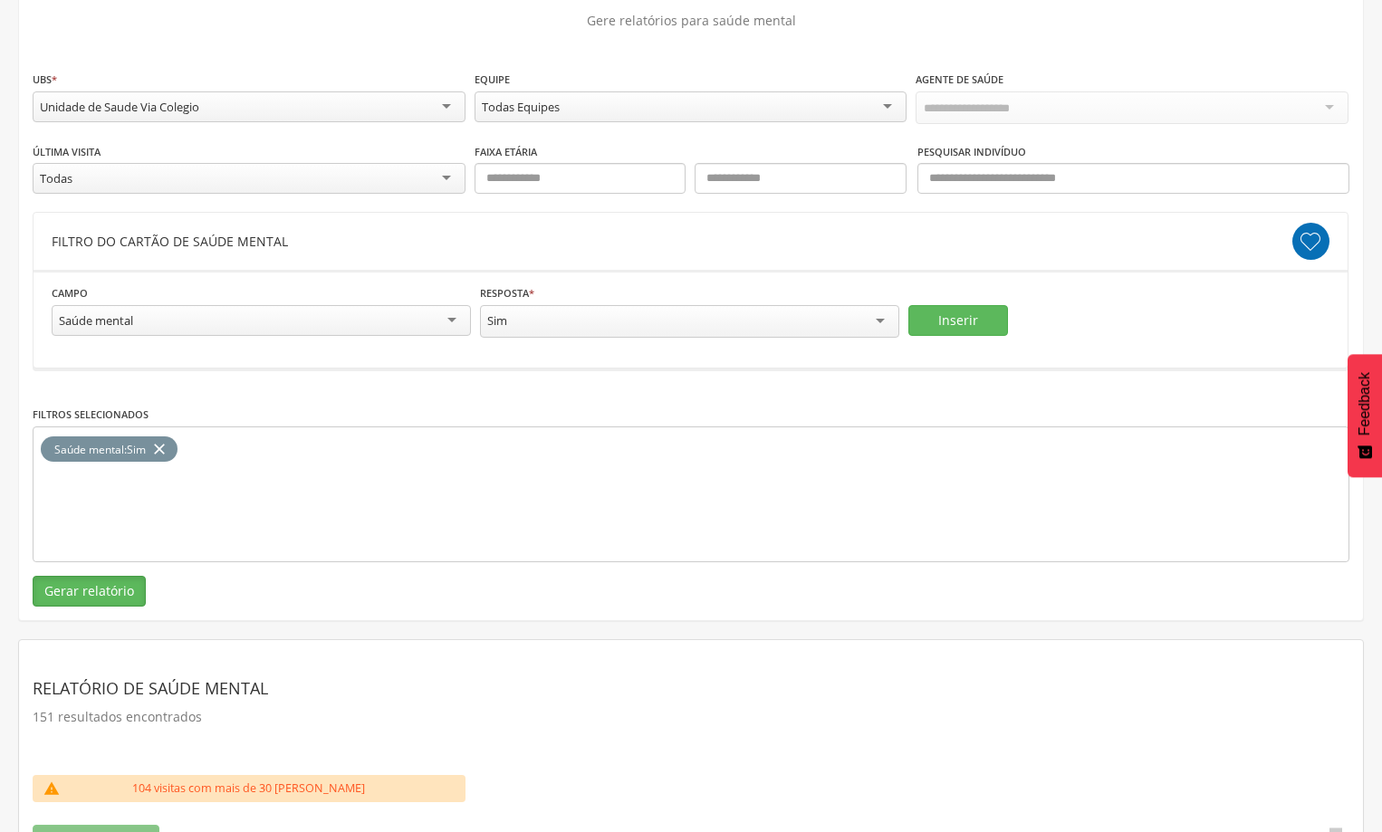
scroll to position [109, 0]
